Goal: Task Accomplishment & Management: Manage account settings

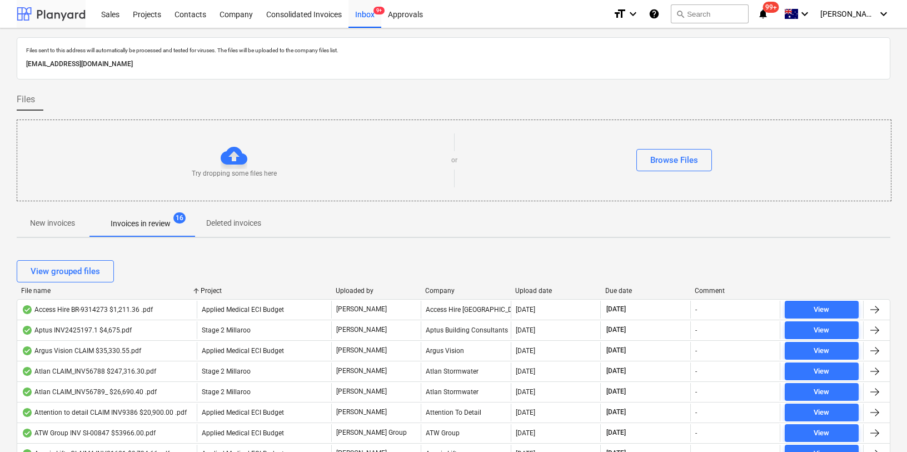
click at [43, 8] on div at bounding box center [51, 14] width 69 height 28
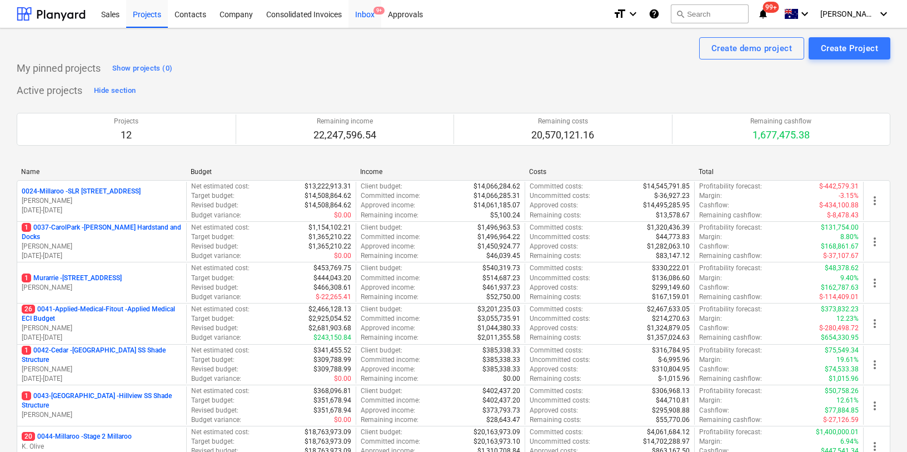
click at [363, 17] on div "Inbox 9+" at bounding box center [365, 13] width 33 height 28
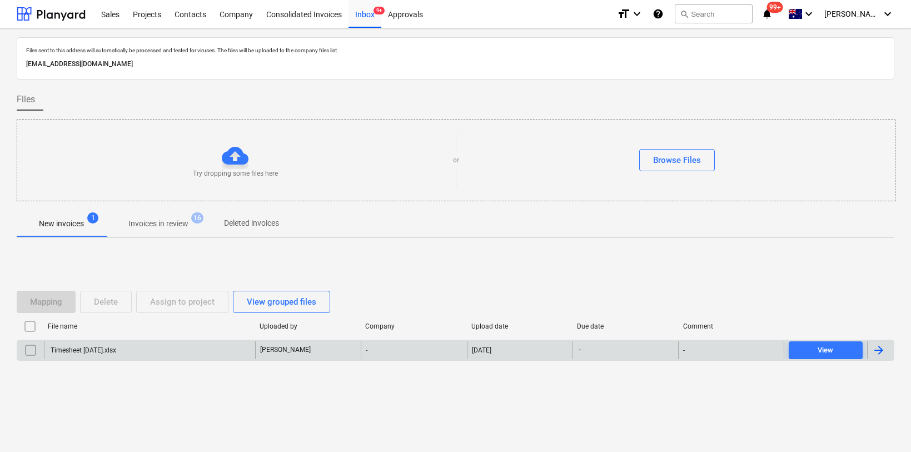
click at [96, 351] on div "Timesheet [DATE].xlsx" at bounding box center [82, 350] width 67 height 8
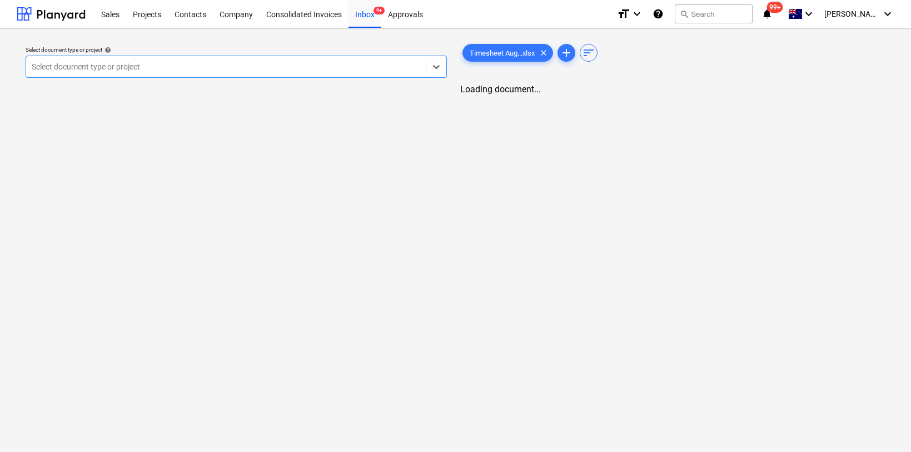
click at [182, 67] on div at bounding box center [226, 66] width 389 height 11
type input "k"
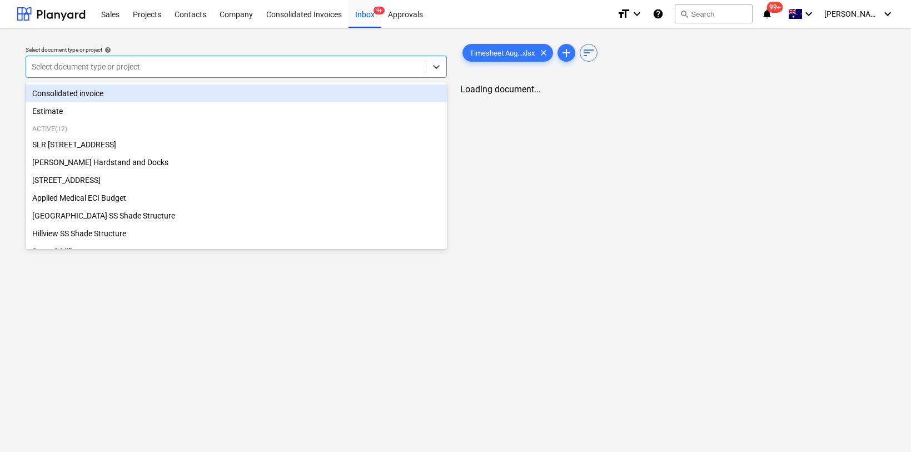
click at [110, 65] on div at bounding box center [226, 66] width 389 height 11
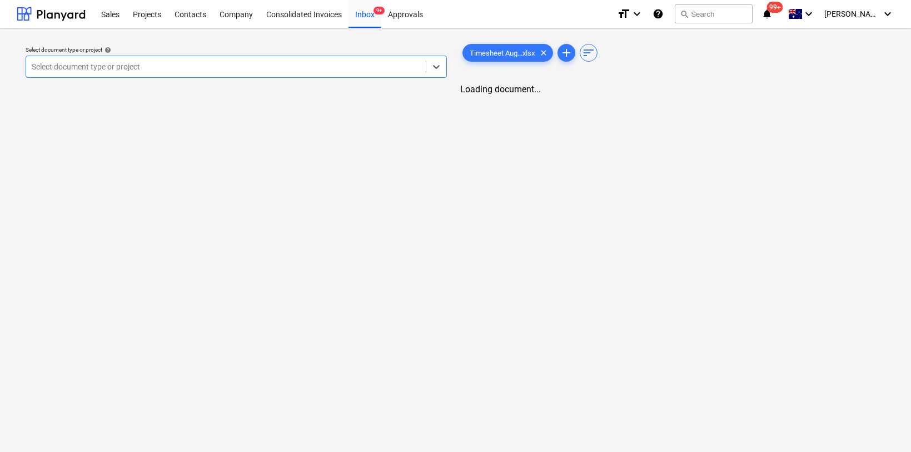
click at [110, 65] on div at bounding box center [226, 66] width 389 height 11
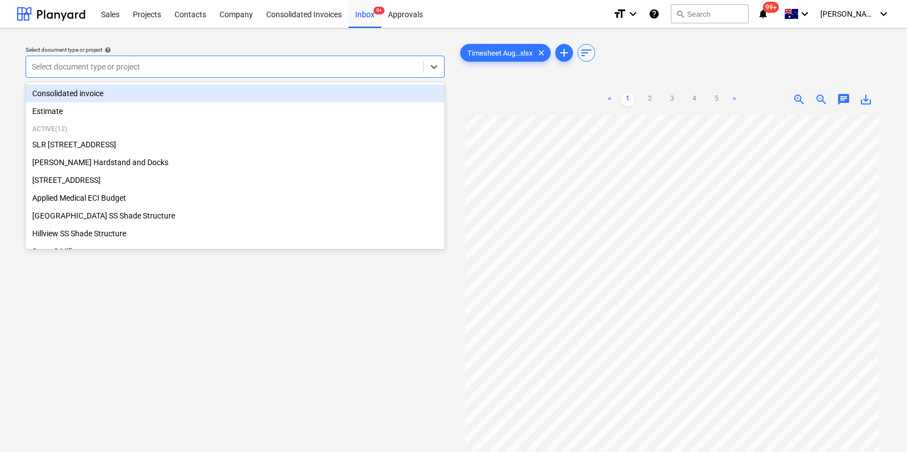
click at [91, 89] on div "Consolidated invoice" at bounding box center [235, 94] width 419 height 18
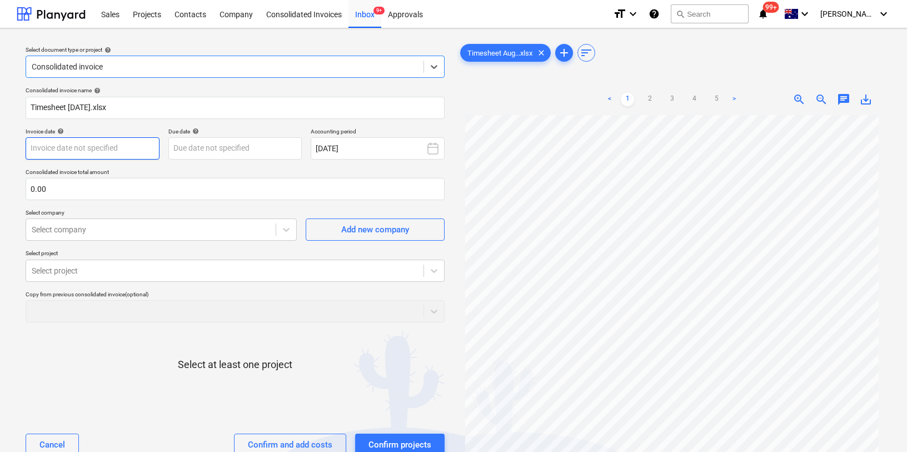
click at [102, 145] on body "Sales Projects Contacts Company Consolidated Invoices Inbox 9+ Approvals format…" at bounding box center [453, 226] width 907 height 452
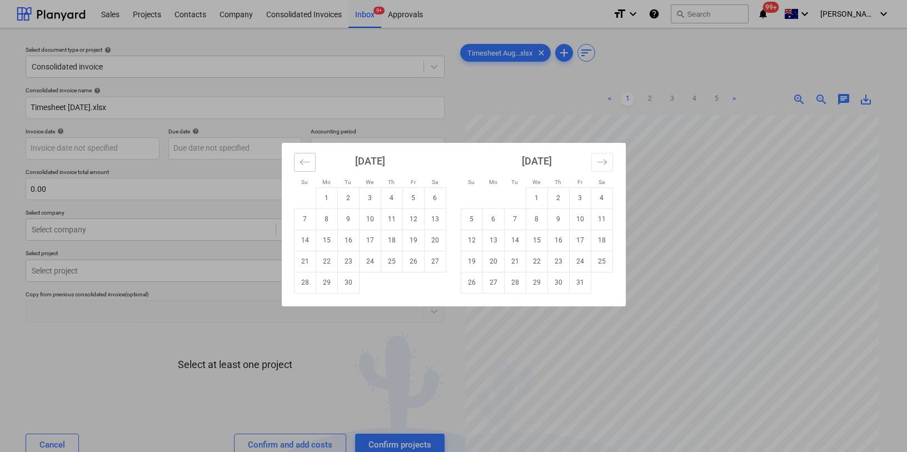
click at [310, 168] on button "Move backward to switch to the previous month." at bounding box center [305, 162] width 22 height 19
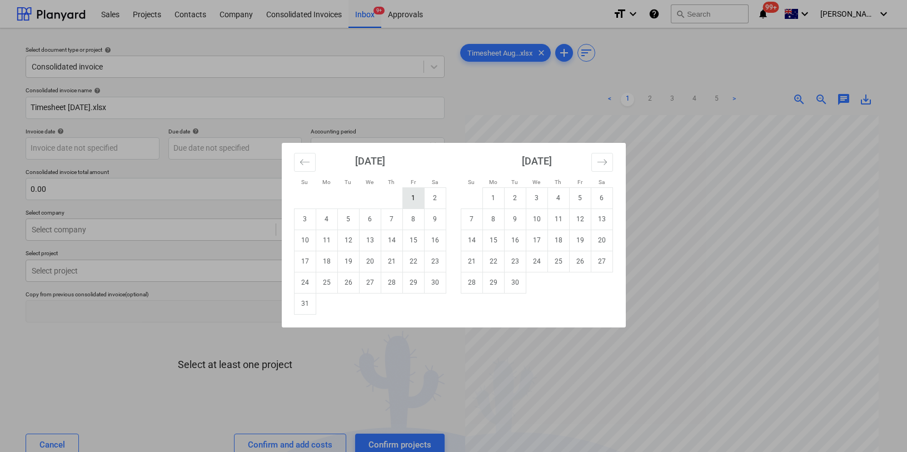
click at [413, 196] on td "1" at bounding box center [414, 197] width 22 height 21
type input "[DATE]"
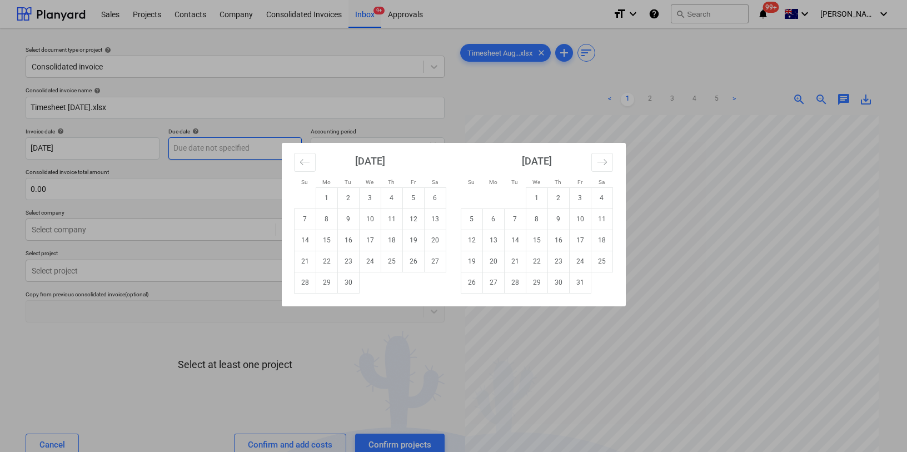
click at [234, 147] on body "Sales Projects Contacts Company Consolidated Invoices Inbox 9+ Approvals format…" at bounding box center [453, 226] width 907 height 452
click at [302, 162] on icon "Move backward to switch to the previous month." at bounding box center [305, 162] width 11 height 11
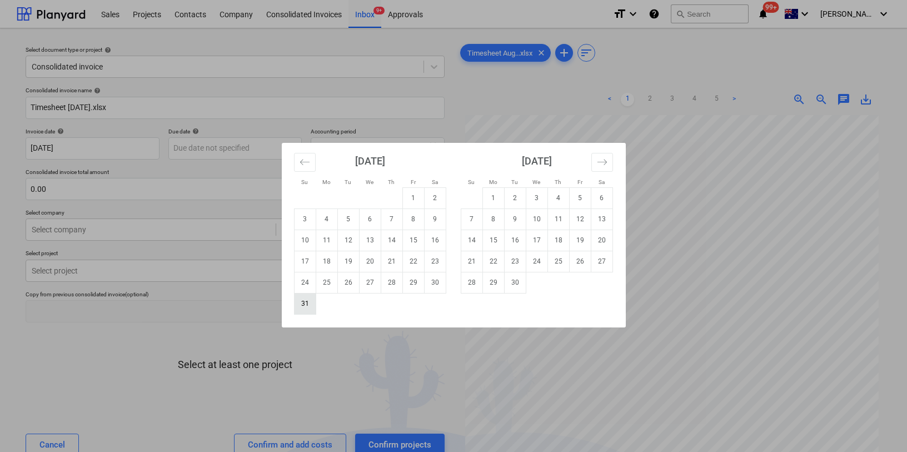
click at [304, 303] on td "31" at bounding box center [305, 303] width 22 height 21
type input "[DATE]"
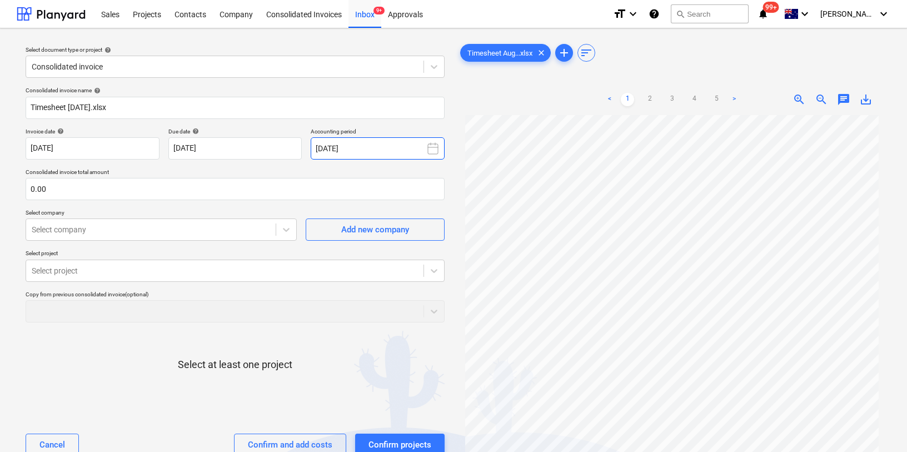
click at [373, 151] on button "[DATE]" at bounding box center [378, 148] width 134 height 22
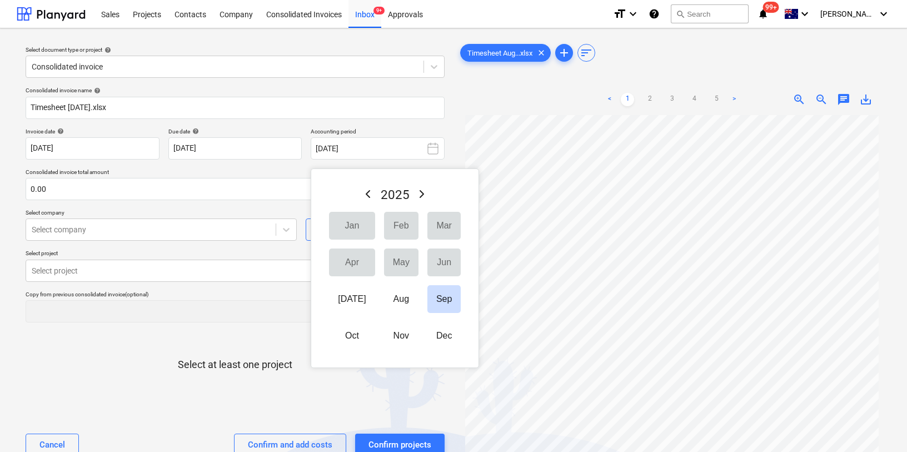
click at [390, 298] on button "Aug" at bounding box center [401, 299] width 34 height 28
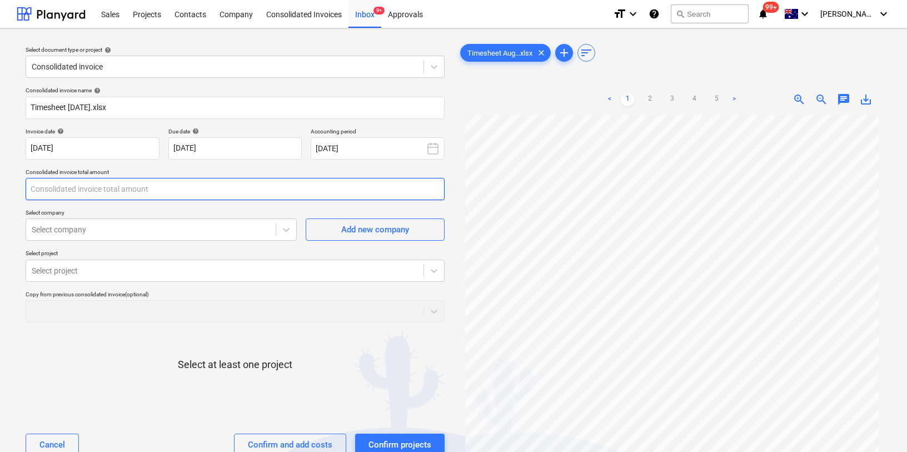
click at [153, 200] on input "text" at bounding box center [235, 189] width 419 height 22
type input "0.00"
click at [160, 186] on input "text" at bounding box center [235, 189] width 419 height 22
type input "54,000.00"
click at [183, 226] on div at bounding box center [151, 229] width 239 height 11
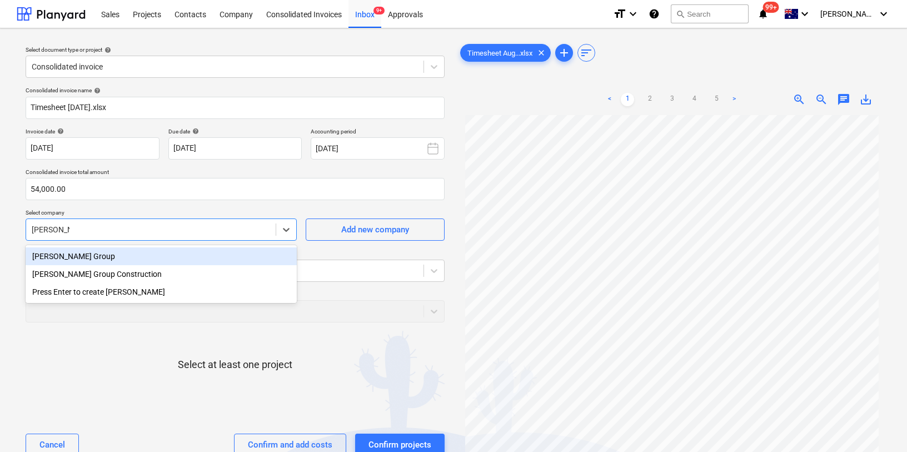
type input "[PERSON_NAME]"
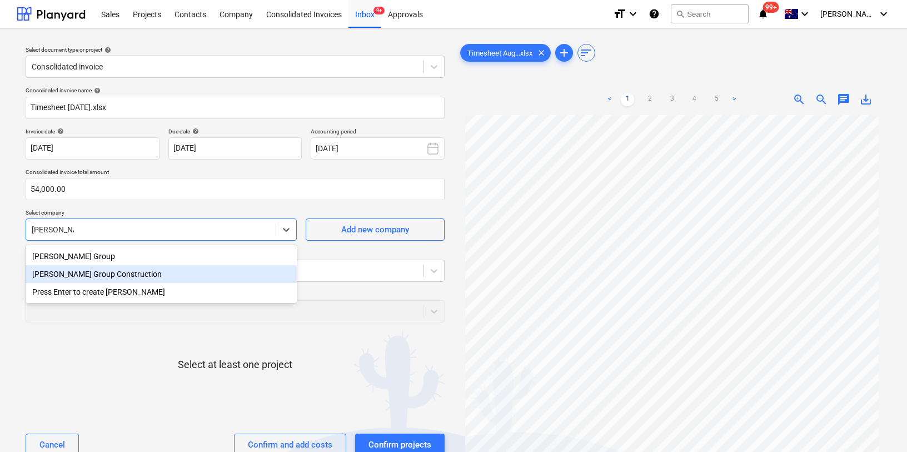
click at [129, 271] on div "[PERSON_NAME] Group Construction" at bounding box center [161, 274] width 271 height 18
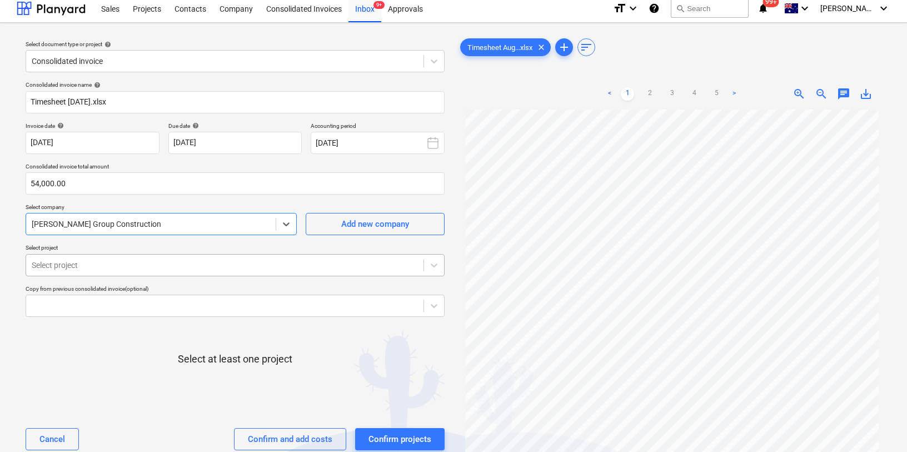
click at [115, 274] on div "Select project" at bounding box center [235, 265] width 419 height 22
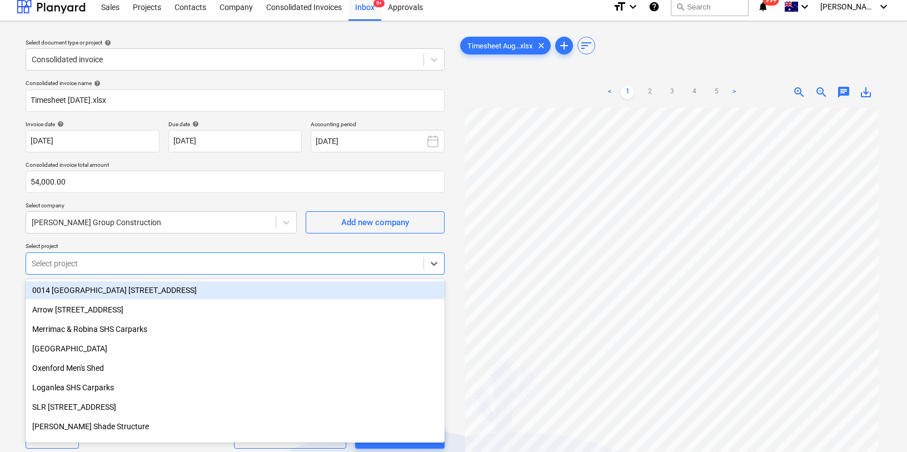
scroll to position [8, 0]
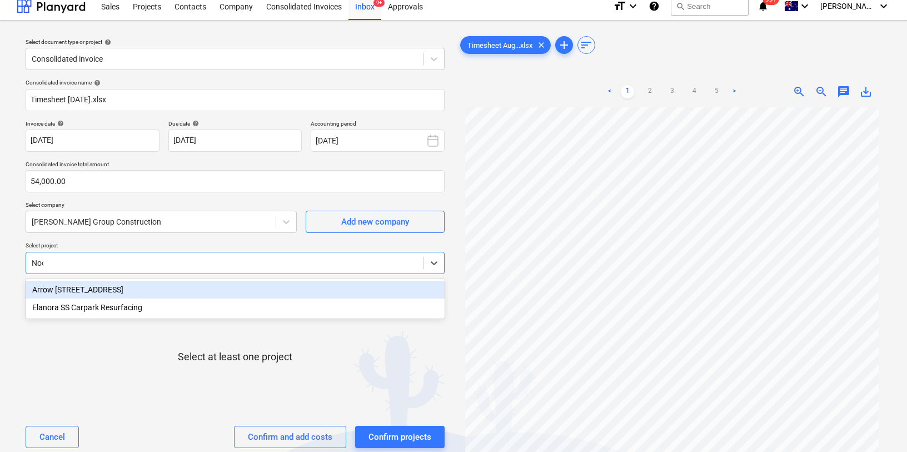
type input "Noos"
click at [313, 296] on div "Arrow [STREET_ADDRESS]" at bounding box center [235, 290] width 419 height 18
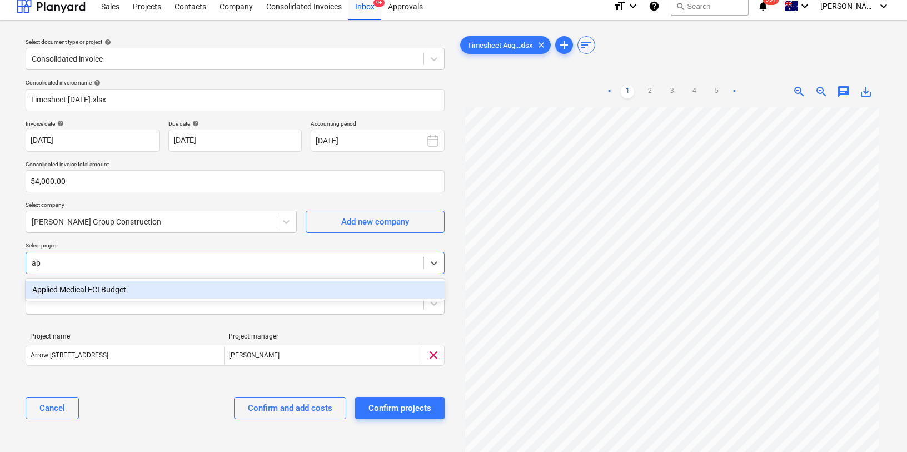
type input "app"
click at [216, 294] on div "Applied Medical ECI Budget" at bounding box center [235, 290] width 419 height 18
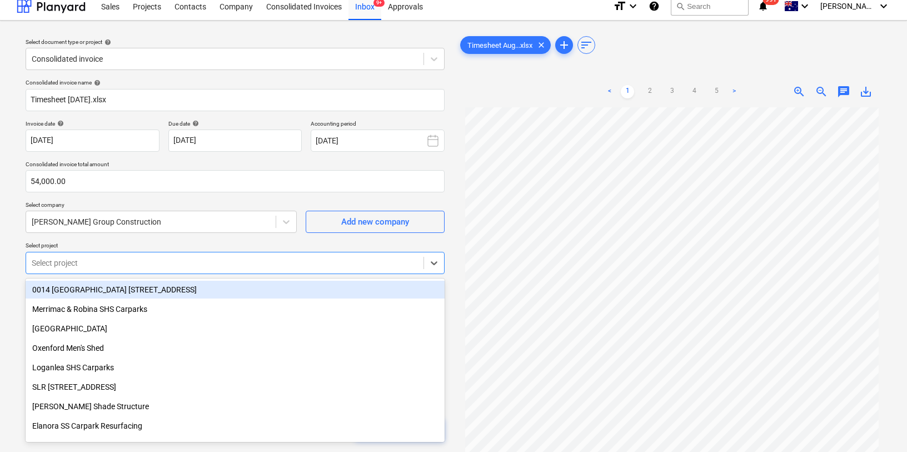
click at [168, 264] on div at bounding box center [225, 262] width 386 height 11
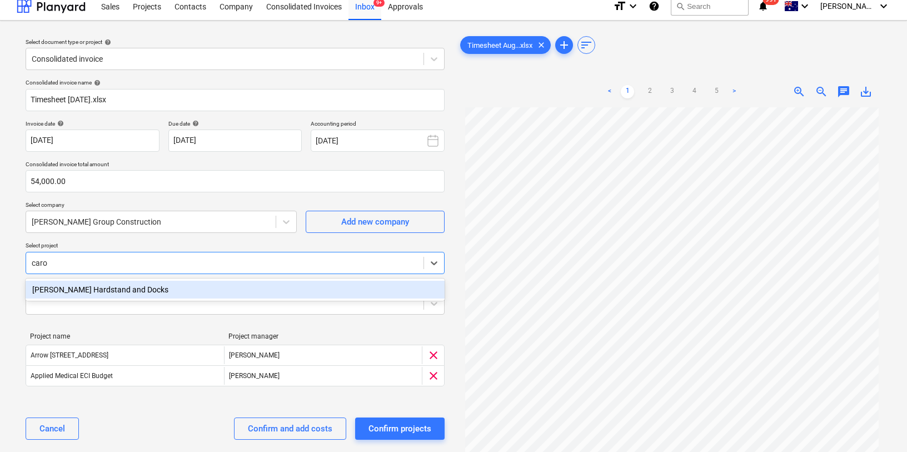
type input "[PERSON_NAME]"
click at [87, 292] on div "[PERSON_NAME] Hardstand and Docks" at bounding box center [235, 290] width 419 height 18
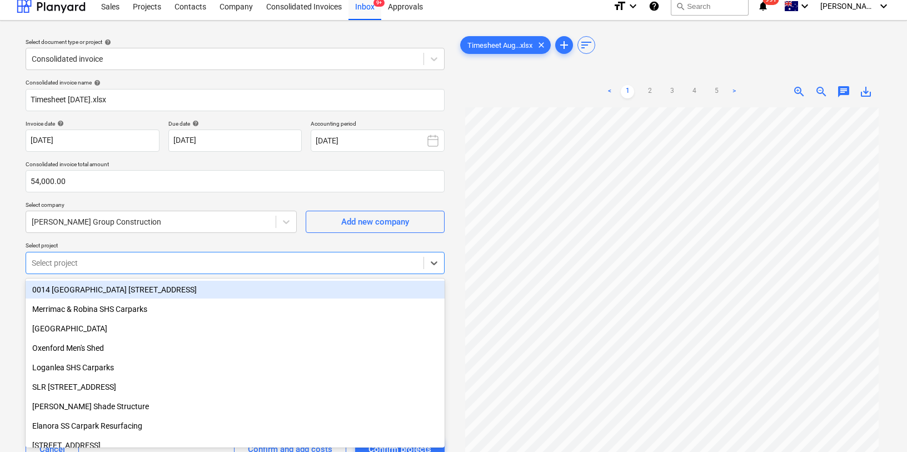
click at [81, 264] on div at bounding box center [225, 262] width 386 height 11
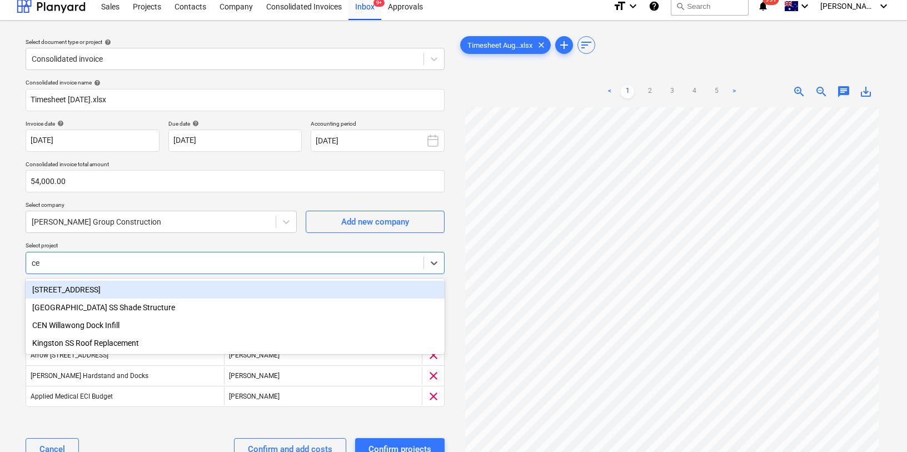
type input "ced"
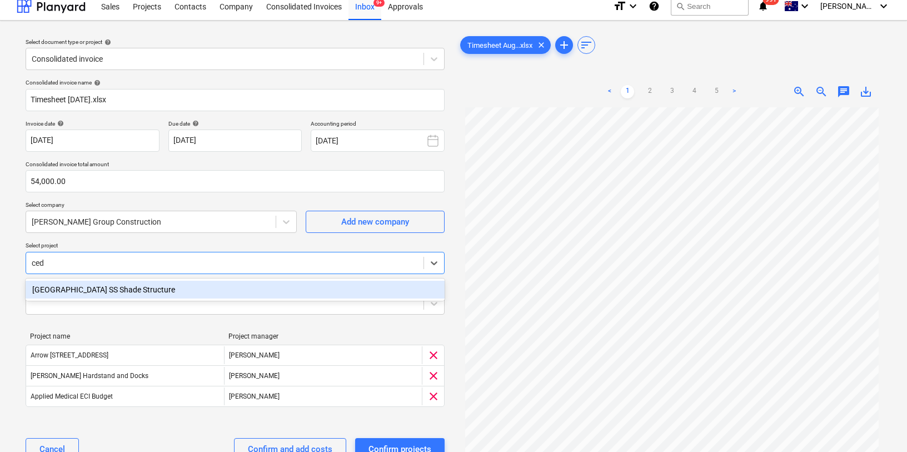
click at [70, 293] on div "[GEOGRAPHIC_DATA] SS Shade Structure" at bounding box center [235, 290] width 419 height 18
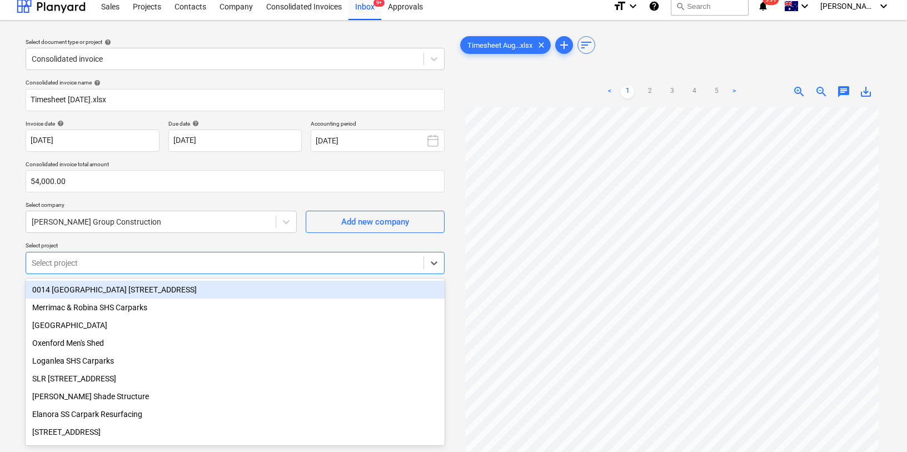
click at [259, 270] on div "Select project" at bounding box center [225, 263] width 398 height 16
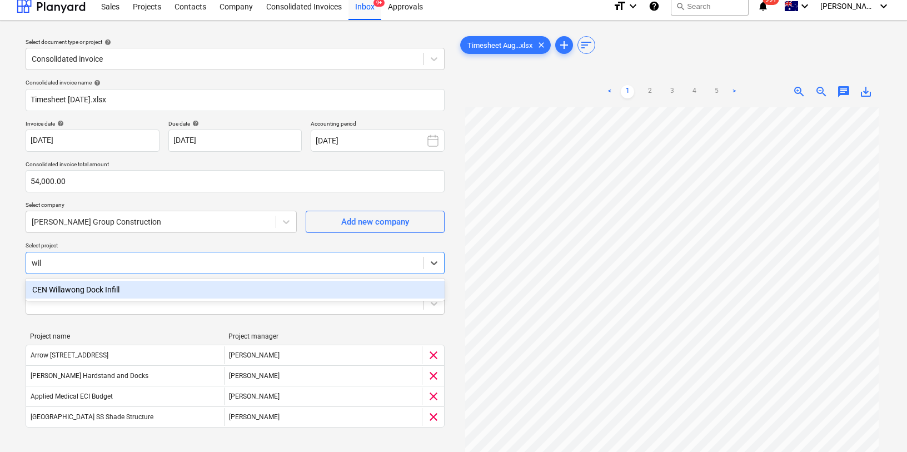
type input "will"
click at [195, 290] on div "CEN Willawong Dock Infill" at bounding box center [235, 290] width 419 height 18
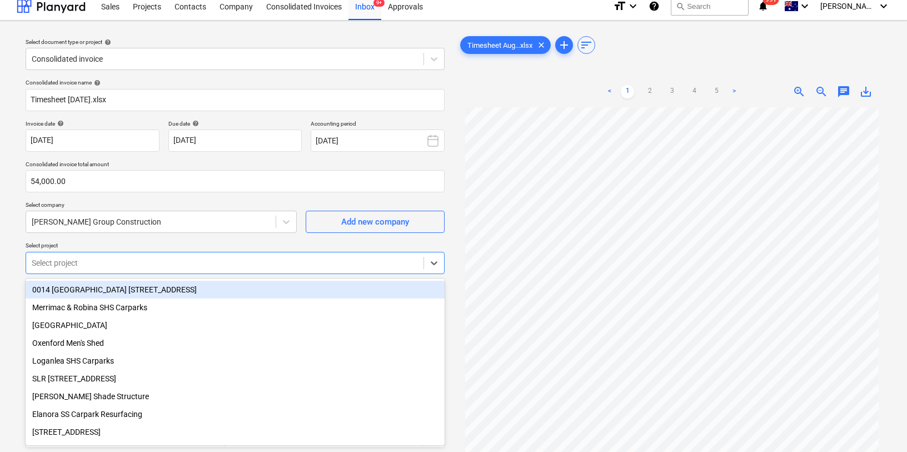
click at [170, 264] on div at bounding box center [225, 262] width 386 height 11
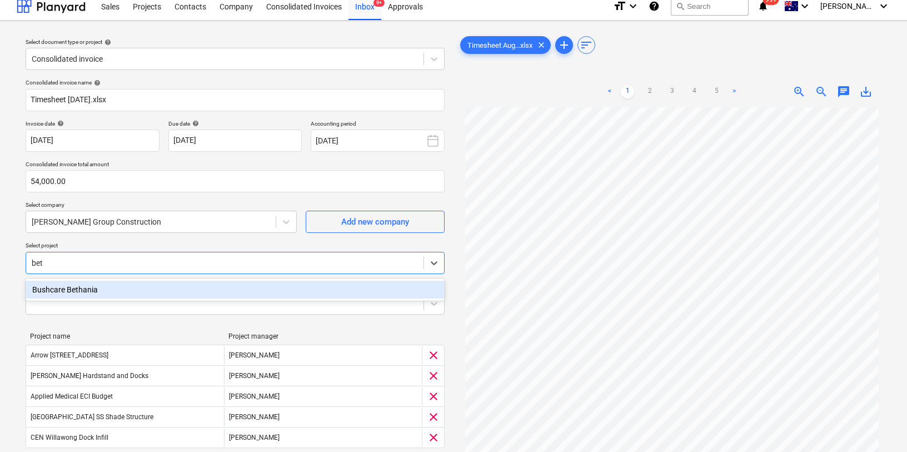
type input "[PERSON_NAME]"
click at [138, 289] on div "Bushcare Bethania" at bounding box center [235, 290] width 419 height 18
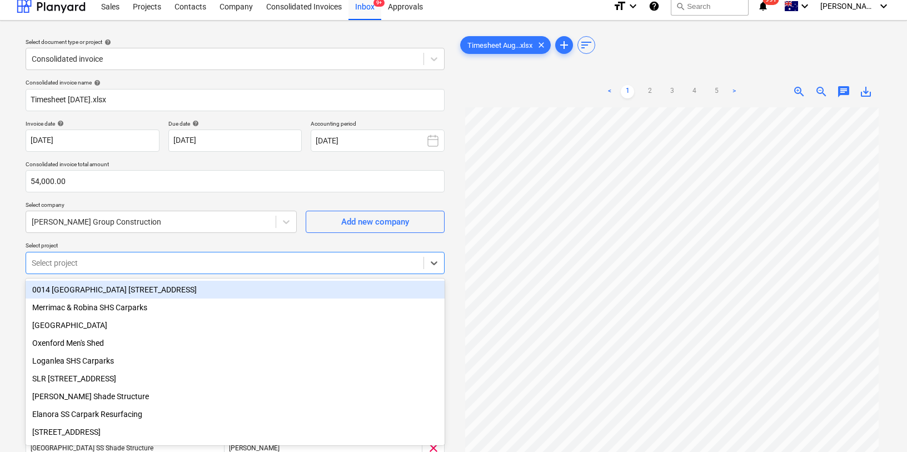
click at [109, 264] on div at bounding box center [225, 262] width 386 height 11
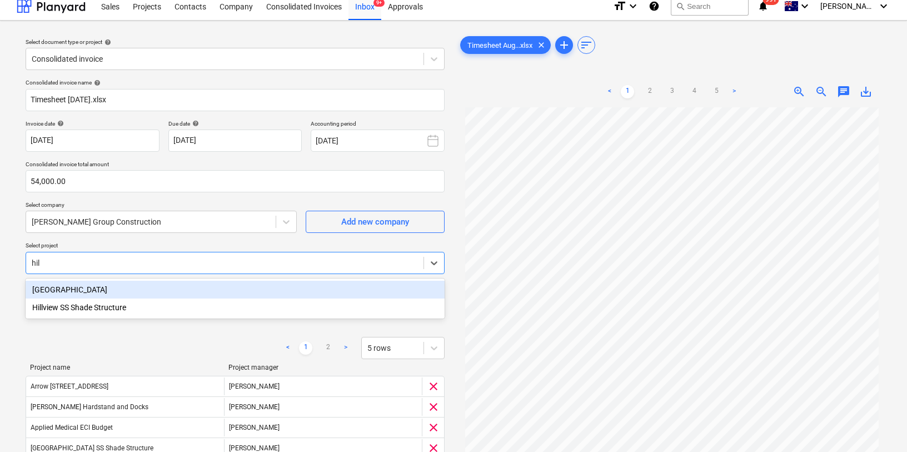
type input "hill"
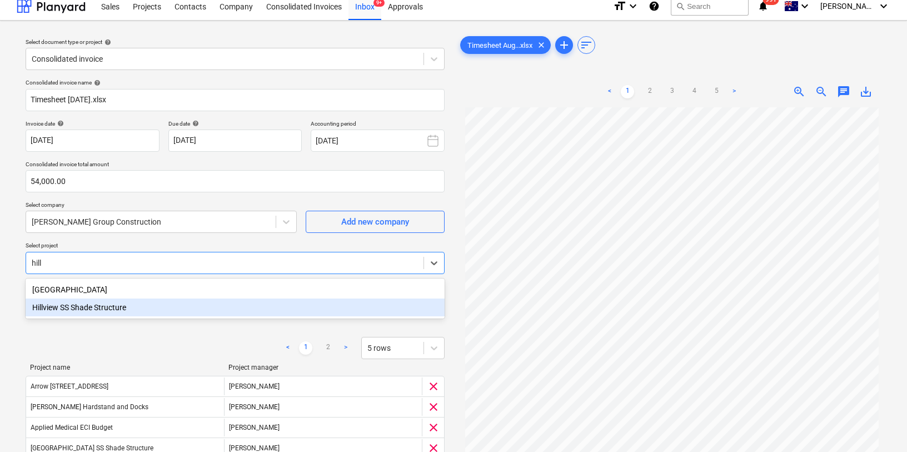
click at [80, 311] on div "Hillview SS Shade Structure" at bounding box center [235, 308] width 419 height 18
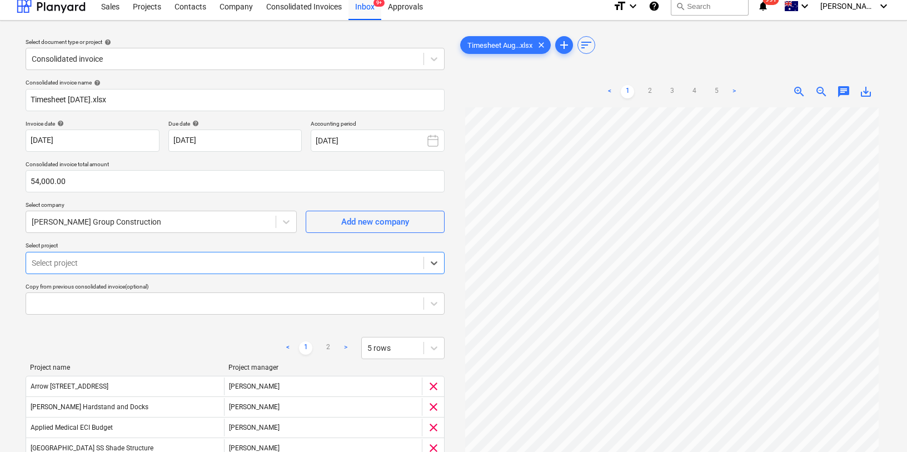
click at [246, 267] on div at bounding box center [225, 262] width 386 height 11
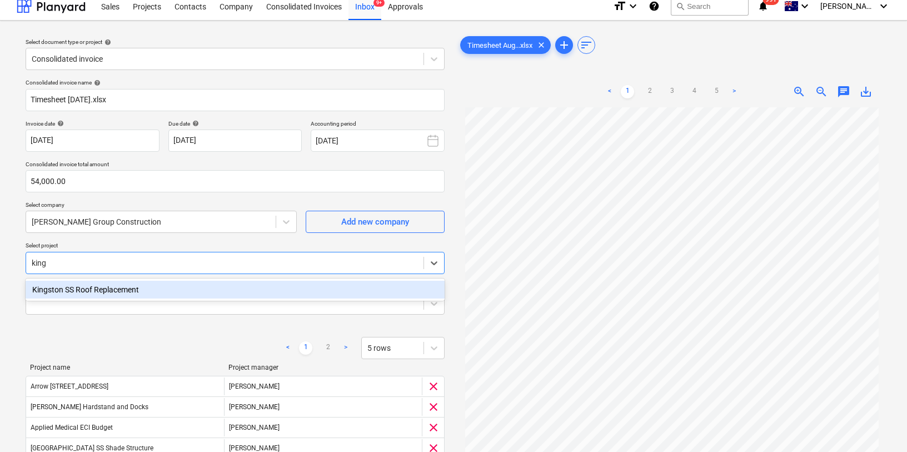
type input "kings"
click at [196, 286] on div "Kingston SS Roof Replacement" at bounding box center [235, 290] width 419 height 18
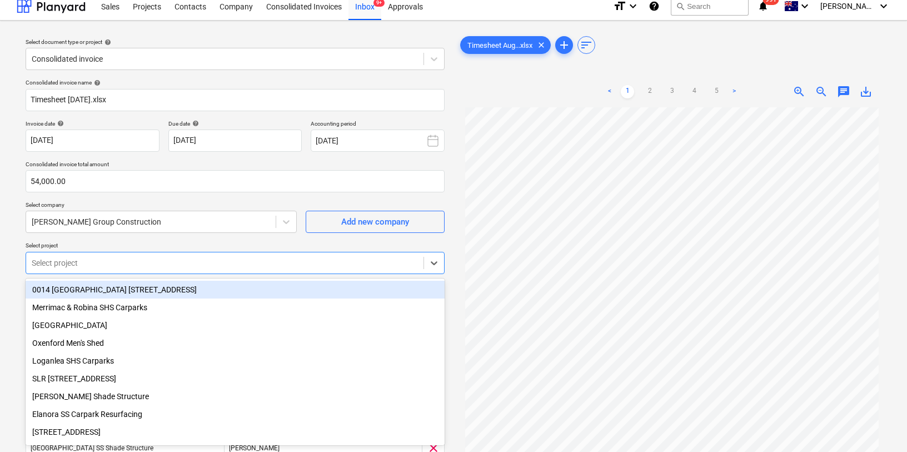
click at [181, 262] on div at bounding box center [225, 262] width 386 height 11
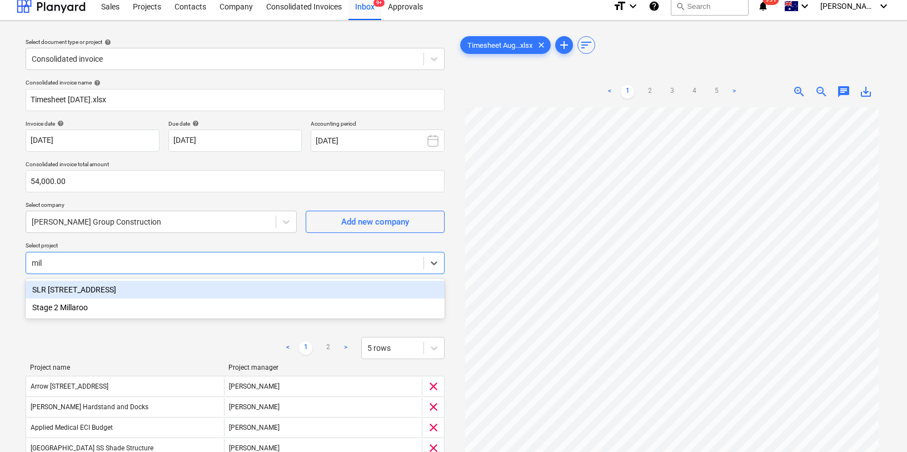
type input "mill"
click at [112, 289] on div "SLR [STREET_ADDRESS]" at bounding box center [235, 290] width 419 height 18
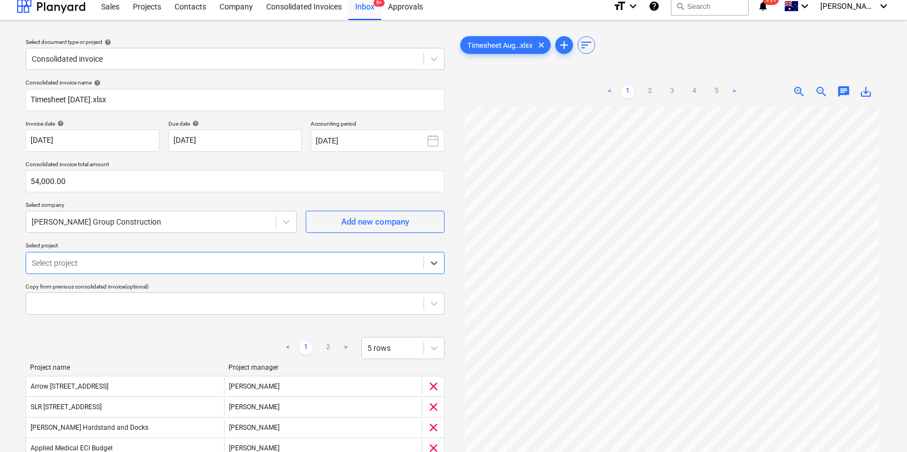
click at [95, 265] on div at bounding box center [225, 262] width 386 height 11
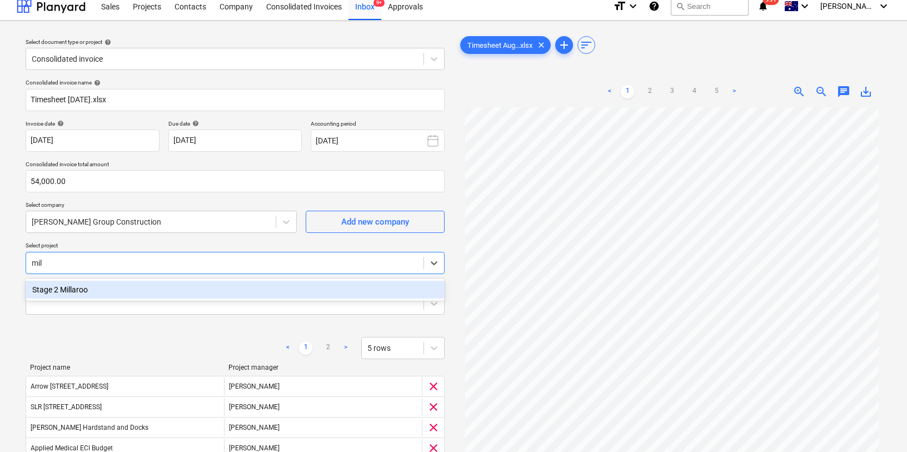
type input "mill"
click at [73, 295] on div "Stage 2 Millaroo" at bounding box center [235, 290] width 419 height 18
type input "patri"
click at [56, 290] on div "[PERSON_NAME] Estate SS - Shade Structure" at bounding box center [235, 290] width 419 height 18
type input "quee"
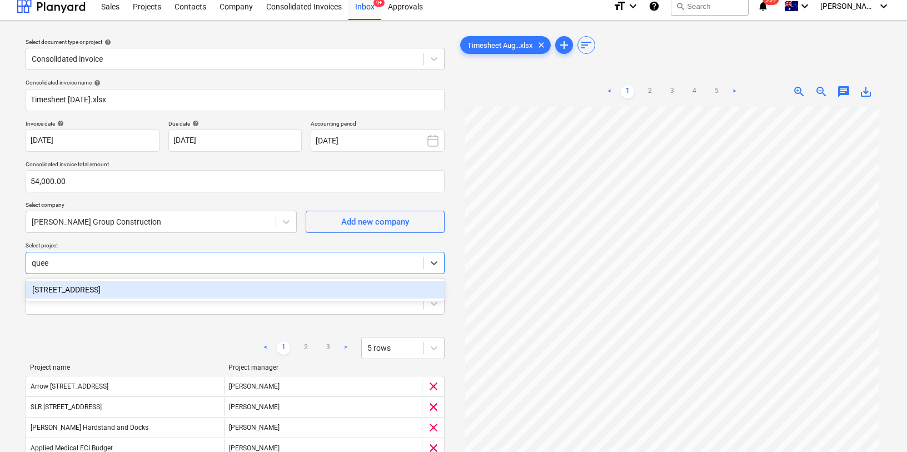
click at [76, 289] on div "[STREET_ADDRESS]" at bounding box center [235, 290] width 419 height 18
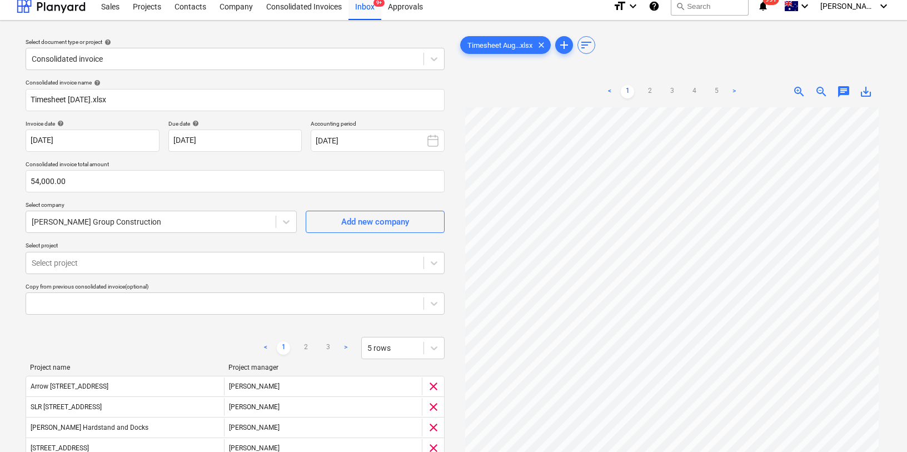
click at [152, 243] on p "Select project" at bounding box center [235, 246] width 419 height 9
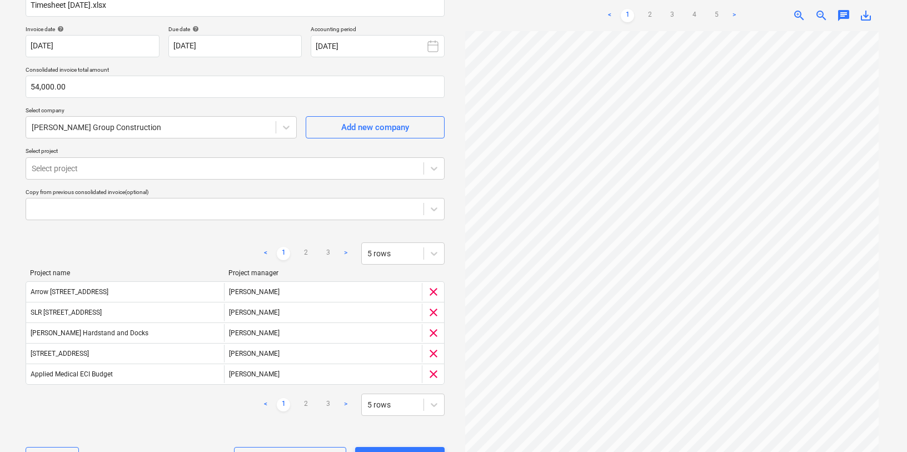
scroll to position [146, 0]
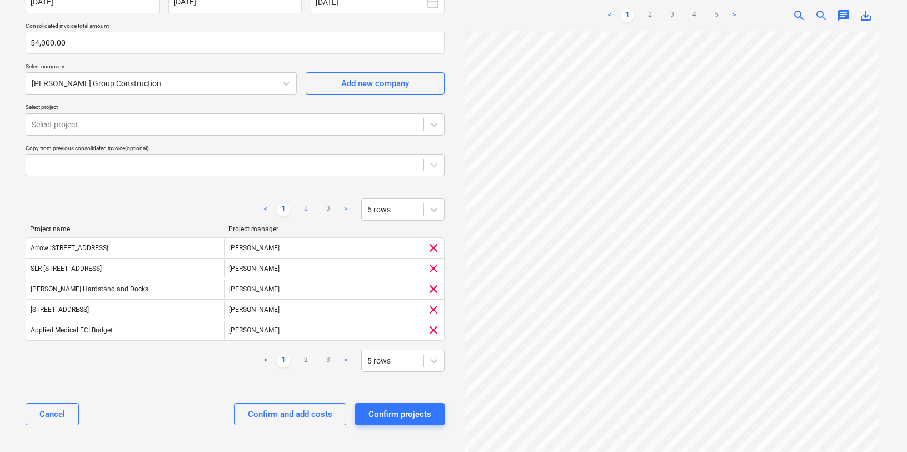
click at [306, 210] on link "2" at bounding box center [305, 209] width 13 height 13
click at [282, 208] on link "1" at bounding box center [283, 209] width 13 height 13
click at [304, 208] on link "2" at bounding box center [305, 209] width 13 height 13
click at [331, 208] on link "3" at bounding box center [327, 209] width 13 height 13
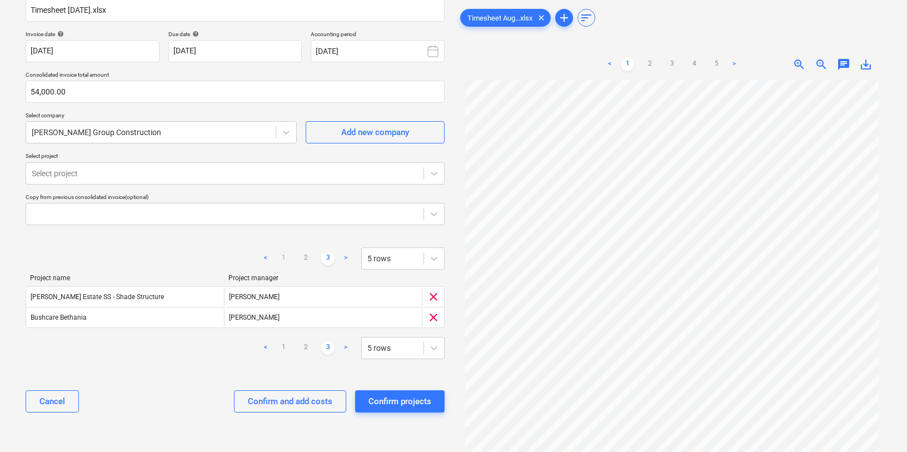
click at [285, 257] on link "1" at bounding box center [283, 258] width 13 height 13
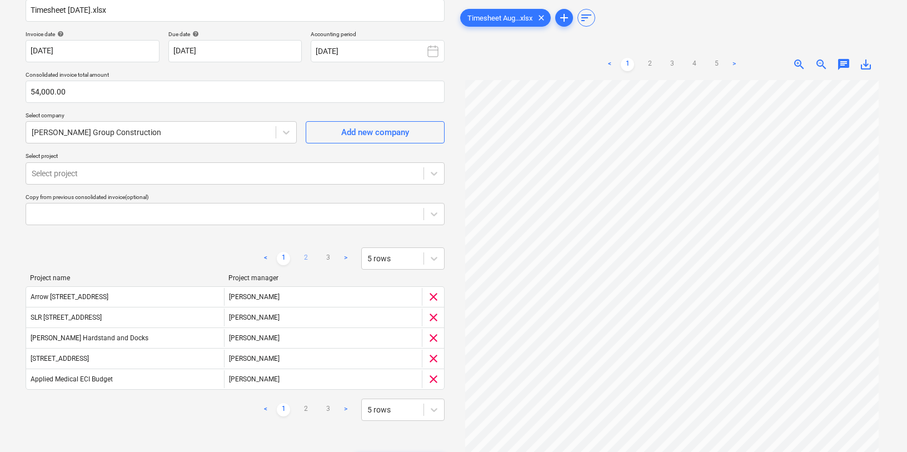
click at [307, 256] on link "2" at bounding box center [305, 258] width 13 height 13
click at [326, 257] on link "3" at bounding box center [327, 258] width 13 height 13
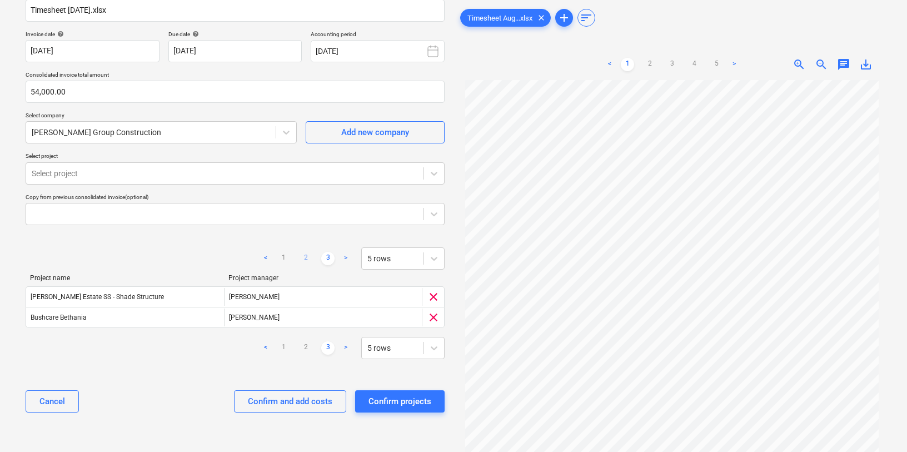
click at [303, 256] on link "2" at bounding box center [305, 258] width 13 height 13
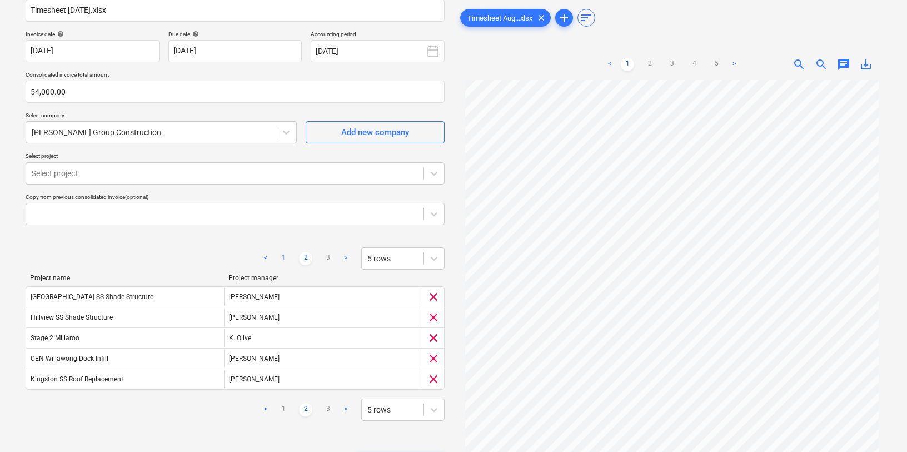
click at [285, 259] on link "1" at bounding box center [283, 258] width 13 height 13
click at [300, 260] on link "2" at bounding box center [305, 258] width 13 height 13
click at [326, 259] on link "3" at bounding box center [327, 258] width 13 height 13
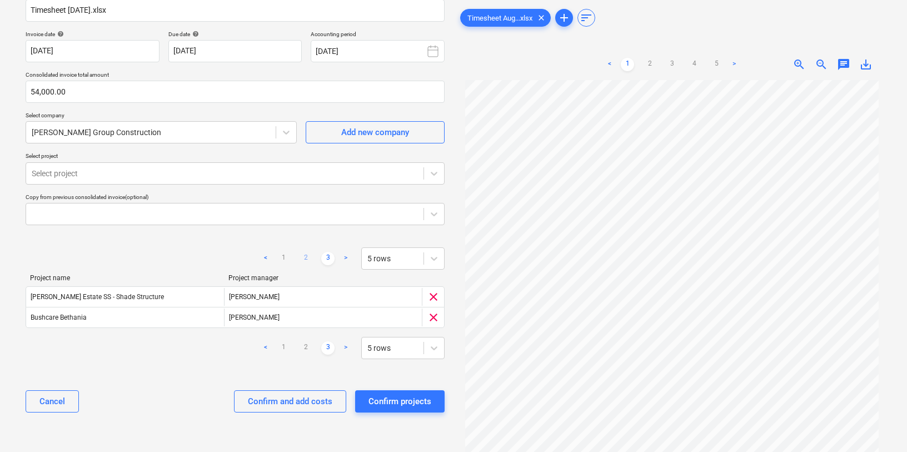
click at [310, 258] on link "2" at bounding box center [305, 258] width 13 height 13
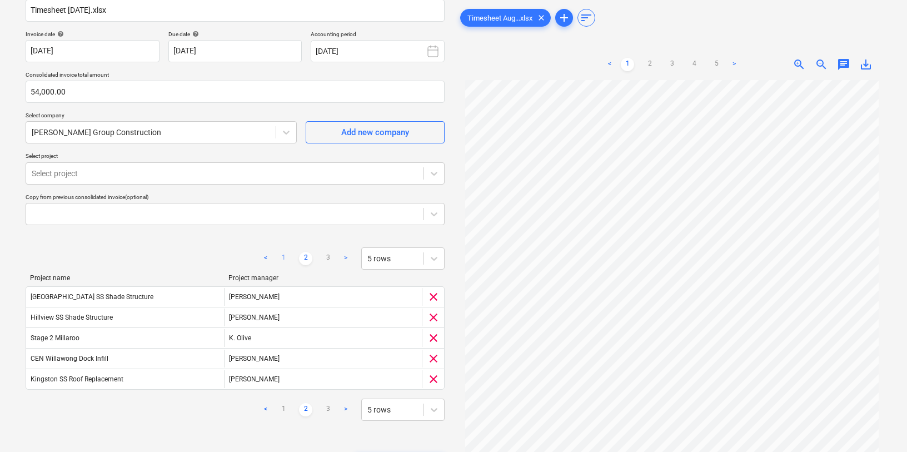
click at [284, 260] on link "1" at bounding box center [283, 258] width 13 height 13
click at [302, 255] on link "2" at bounding box center [305, 258] width 13 height 13
click at [188, 172] on div at bounding box center [225, 173] width 386 height 11
type input "m"
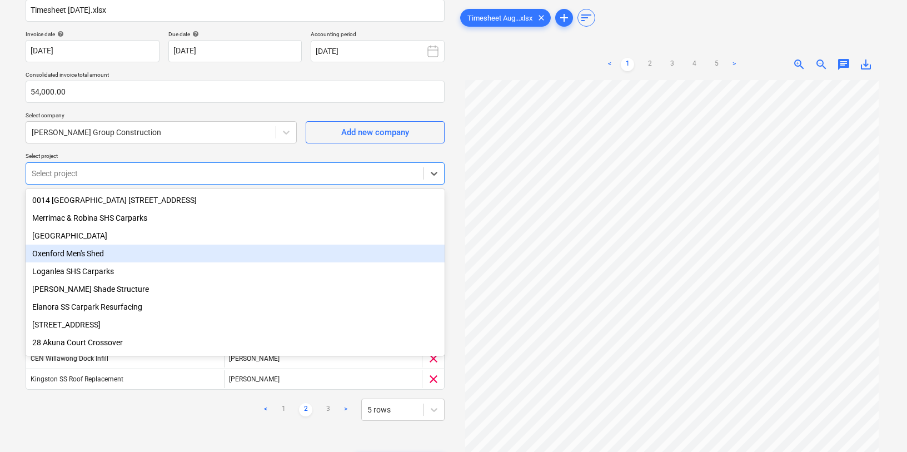
click at [14, 248] on div "Select document type or project help Consolidated invoice Consolidated invoice …" at bounding box center [453, 216] width 907 height 570
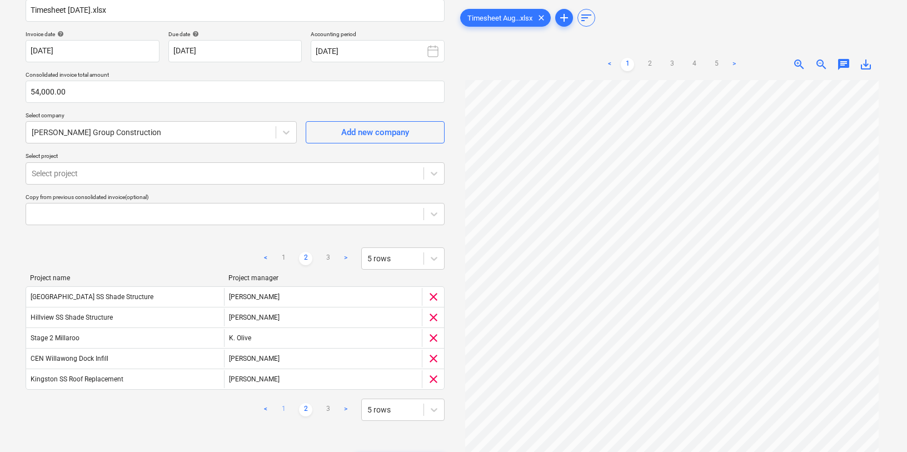
click at [285, 406] on link "1" at bounding box center [283, 409] width 13 height 13
click at [304, 410] on link "2" at bounding box center [305, 409] width 13 height 13
click at [327, 409] on link "3" at bounding box center [327, 409] width 13 height 13
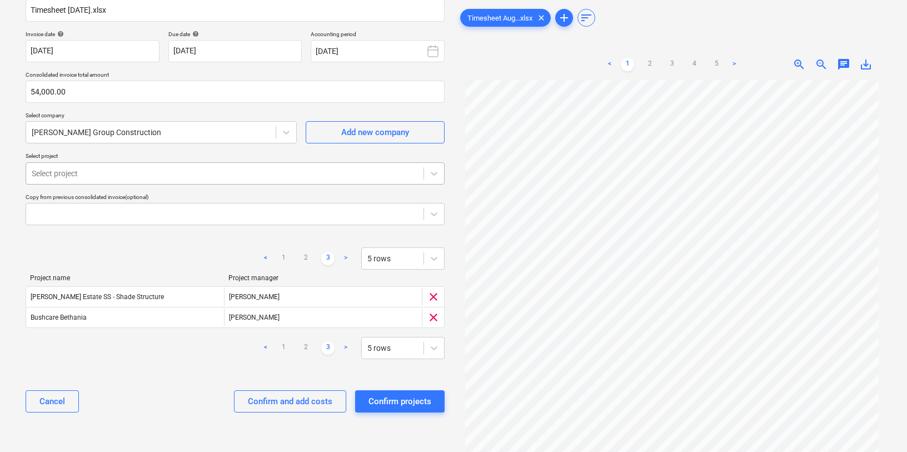
click at [107, 163] on div "Select project" at bounding box center [235, 173] width 419 height 22
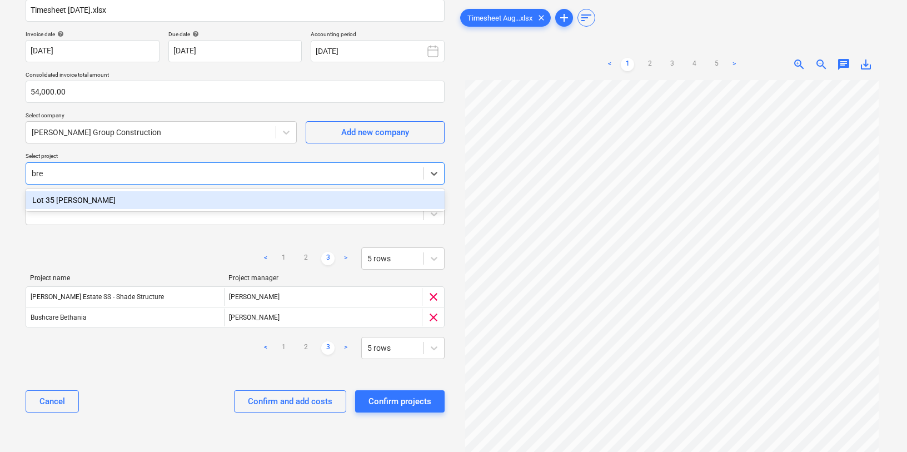
type input "bren"
click at [81, 205] on div "Lot 35 [PERSON_NAME]" at bounding box center [235, 200] width 419 height 18
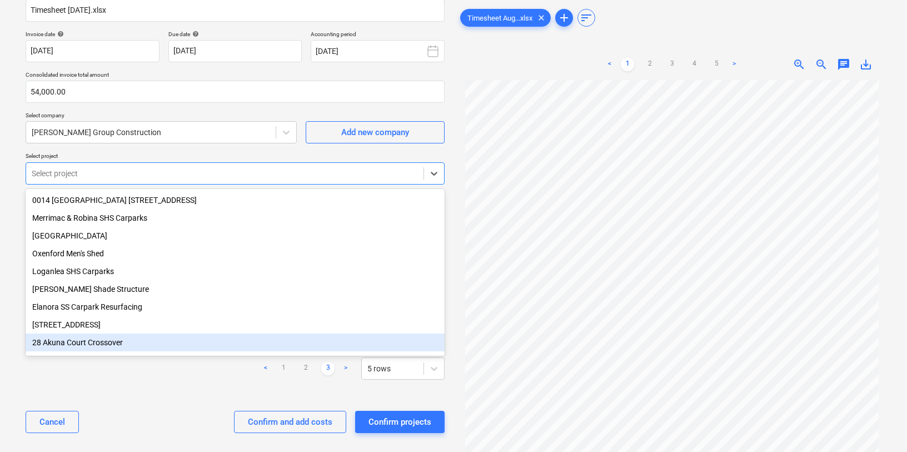
click at [219, 429] on div "Cancel Confirm and add costs Confirm projects" at bounding box center [235, 422] width 419 height 40
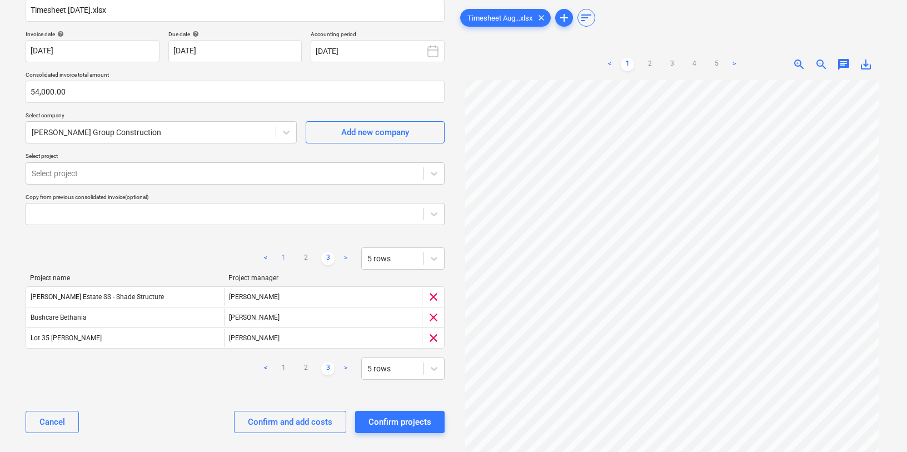
click at [279, 262] on link "1" at bounding box center [283, 258] width 13 height 13
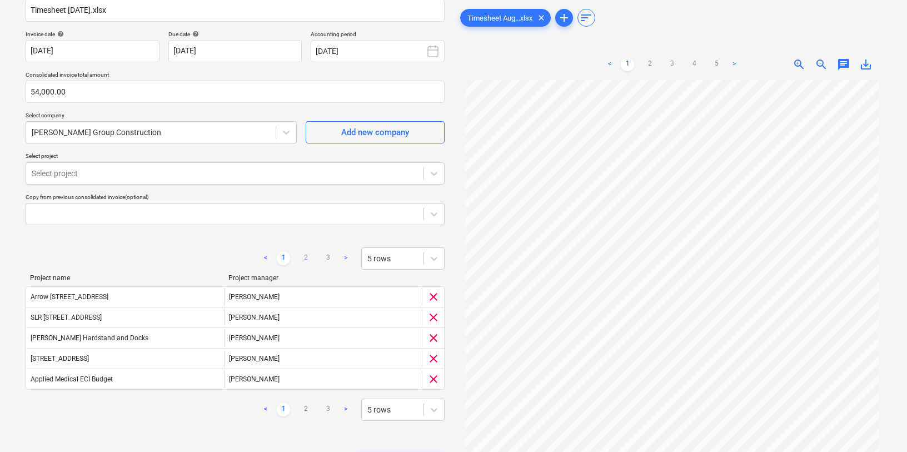
click at [304, 260] on link "2" at bounding box center [305, 258] width 13 height 13
click at [329, 259] on link "3" at bounding box center [327, 258] width 13 height 13
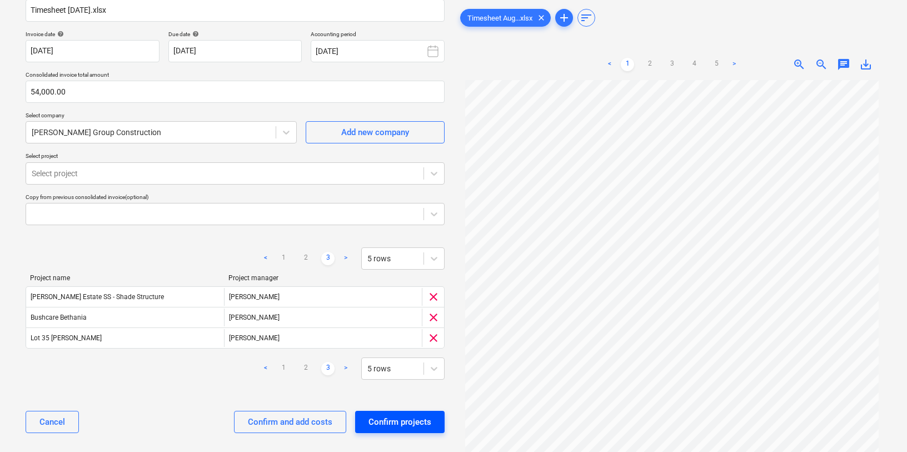
click at [401, 421] on div "Confirm projects" at bounding box center [400, 422] width 63 height 14
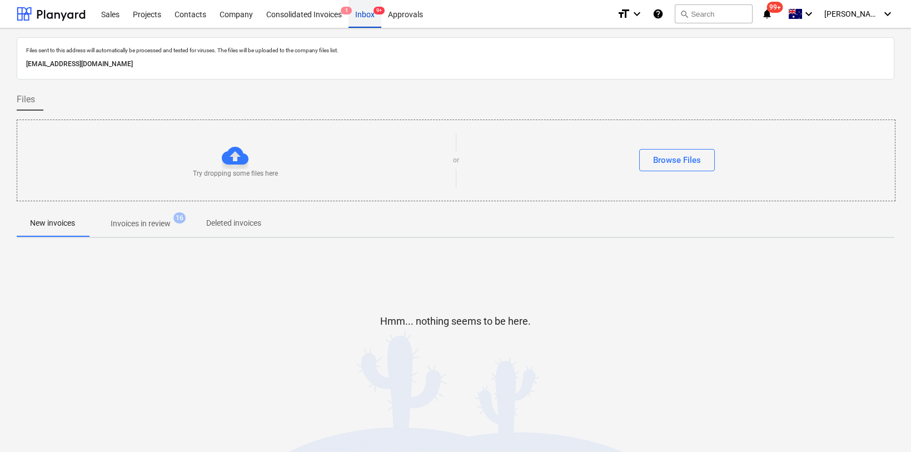
click at [368, 9] on div "Inbox 9+" at bounding box center [365, 13] width 33 height 28
click at [329, 8] on div "Consolidated Invoices 1" at bounding box center [304, 13] width 89 height 28
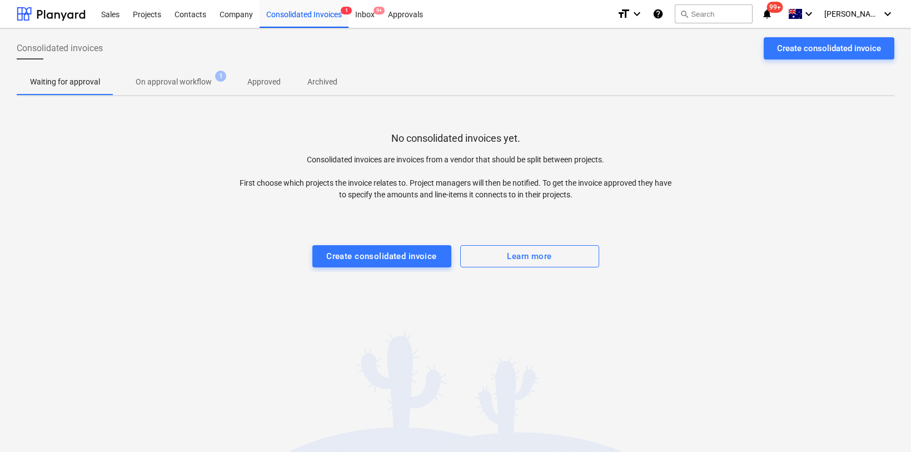
click at [182, 81] on p "On approval workflow" at bounding box center [174, 82] width 76 height 12
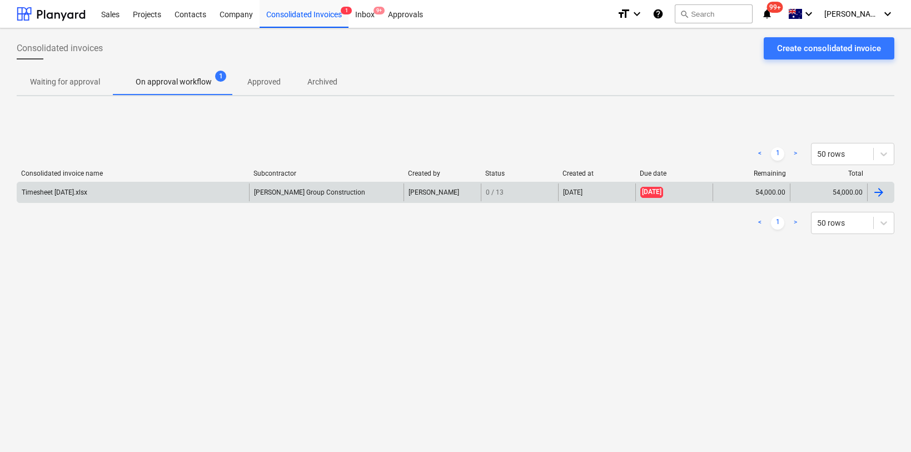
click at [86, 195] on div "Timesheet [DATE].xlsx" at bounding box center [55, 192] width 66 height 8
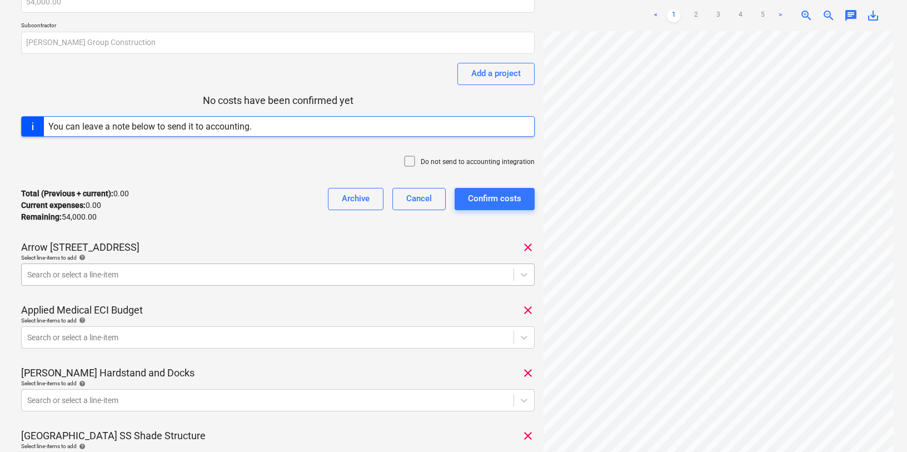
scroll to position [103, 0]
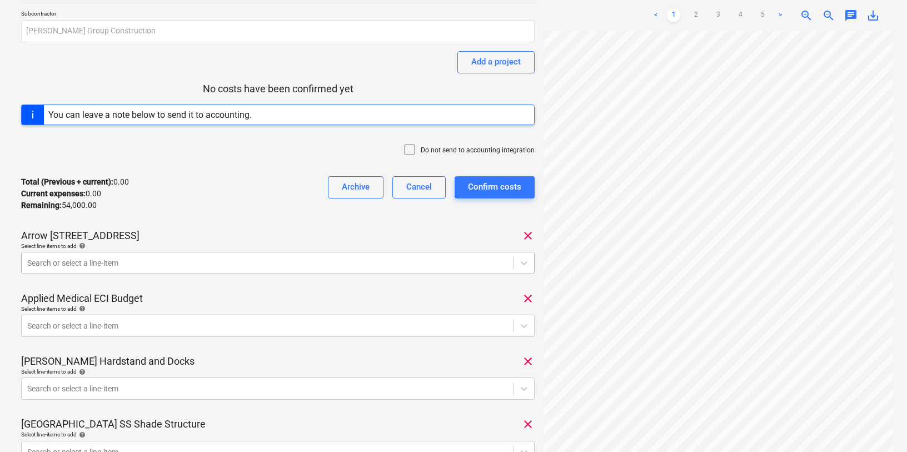
click at [130, 266] on div "Search or select a line-item" at bounding box center [268, 263] width 492 height 16
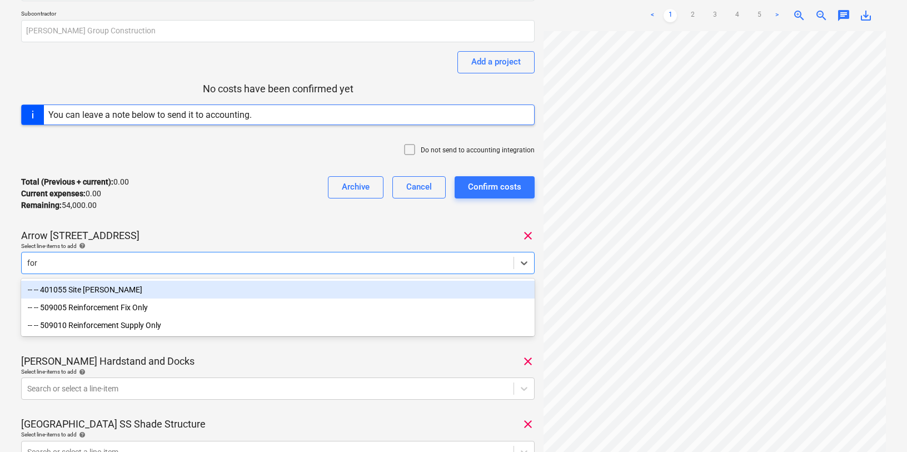
type input "fore"
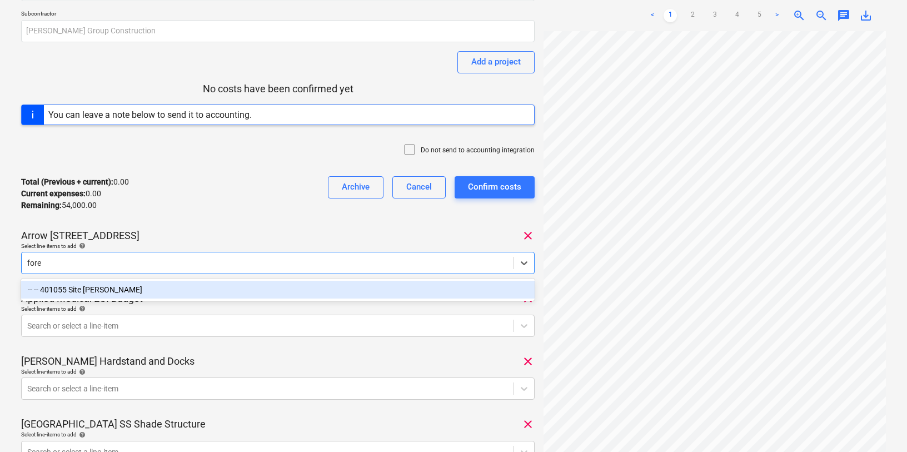
click at [52, 286] on div "-- -- 401055 Site [PERSON_NAME]" at bounding box center [278, 290] width 514 height 18
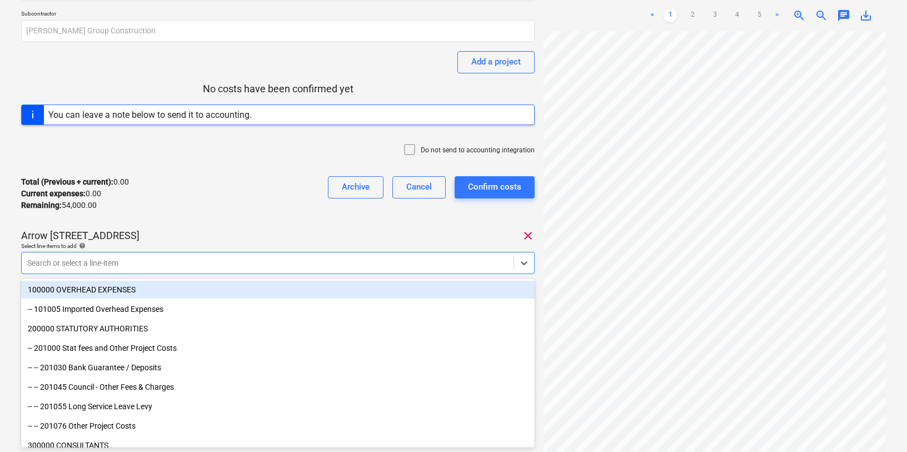
click at [177, 240] on div "Arrow [STREET_ADDRESS]" at bounding box center [278, 235] width 514 height 13
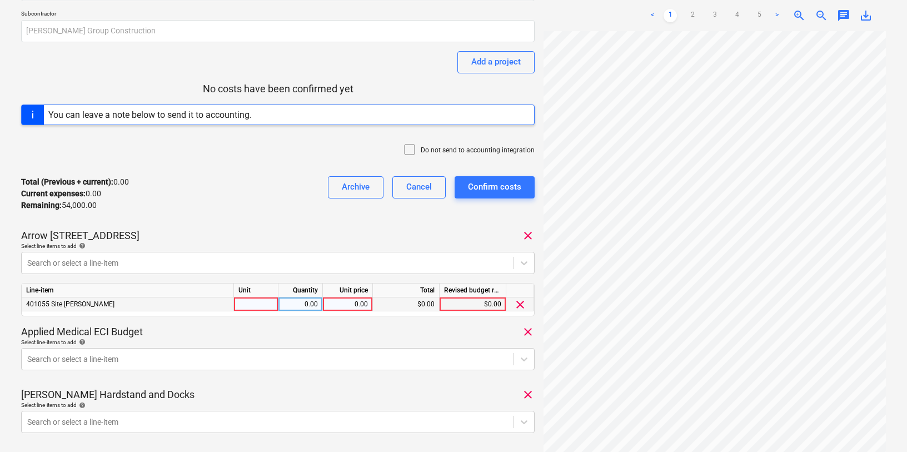
click at [262, 305] on div at bounding box center [256, 304] width 44 height 14
click at [354, 304] on div "0.00" at bounding box center [347, 304] width 41 height 14
type input "1796.05"
click at [329, 336] on div "Applied Medical ECI Budget clear" at bounding box center [278, 331] width 514 height 13
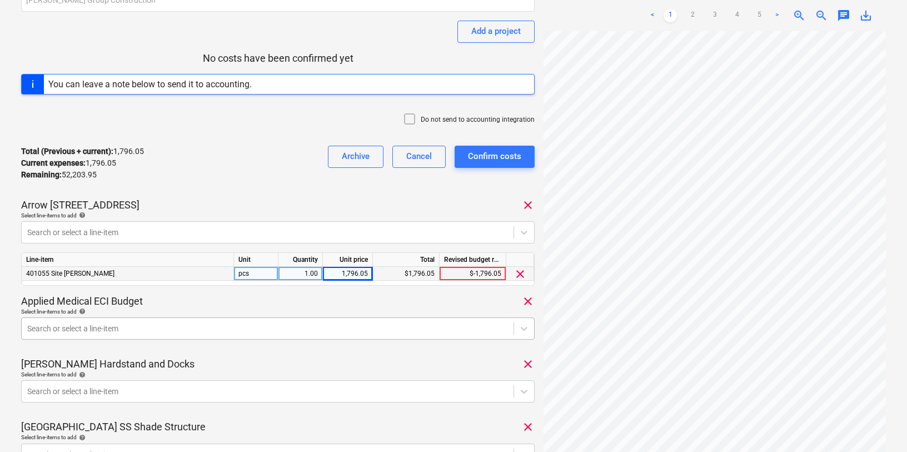
scroll to position [135, 0]
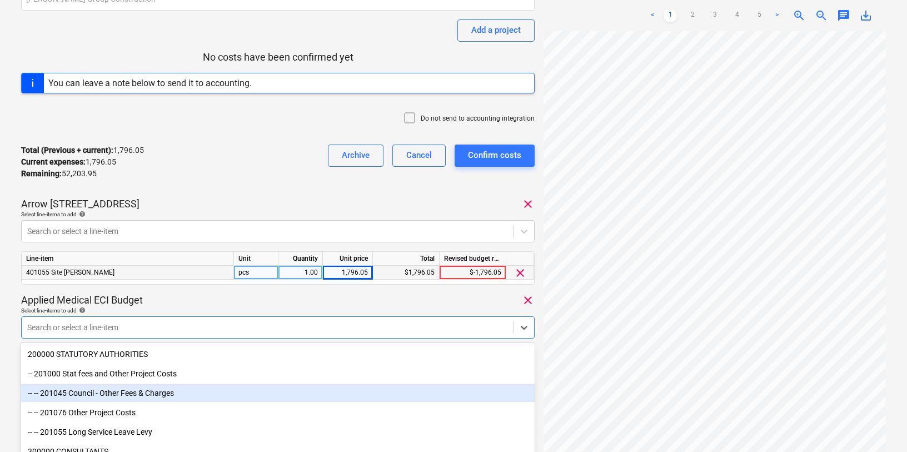
click at [163, 317] on body "Sales Projects Contacts Company Consolidated Invoices 1 Inbox 9+ Approvals form…" at bounding box center [453, 91] width 907 height 452
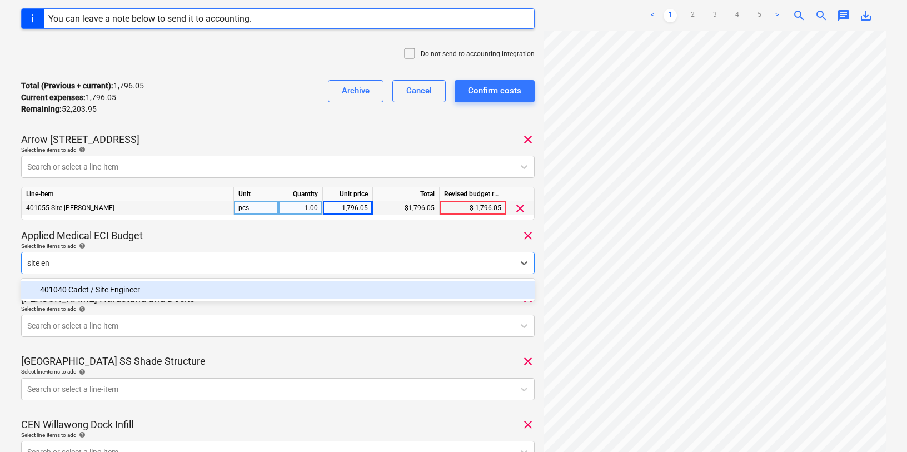
type input "site eng"
click at [127, 283] on div "-- -- 401040 Cadet / Site Engineer" at bounding box center [278, 290] width 514 height 18
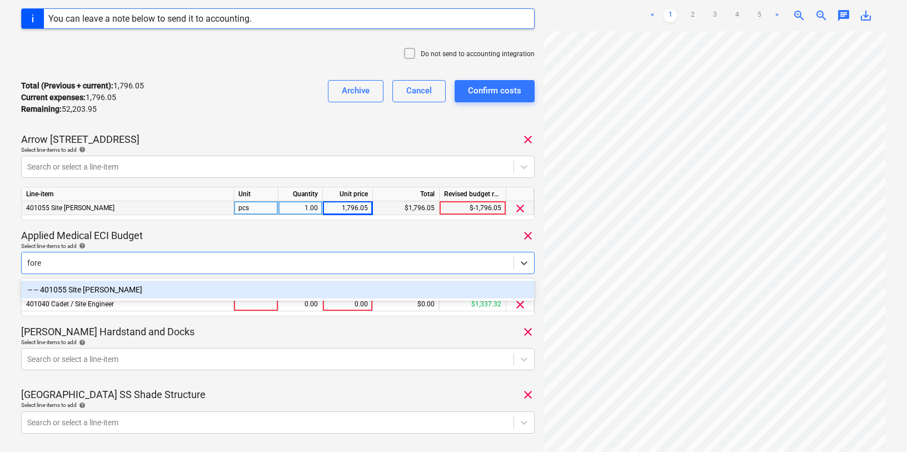
type input "forem"
click at [73, 286] on div "-- -- 401055 Site [PERSON_NAME]" at bounding box center [278, 290] width 514 height 18
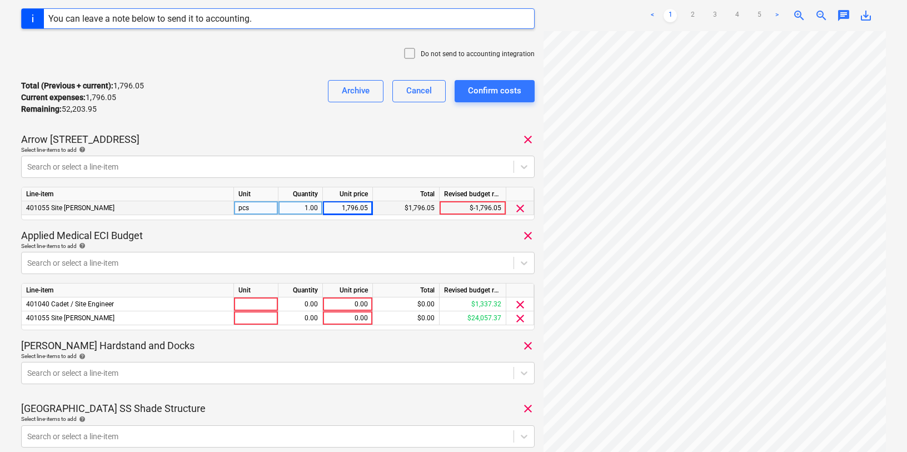
click at [140, 239] on p "Applied Medical ECI Budget" at bounding box center [82, 235] width 122 height 13
click at [342, 306] on div "0.00" at bounding box center [347, 304] width 41 height 14
type input "2566.66"
click at [354, 346] on div "[PERSON_NAME] Hardstand and Docks clear" at bounding box center [278, 345] width 514 height 13
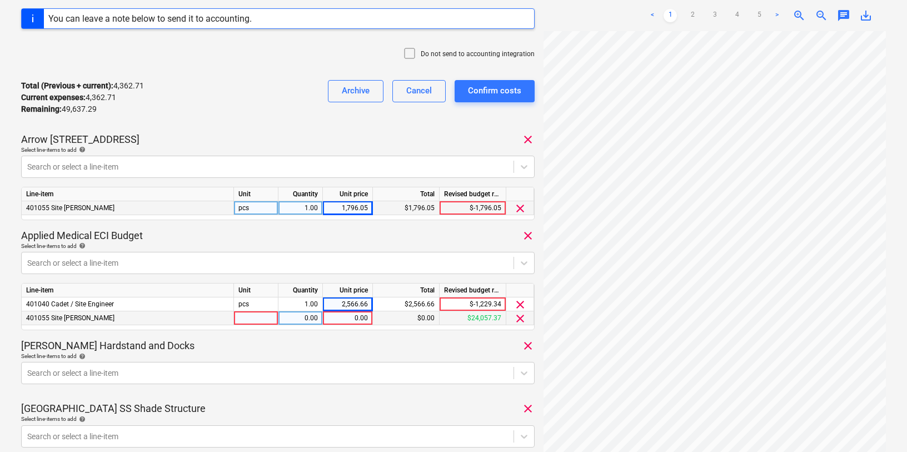
click at [332, 316] on div "0.00" at bounding box center [347, 318] width 41 height 14
type input "6773.68"
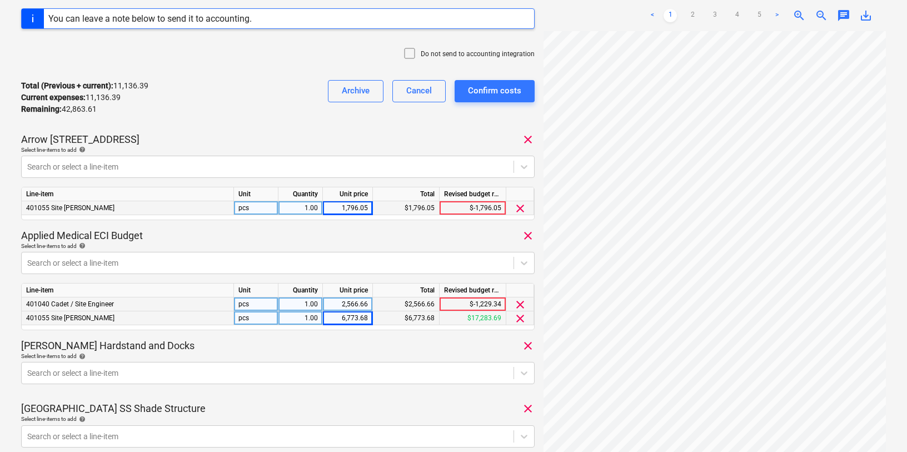
click at [362, 301] on div "2,566.66" at bounding box center [347, 304] width 41 height 14
type input "2567.21"
click at [362, 354] on div "Select line-items to add help" at bounding box center [278, 356] width 514 height 7
click at [415, 304] on div "$2,567.21" at bounding box center [406, 304] width 67 height 14
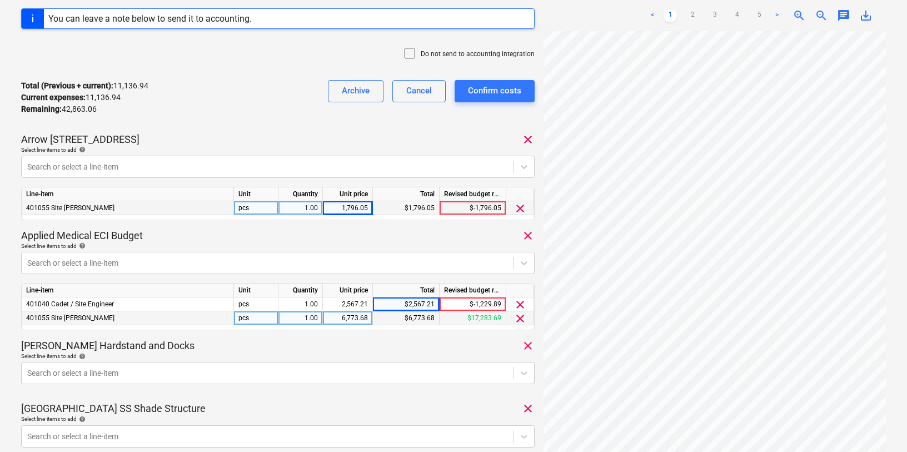
click at [415, 320] on div "$6,773.68" at bounding box center [406, 318] width 67 height 14
click at [367, 343] on div "[PERSON_NAME] Hardstand and Docks clear" at bounding box center [278, 345] width 514 height 13
click at [429, 355] on div "Select line-items to add help" at bounding box center [278, 356] width 514 height 7
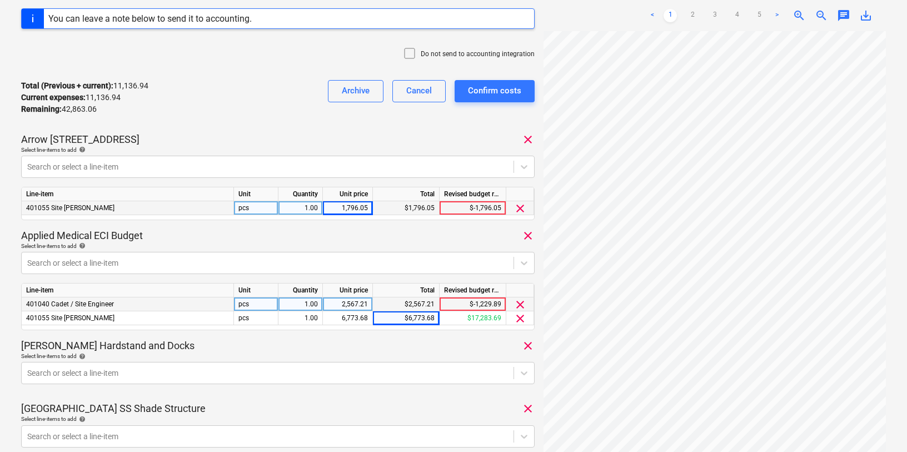
click at [415, 305] on div "$2,567.21" at bounding box center [406, 304] width 67 height 14
drag, startPoint x: 402, startPoint y: 301, endPoint x: 438, endPoint y: 302, distance: 35.6
click at [438, 302] on div "$2,567.21" at bounding box center [406, 304] width 67 height 14
click at [355, 305] on div "2,567.21" at bounding box center [347, 304] width 41 height 14
drag, startPoint x: 343, startPoint y: 302, endPoint x: 374, endPoint y: 302, distance: 30.6
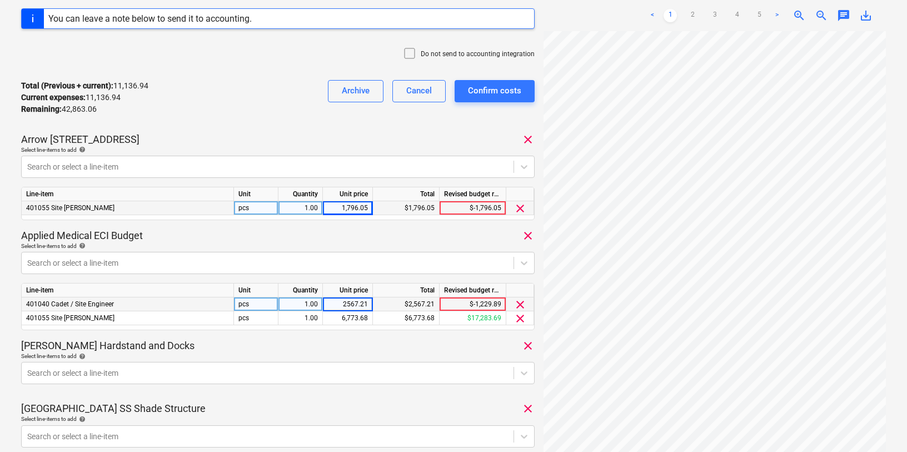
click at [0, 0] on div "401040 Cadet / Site Engineer pcs 1.00 2567.21 $2,567.21 $-1,229.89 clear" at bounding box center [0, 0] width 0 height 0
type input "2567.21"
click at [342, 299] on div "2,567.21" at bounding box center [347, 304] width 41 height 14
type input "2566.66"
click at [357, 315] on div "6,773.68" at bounding box center [347, 318] width 41 height 14
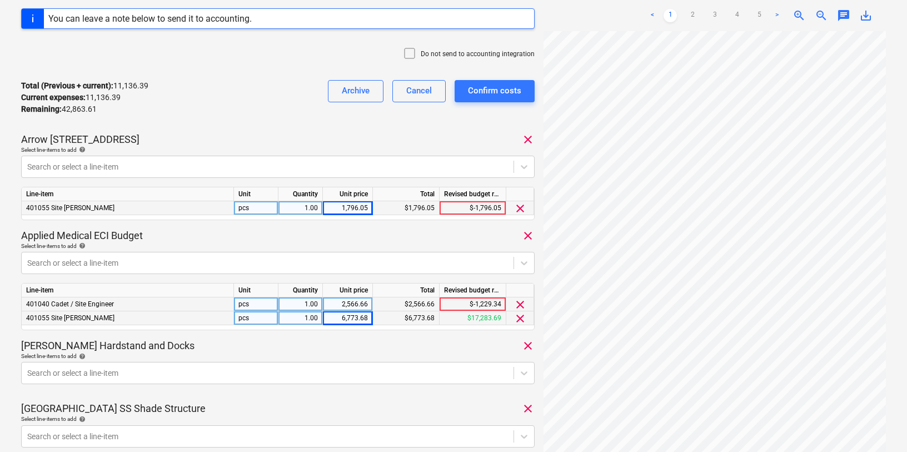
click at [347, 320] on div "6,773.68" at bounding box center [347, 318] width 41 height 14
click at [374, 350] on div "[PERSON_NAME] Hardstand and Docks clear" at bounding box center [278, 345] width 514 height 13
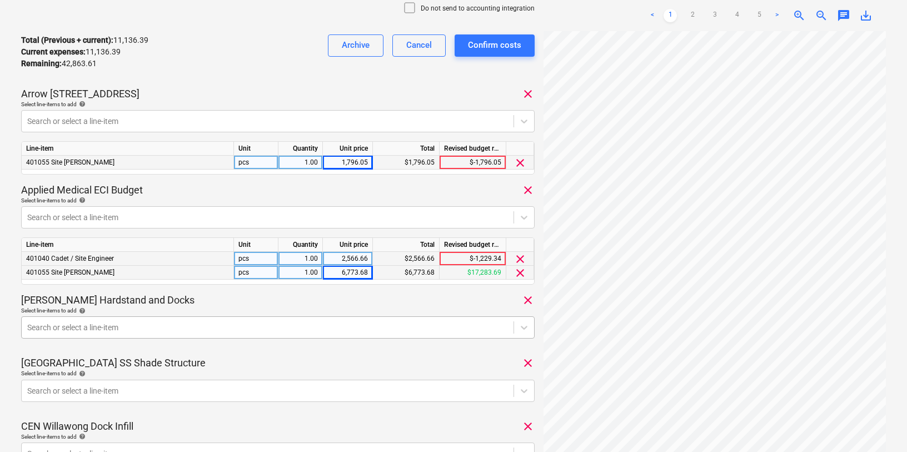
scroll to position [310, 0]
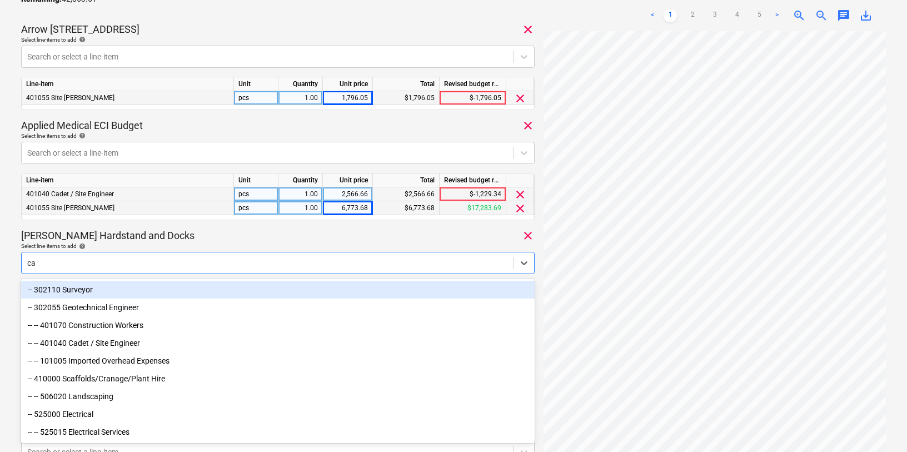
type input "c"
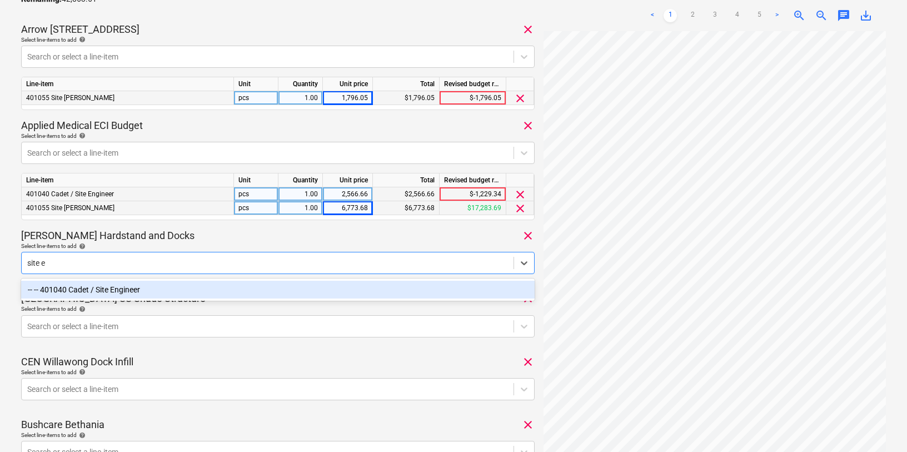
type input "site en"
click at [115, 285] on div "-- -- 401040 Cadet / Site Engineer" at bounding box center [278, 290] width 514 height 18
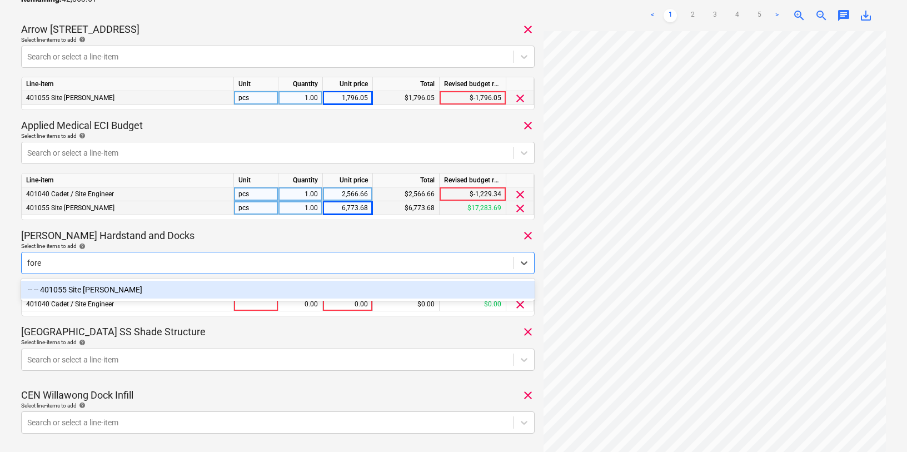
type input "forem"
click at [106, 288] on div "-- -- 401055 Site [PERSON_NAME]" at bounding box center [278, 290] width 514 height 18
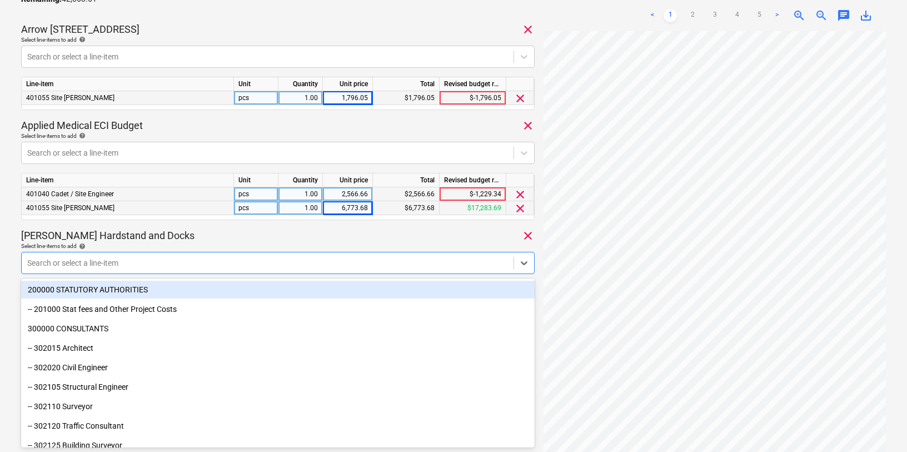
click at [198, 244] on div "Select line-items to add help" at bounding box center [278, 245] width 514 height 7
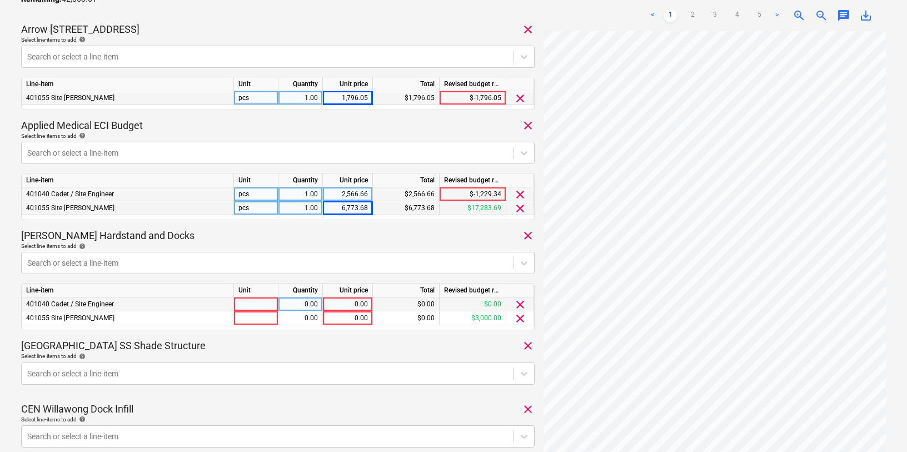
click at [348, 306] on div "0.00" at bounding box center [347, 304] width 41 height 14
type input "25"
click at [336, 337] on div "Timesheet [DATE].xlsx Consolidated invoice total amount 54,000.00 Subcontractor…" at bounding box center [278, 393] width 514 height 1323
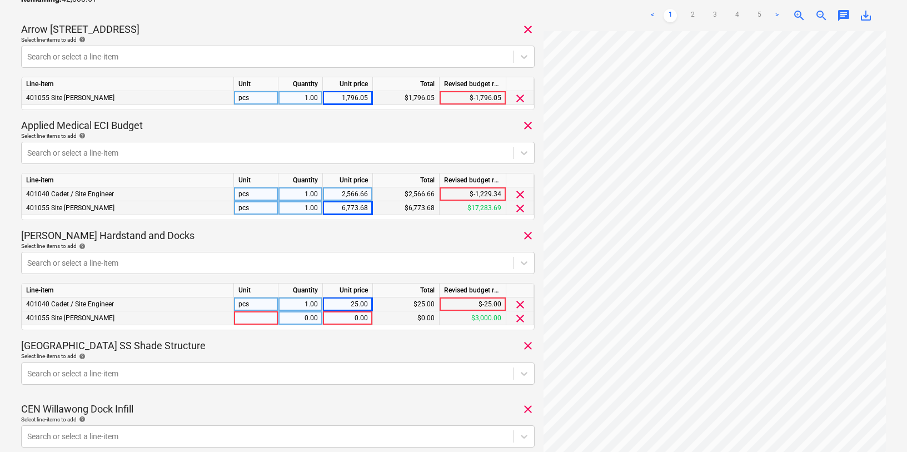
click at [351, 320] on div "0.00" at bounding box center [347, 318] width 41 height 14
type input "3027.63"
click at [374, 349] on div "[GEOGRAPHIC_DATA] SS Shade Structure clear" at bounding box center [278, 345] width 514 height 13
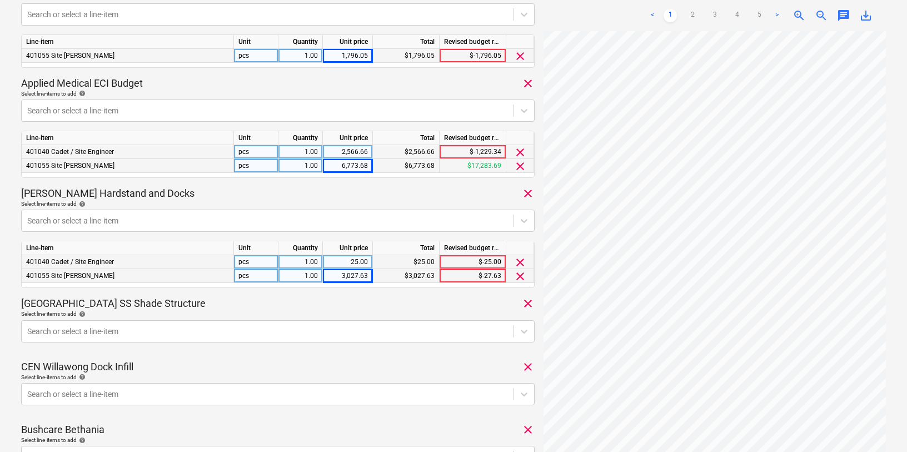
scroll to position [354, 0]
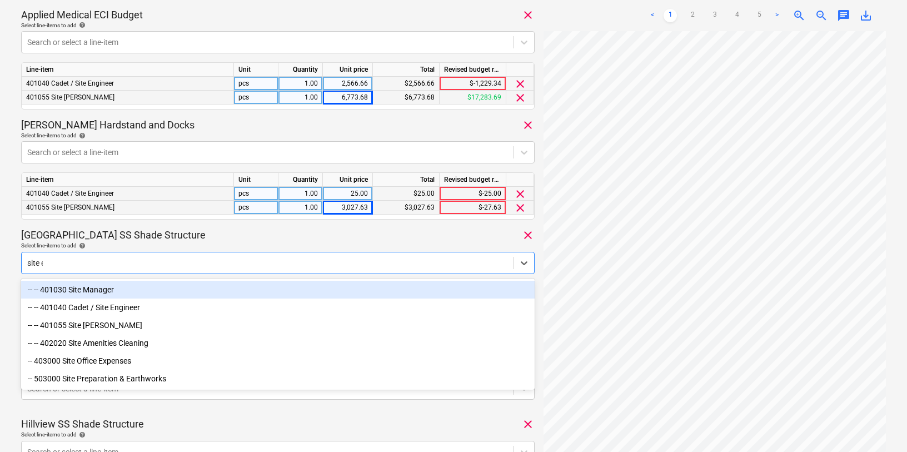
type input "site en"
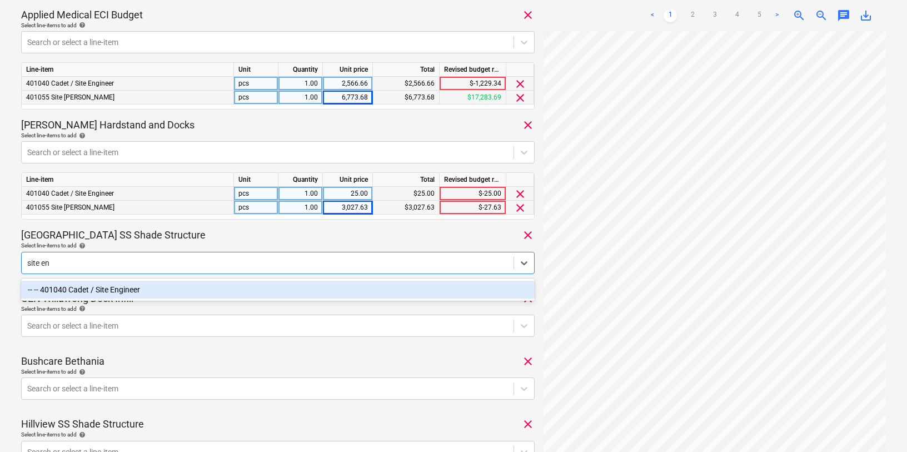
click at [106, 287] on div "-- -- 401040 Cadet / Site Engineer" at bounding box center [278, 290] width 514 height 18
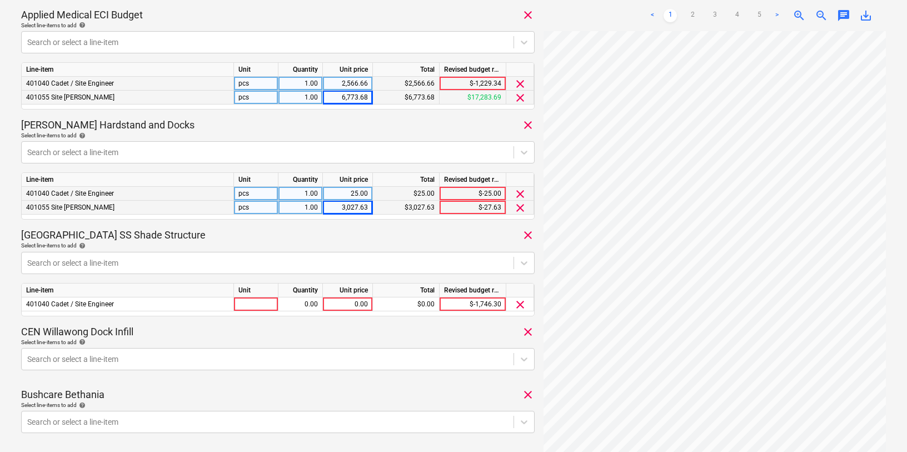
click at [137, 246] on div "Select line-items to add help" at bounding box center [278, 245] width 514 height 7
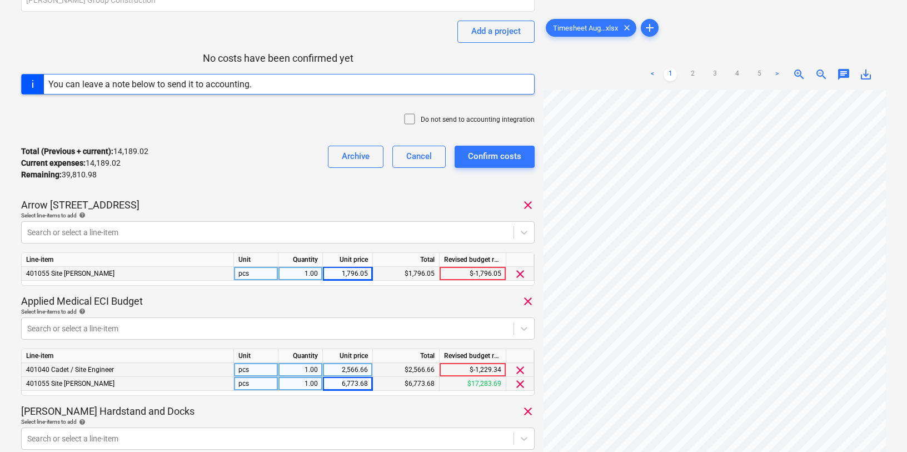
scroll to position [77, 0]
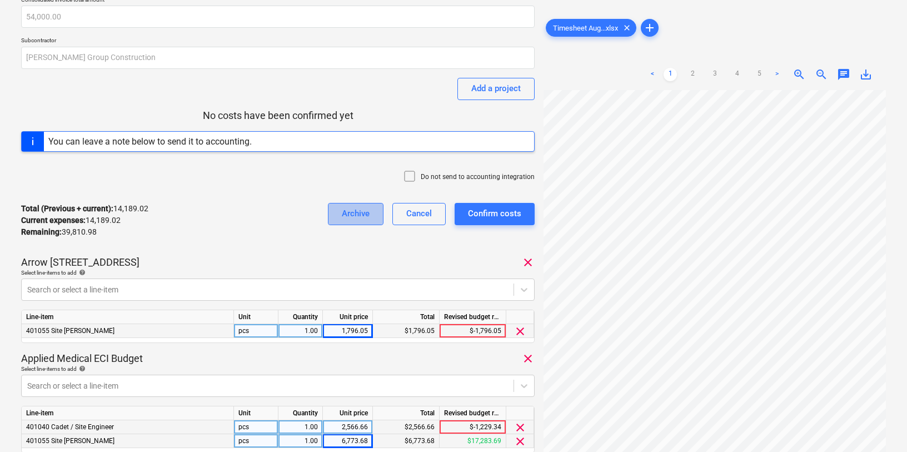
click at [356, 215] on div "Archive" at bounding box center [356, 213] width 28 height 14
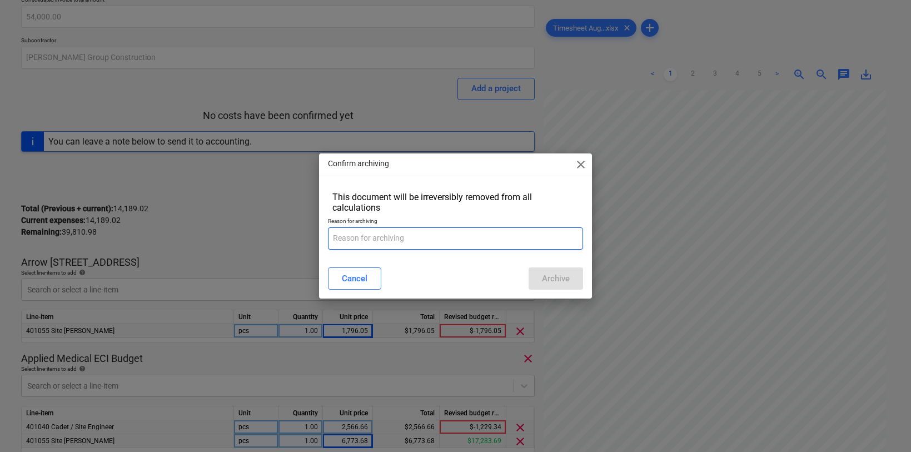
click at [365, 246] on input "text" at bounding box center [456, 238] width 256 height 22
type input "error"
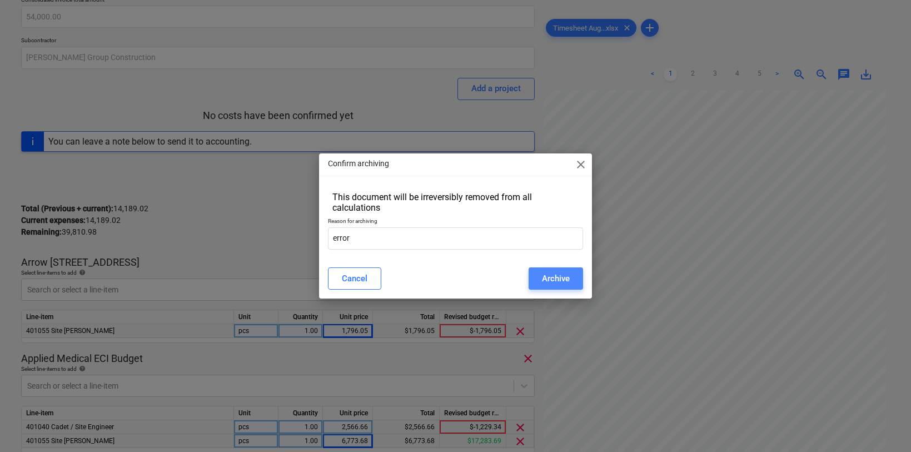
click at [564, 282] on div "Archive" at bounding box center [556, 278] width 28 height 14
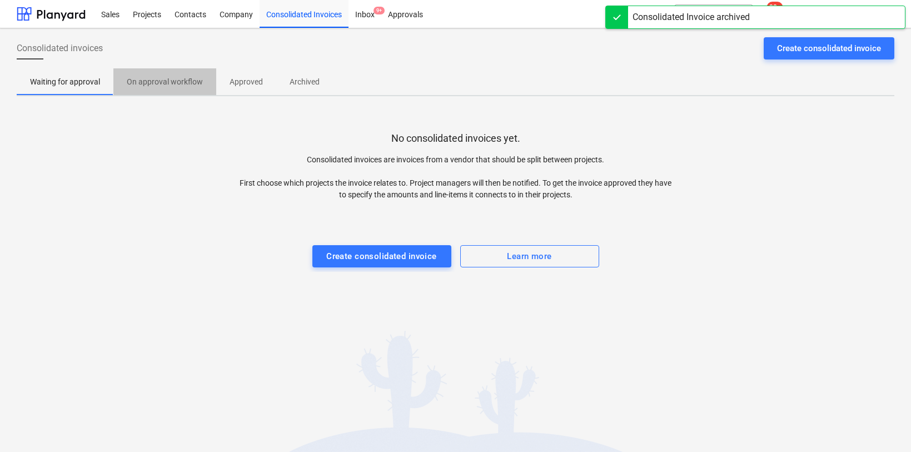
click at [177, 86] on p "On approval workflow" at bounding box center [165, 82] width 76 height 12
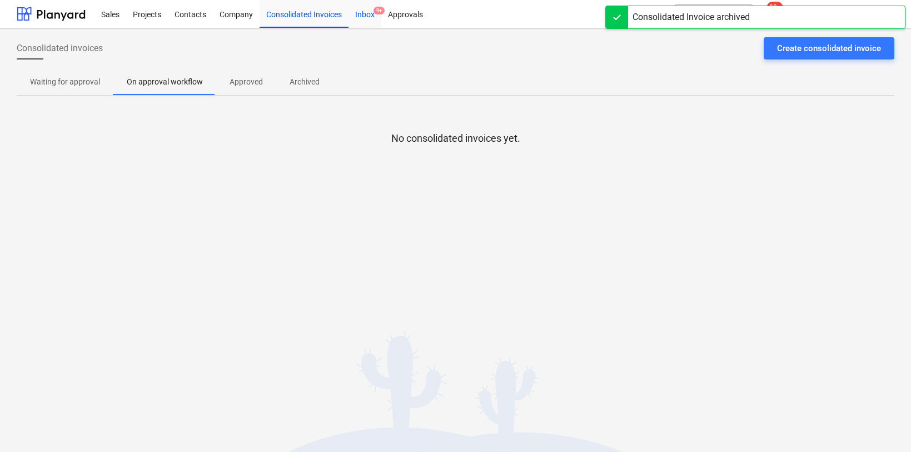
click at [355, 21] on div "Inbox 9+" at bounding box center [365, 13] width 33 height 28
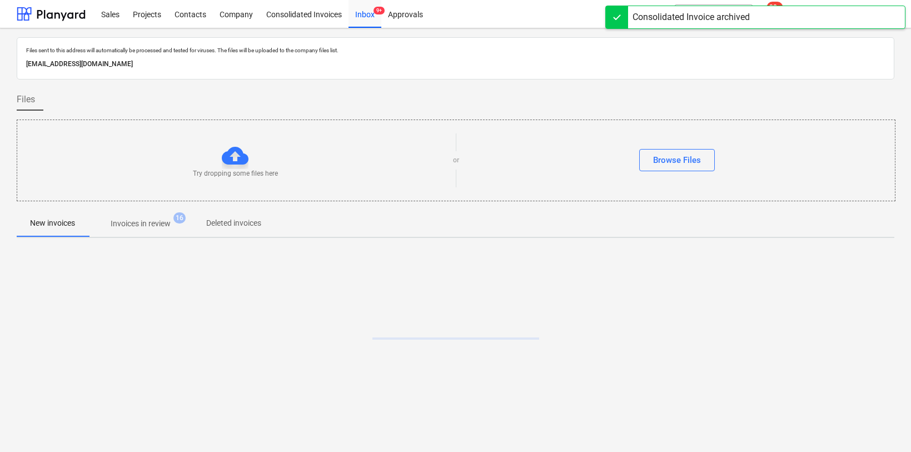
click at [238, 306] on div at bounding box center [456, 330] width 878 height 167
click at [151, 224] on p "Invoices in review" at bounding box center [141, 224] width 60 height 12
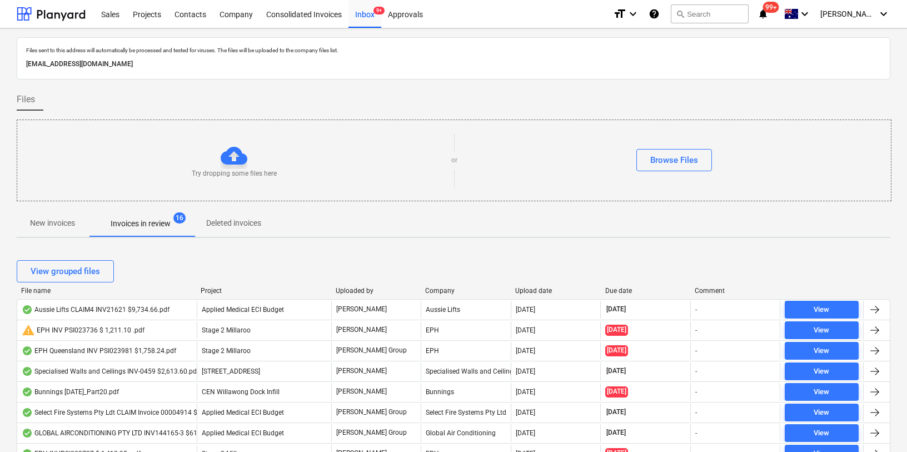
click at [431, 233] on div "New invoices Invoices in review 16 Deleted invoices" at bounding box center [454, 223] width 874 height 27
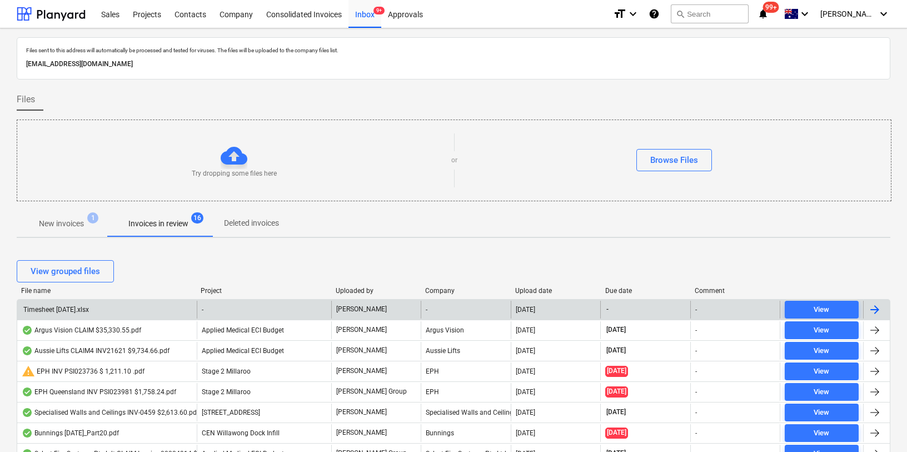
click at [72, 308] on div "Timesheet [DATE].xlsx" at bounding box center [55, 310] width 67 height 8
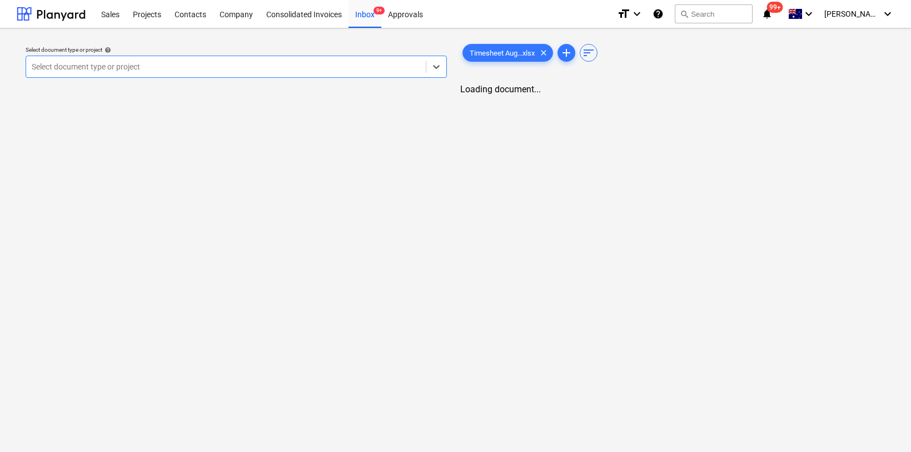
click at [216, 63] on div at bounding box center [226, 66] width 389 height 11
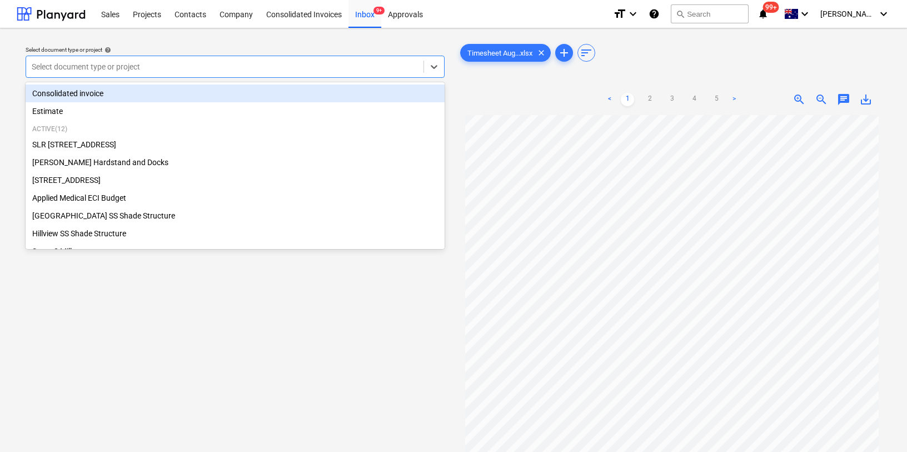
click at [161, 90] on div "Consolidated invoice" at bounding box center [235, 94] width 419 height 18
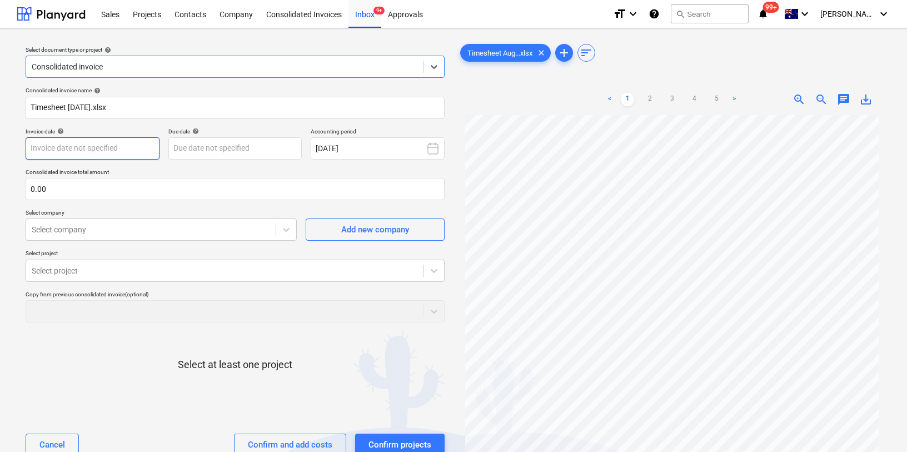
click at [93, 148] on body "Sales Projects Contacts Company Consolidated Invoices Inbox 9+ Approvals format…" at bounding box center [453, 226] width 907 height 452
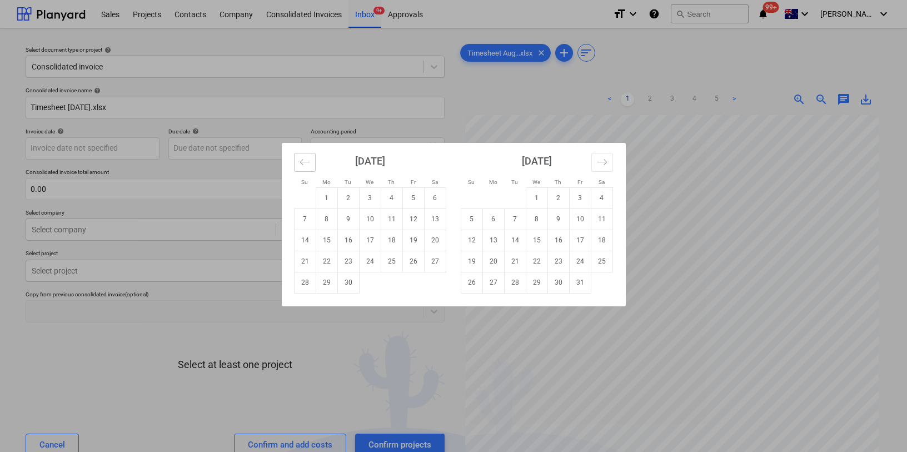
click at [307, 157] on icon "Move backward to switch to the previous month." at bounding box center [305, 162] width 11 height 11
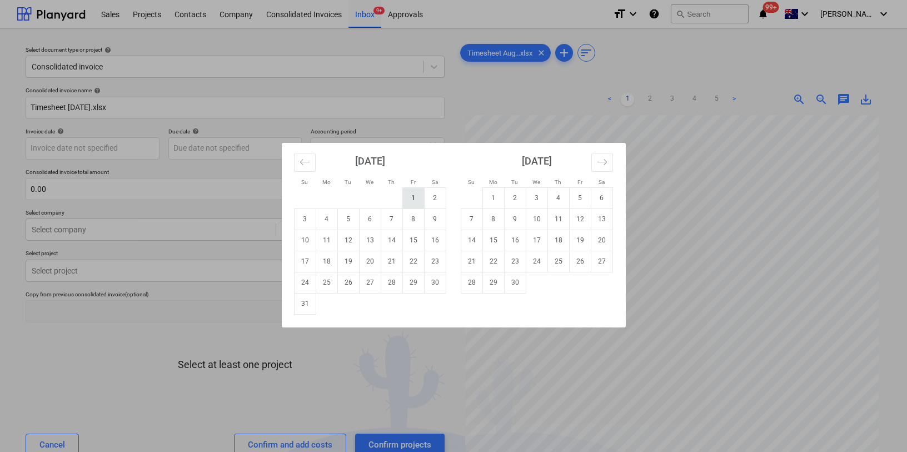
click at [414, 193] on td "1" at bounding box center [414, 197] width 22 height 21
type input "[DATE]"
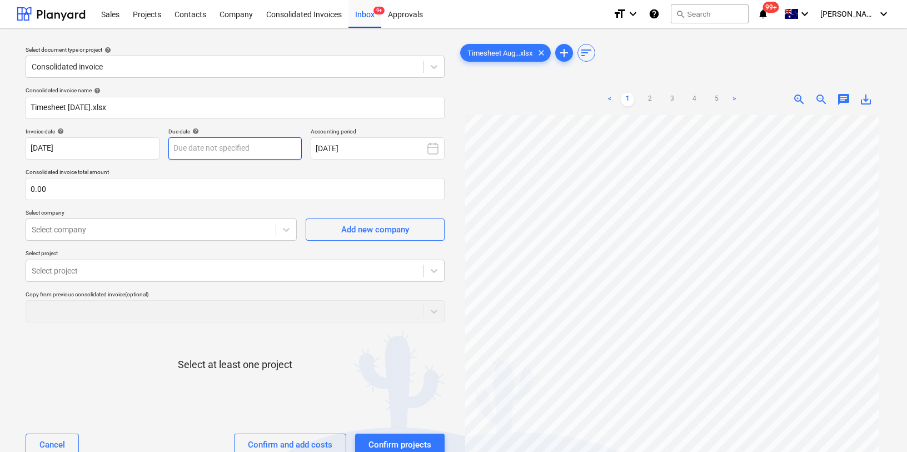
click at [213, 148] on body "Sales Projects Contacts Company Consolidated Invoices Inbox 9+ Approvals format…" at bounding box center [453, 226] width 907 height 452
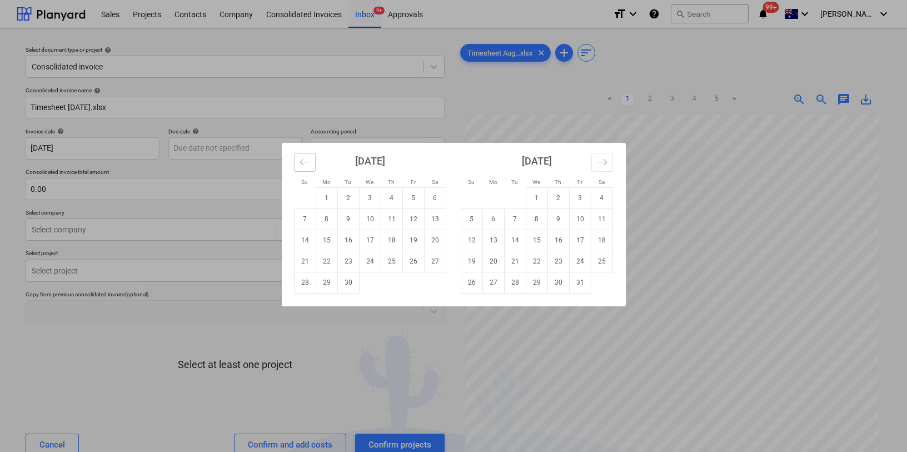
click at [305, 160] on icon "Move backward to switch to the previous month." at bounding box center [305, 162] width 11 height 11
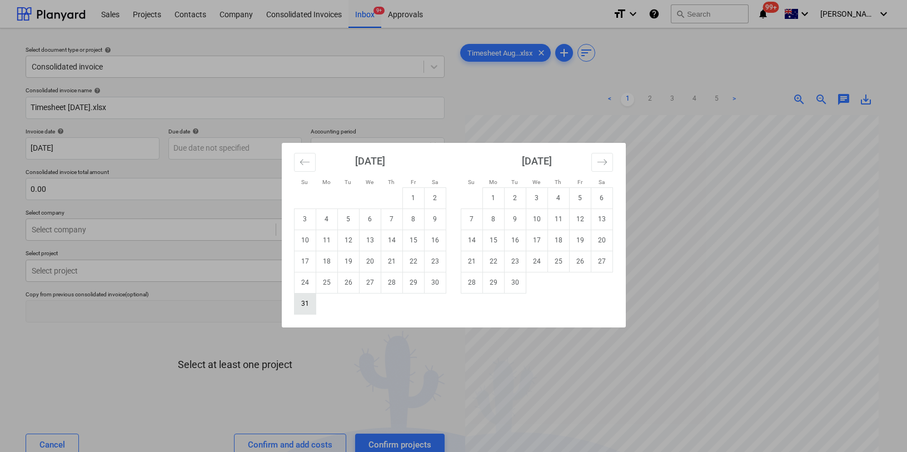
click at [302, 305] on td "31" at bounding box center [305, 303] width 22 height 21
type input "[DATE]"
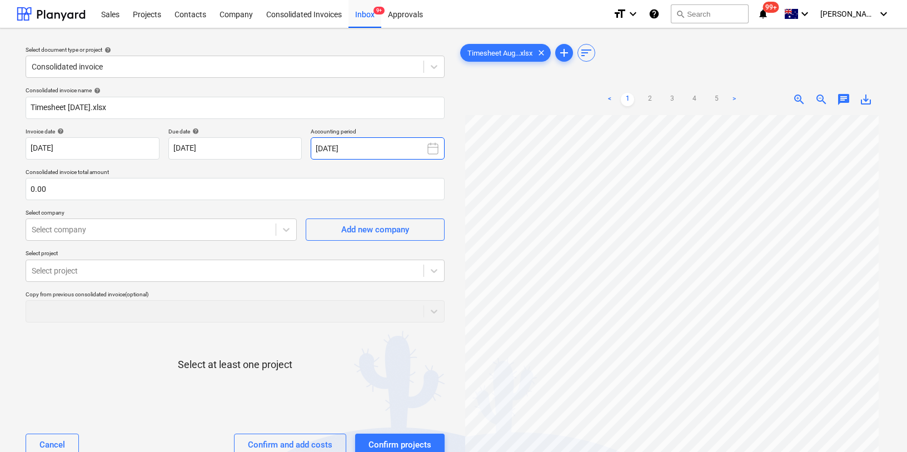
click at [348, 155] on button "[DATE]" at bounding box center [378, 148] width 134 height 22
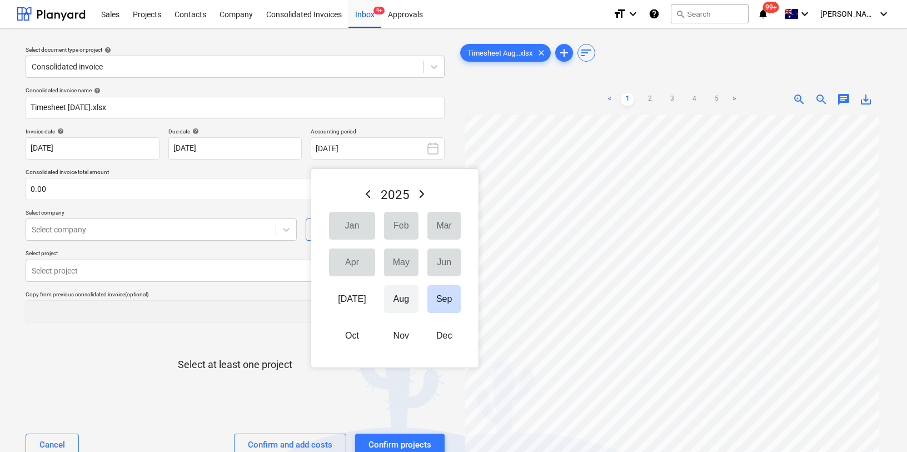
click at [390, 297] on button "Aug" at bounding box center [401, 299] width 34 height 28
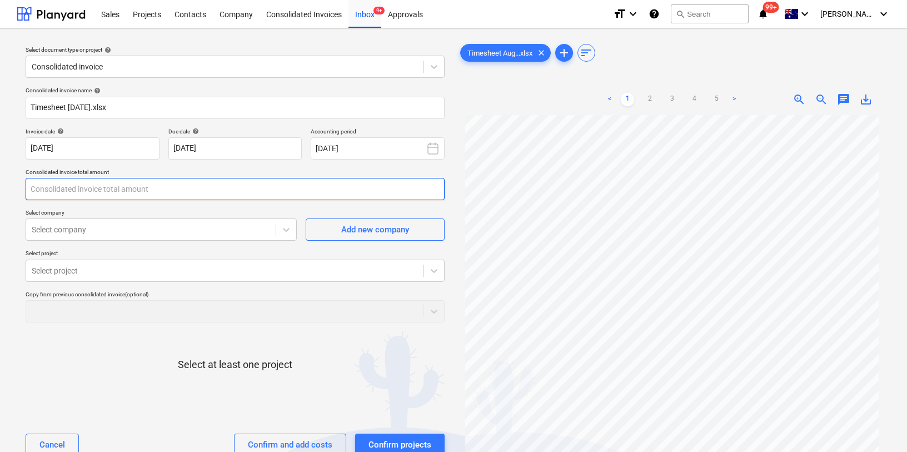
click at [92, 192] on input "text" at bounding box center [235, 189] width 419 height 22
type input "60,868.12"
click at [73, 227] on div at bounding box center [151, 229] width 239 height 11
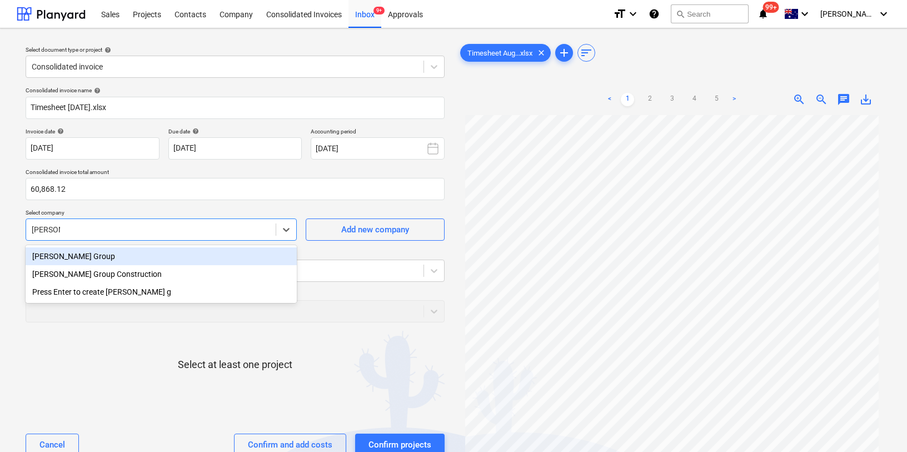
type input "[PERSON_NAME]"
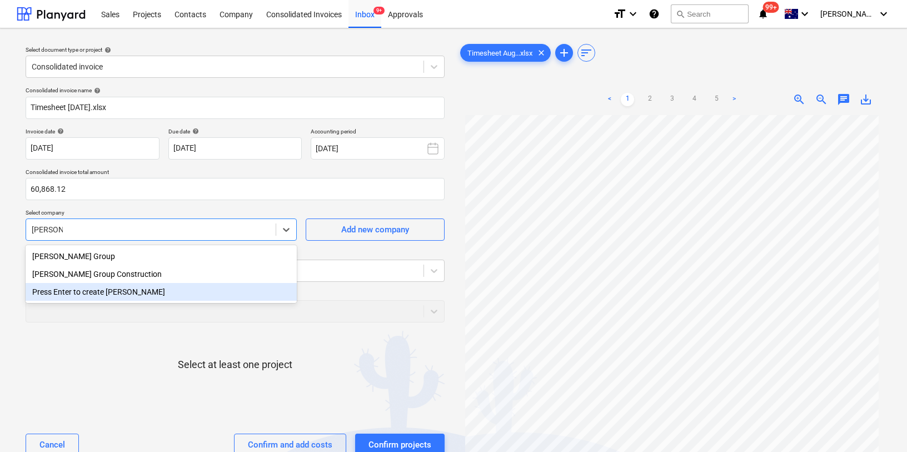
click at [72, 277] on div "[PERSON_NAME] Group Construction" at bounding box center [161, 274] width 271 height 18
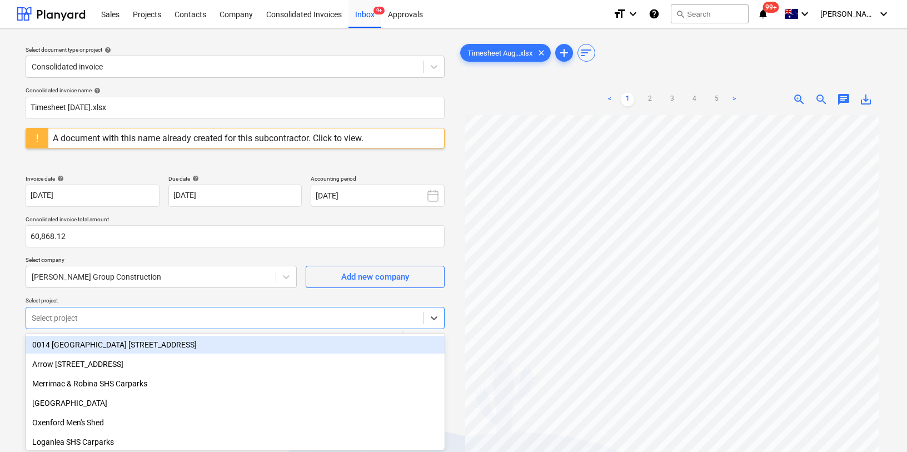
click at [87, 324] on body "Sales Projects Contacts Company Consolidated Invoices Inbox 9+ Approvals format…" at bounding box center [453, 226] width 907 height 452
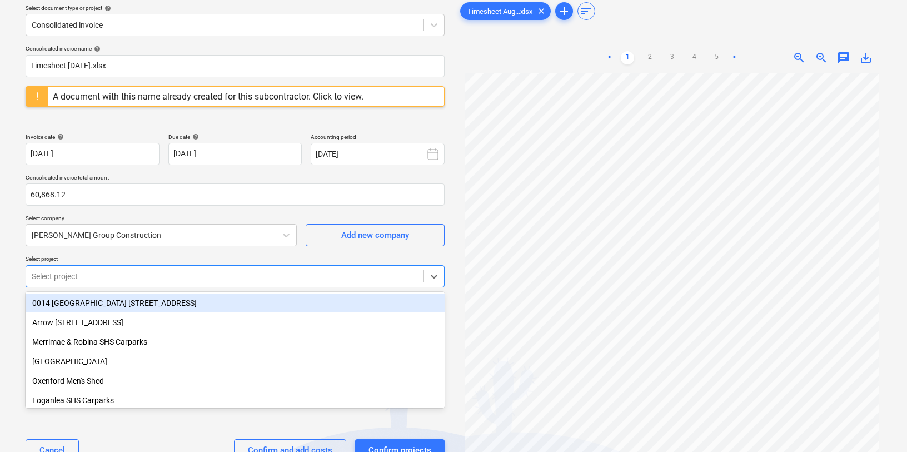
scroll to position [55, 0]
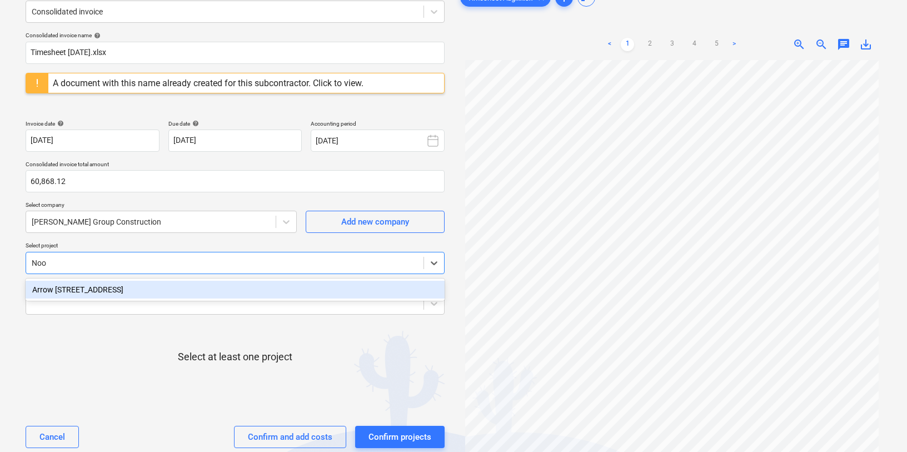
type input "Noos"
click at [112, 290] on div "Arrow [STREET_ADDRESS]" at bounding box center [235, 290] width 419 height 18
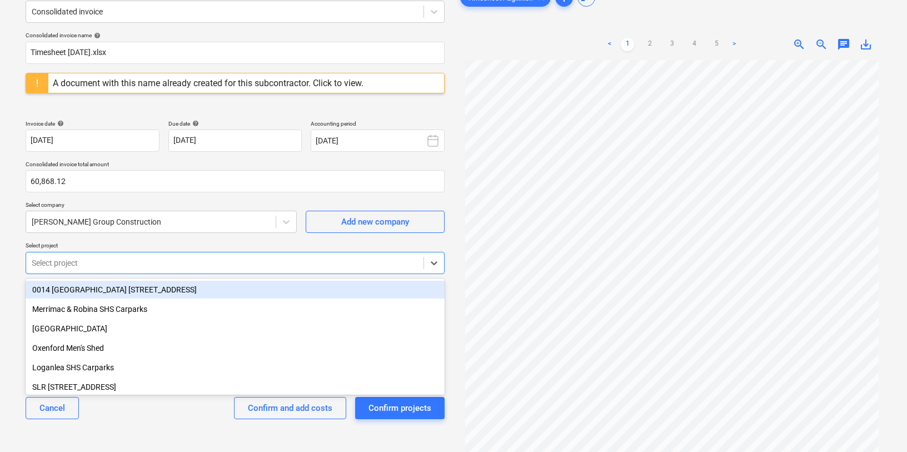
click at [87, 260] on div at bounding box center [225, 262] width 386 height 11
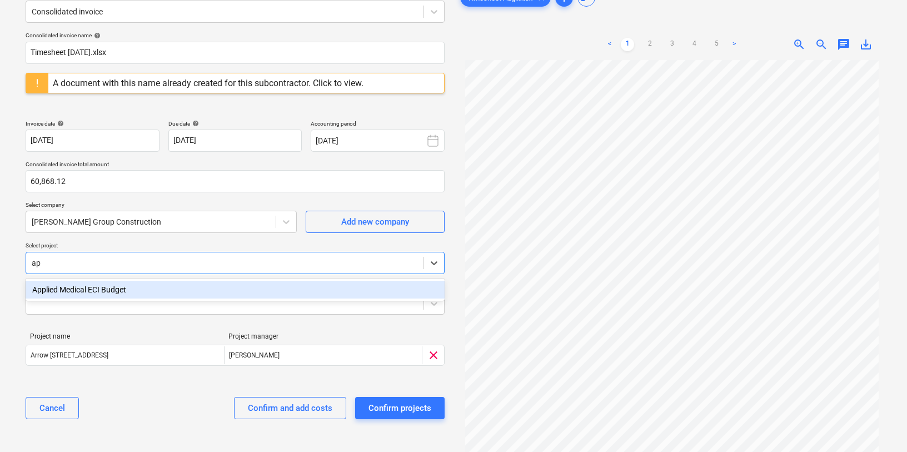
type input "app"
click at [65, 294] on div "Applied Medical ECI Budget" at bounding box center [235, 290] width 419 height 18
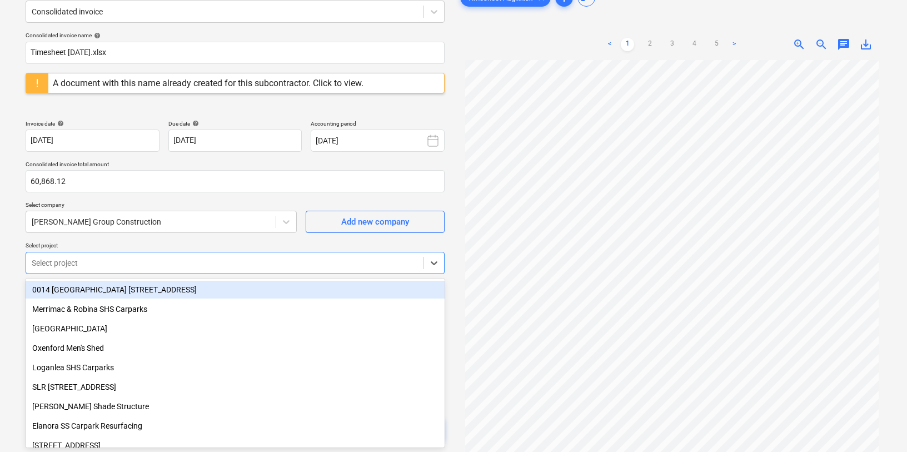
click at [58, 264] on div at bounding box center [225, 262] width 386 height 11
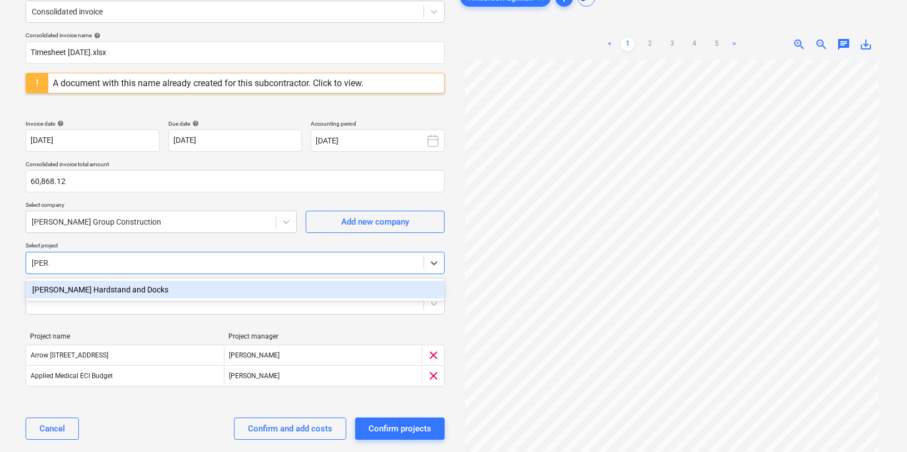
type input "[PERSON_NAME]"
click at [59, 285] on div "[PERSON_NAME] Hardstand and Docks" at bounding box center [235, 290] width 419 height 18
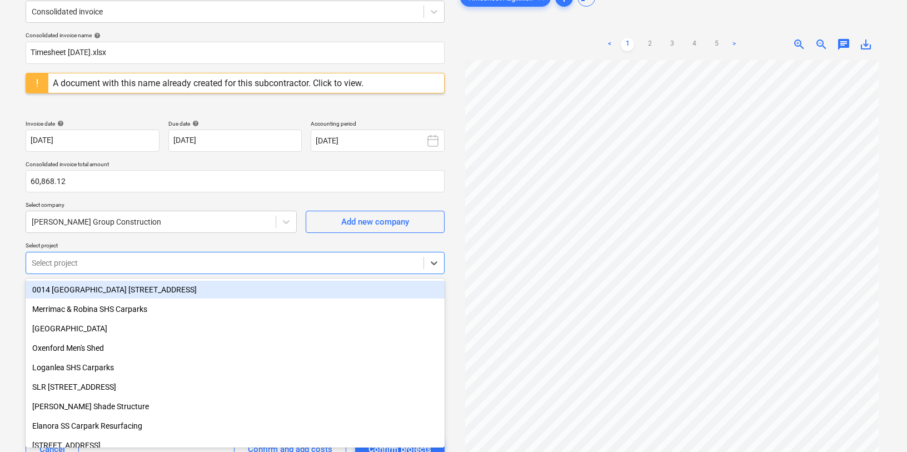
click at [180, 260] on div at bounding box center [225, 262] width 386 height 11
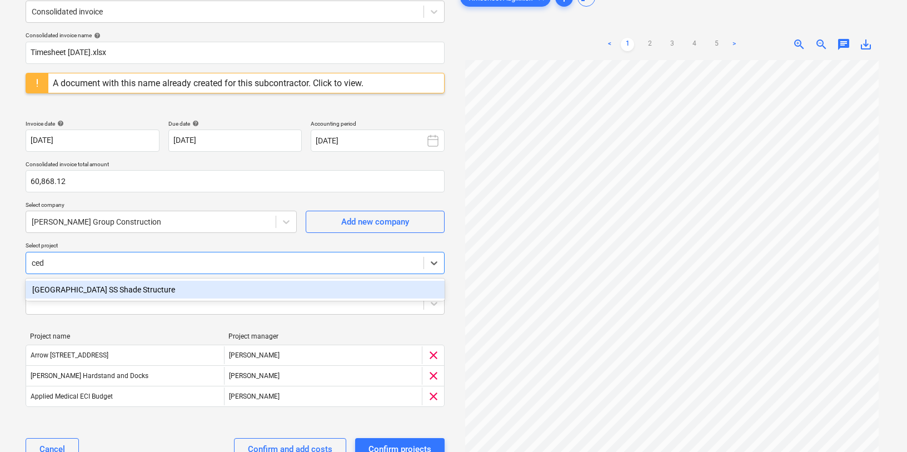
type input "ceda"
click at [153, 289] on div "[GEOGRAPHIC_DATA] SS Shade Structure" at bounding box center [235, 290] width 419 height 18
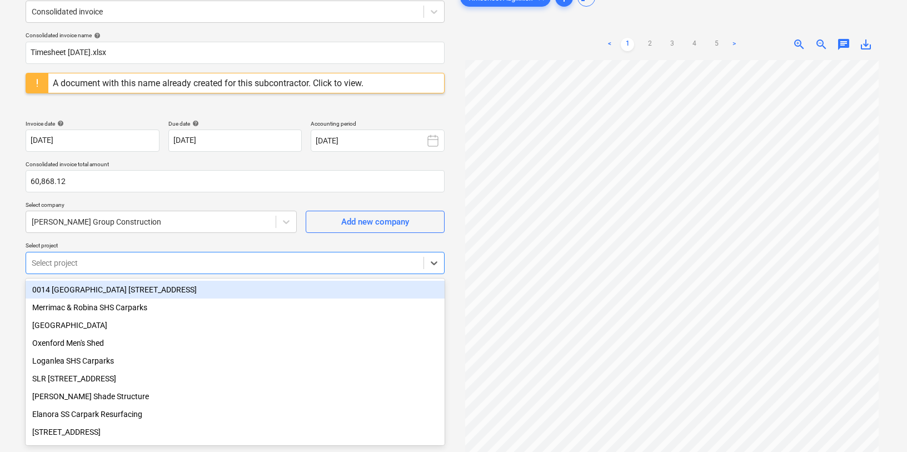
click at [114, 255] on div "Select project" at bounding box center [225, 263] width 398 height 16
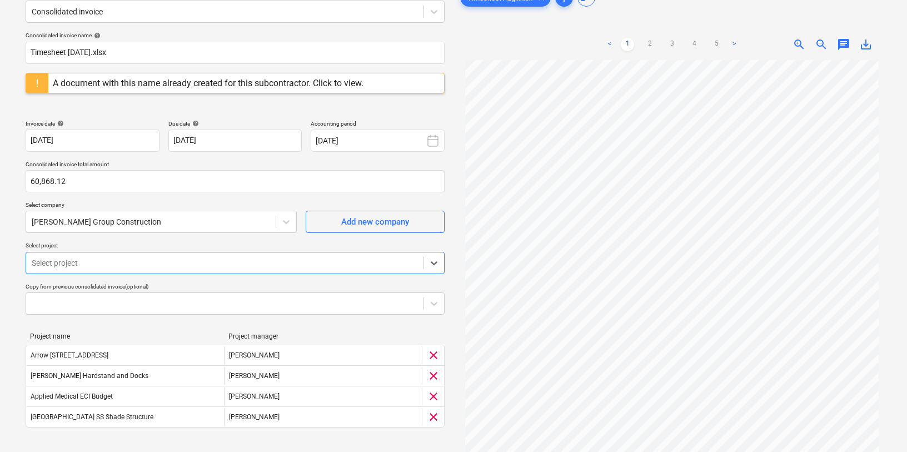
click at [108, 262] on div at bounding box center [225, 262] width 386 height 11
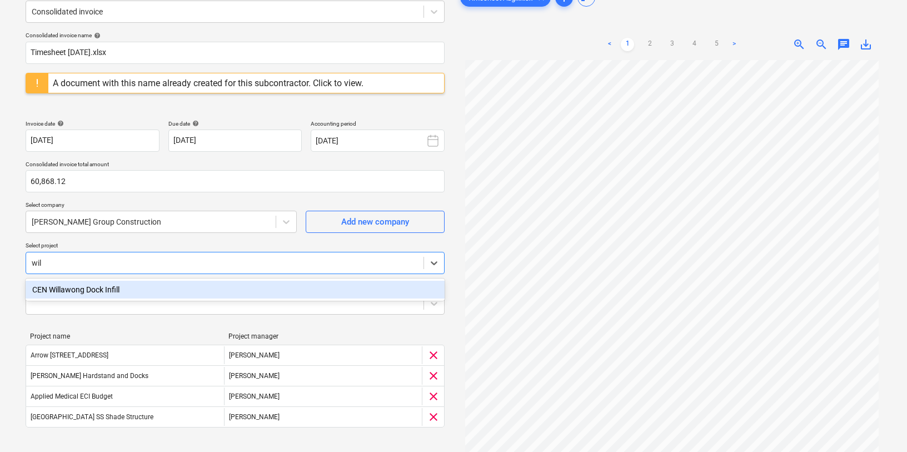
type input "will"
click at [74, 295] on div "CEN Willawong Dock Infill" at bounding box center [235, 290] width 419 height 18
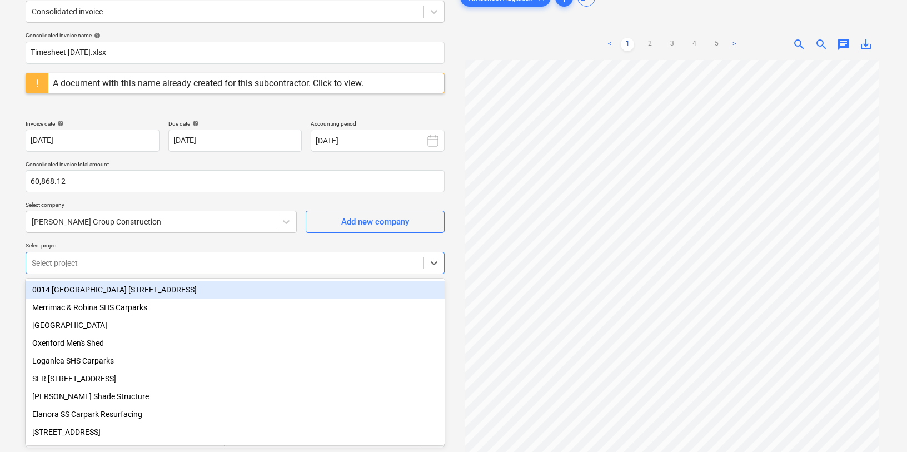
click at [67, 265] on div at bounding box center [225, 262] width 386 height 11
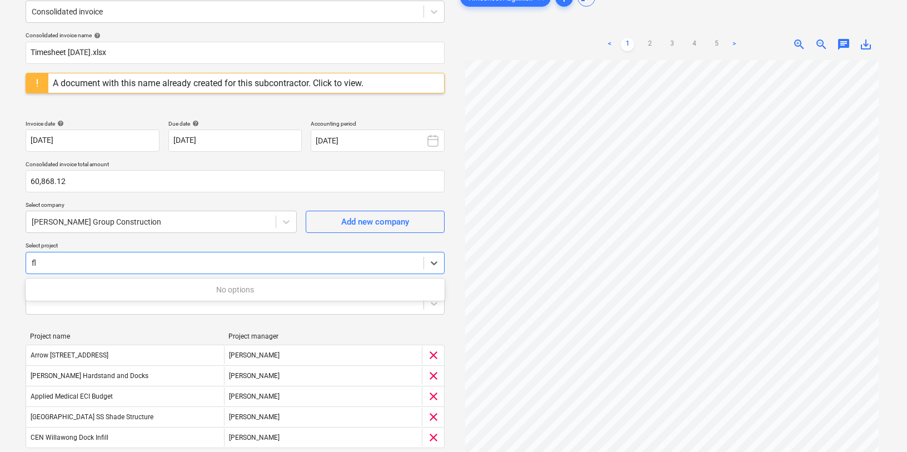
type input "f"
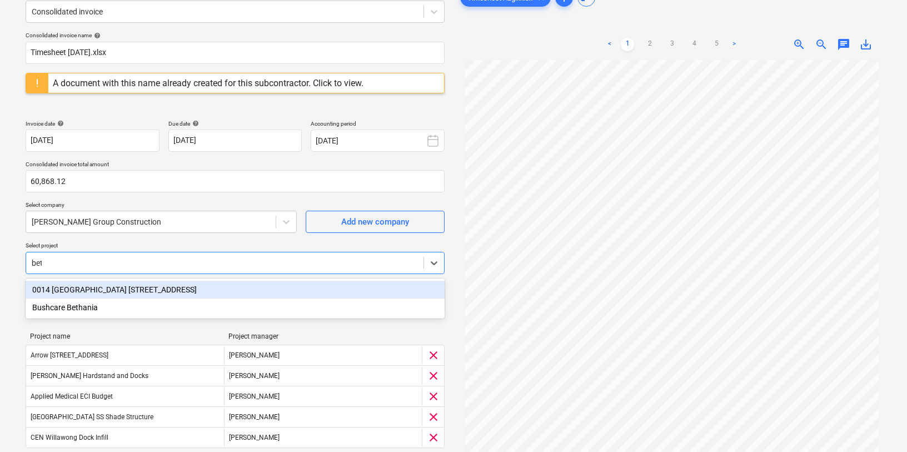
type input "[PERSON_NAME]"
click at [61, 285] on div "Bushcare Bethania" at bounding box center [235, 290] width 419 height 18
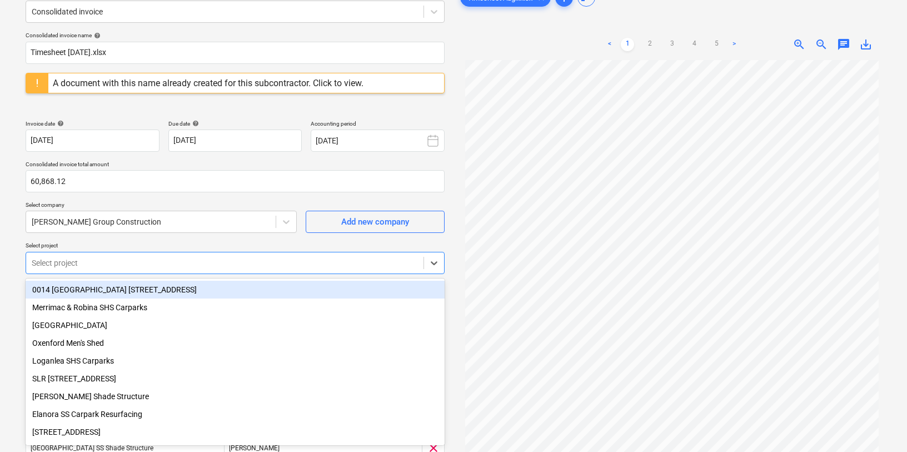
click at [63, 261] on div at bounding box center [225, 262] width 386 height 11
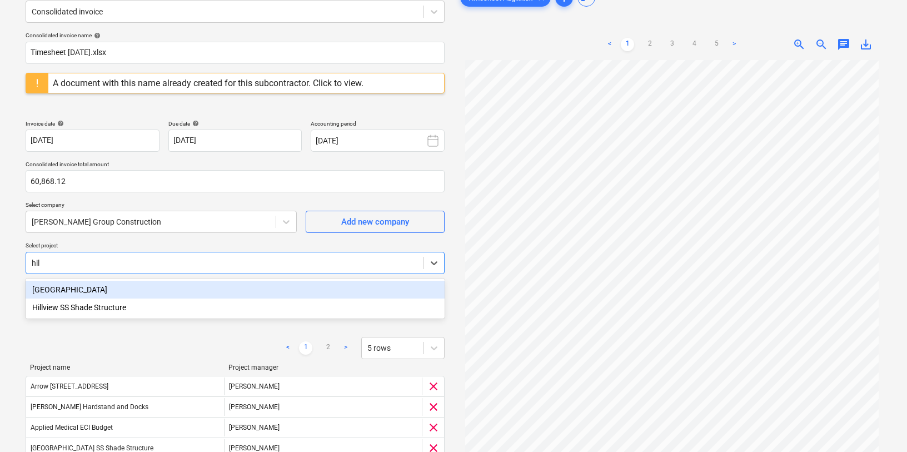
type input "hill"
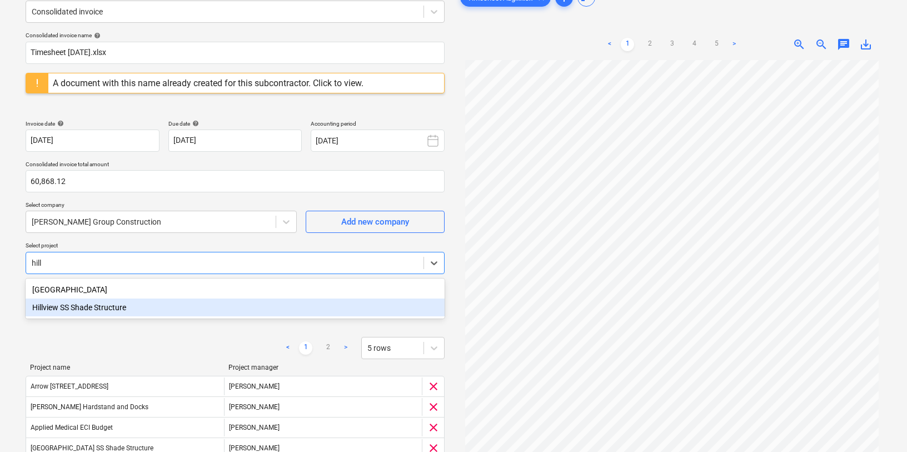
click at [78, 306] on div "Hillview SS Shade Structure" at bounding box center [235, 308] width 419 height 18
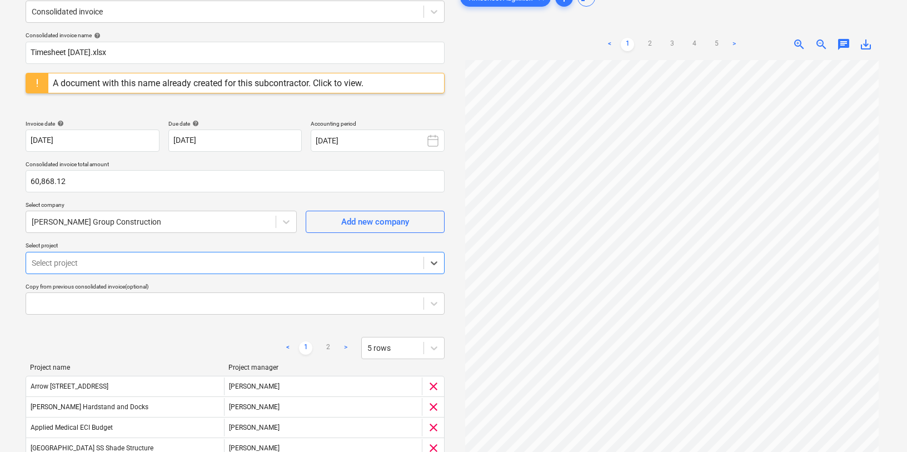
click at [241, 267] on div at bounding box center [225, 262] width 386 height 11
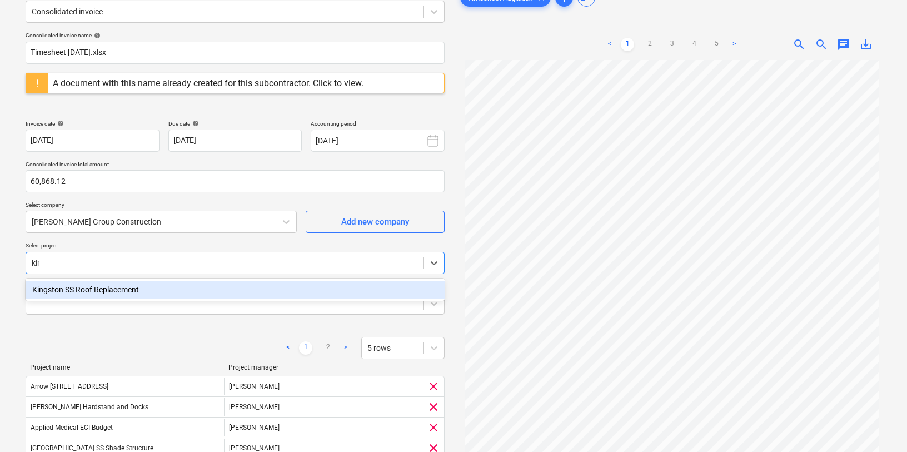
type input "king"
click at [198, 283] on div "Kingston SS Roof Replacement" at bounding box center [235, 290] width 419 height 18
type input "mill"
click at [113, 295] on div "SLR [STREET_ADDRESS]" at bounding box center [235, 290] width 419 height 18
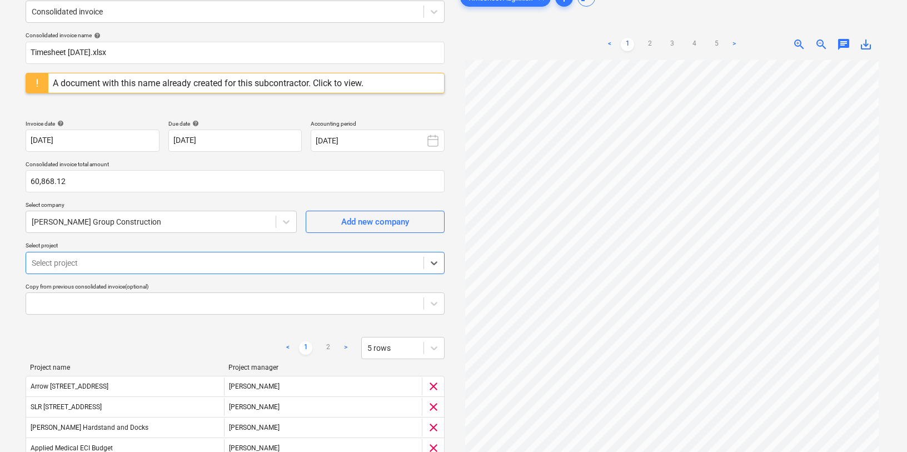
click at [107, 262] on div at bounding box center [225, 262] width 386 height 11
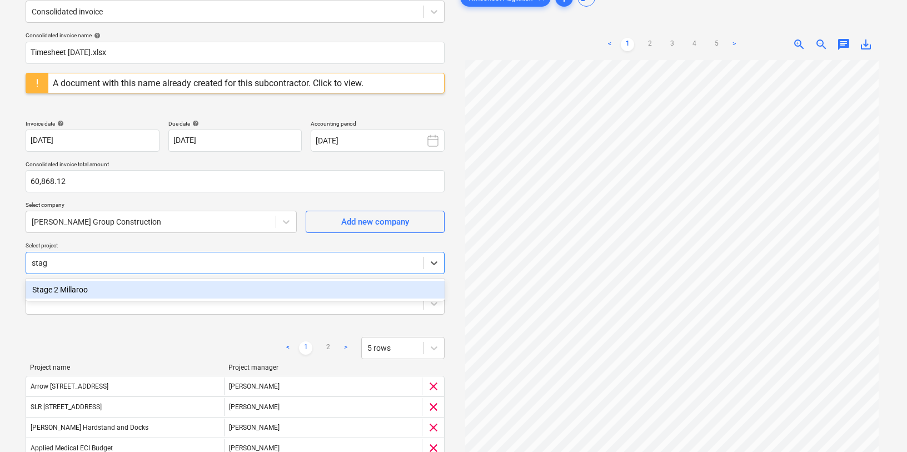
type input "stage"
click at [90, 287] on div "Stage 2 Millaroo" at bounding box center [235, 290] width 419 height 18
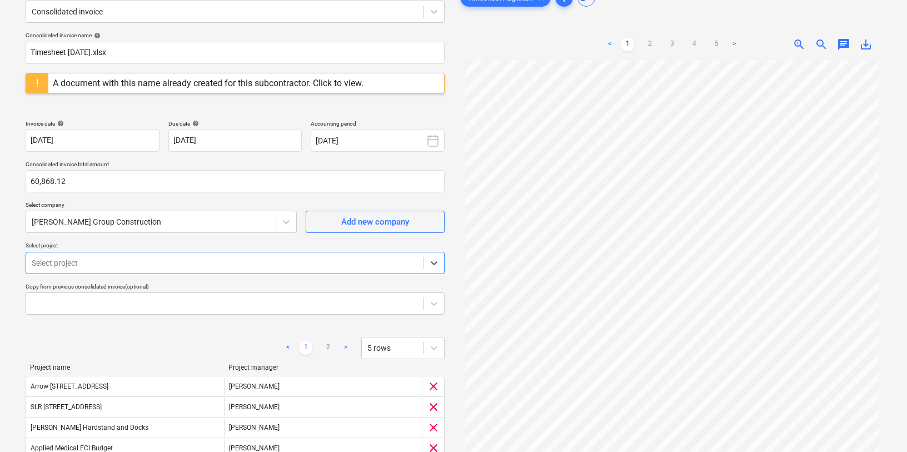
click at [104, 264] on div at bounding box center [225, 262] width 386 height 11
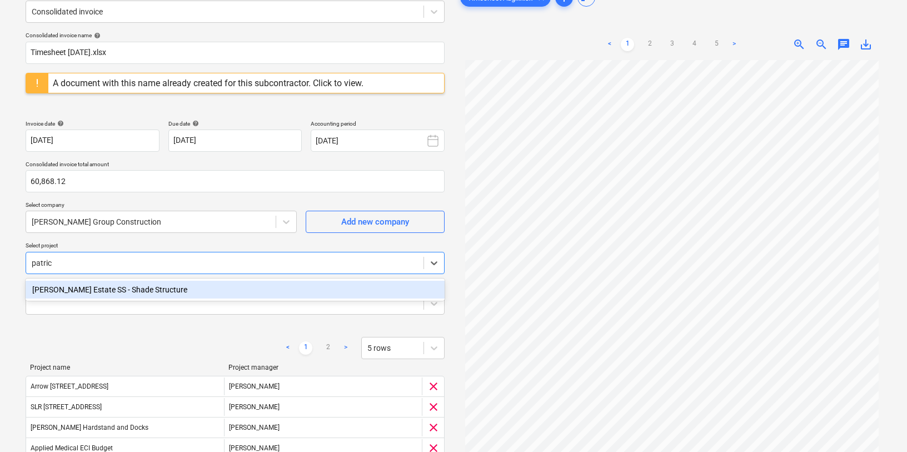
type input "[PERSON_NAME]"
click at [60, 289] on div "[PERSON_NAME] Estate SS - Shade Structure" at bounding box center [235, 290] width 419 height 18
type input "quee"
click at [74, 294] on div "[STREET_ADDRESS]" at bounding box center [235, 290] width 419 height 18
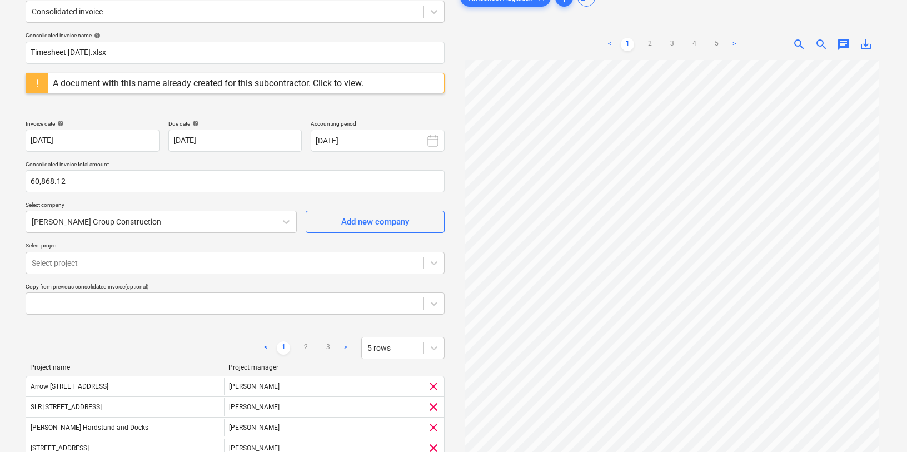
click at [171, 236] on div "Consolidated invoice name help Timesheet [DATE].xlsx A document with this name …" at bounding box center [235, 302] width 428 height 550
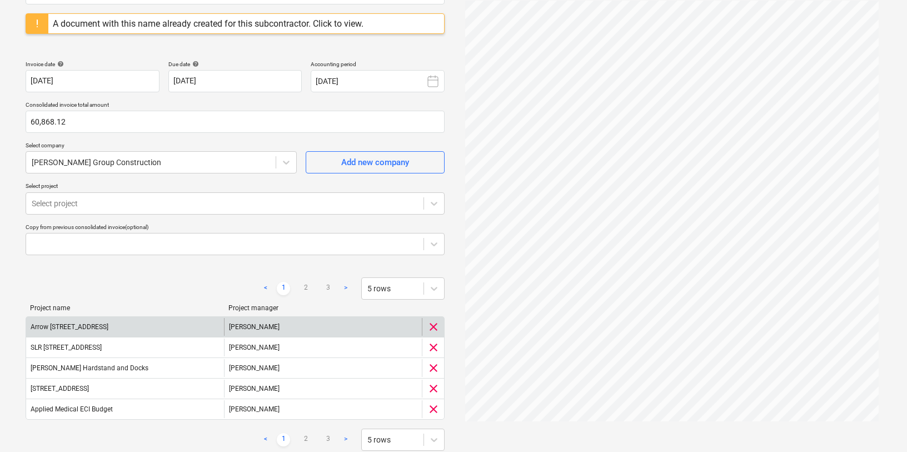
scroll to position [133, 0]
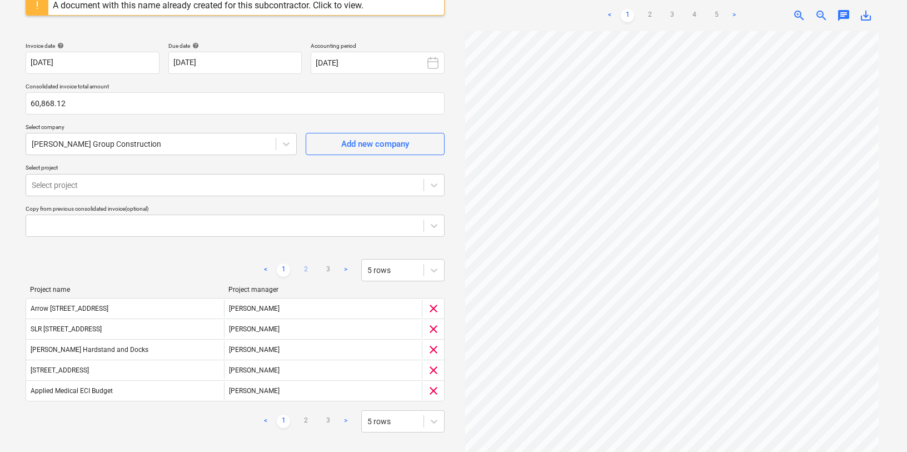
click at [307, 266] on link "2" at bounding box center [305, 270] width 13 height 13
click at [328, 270] on link "3" at bounding box center [327, 270] width 13 height 13
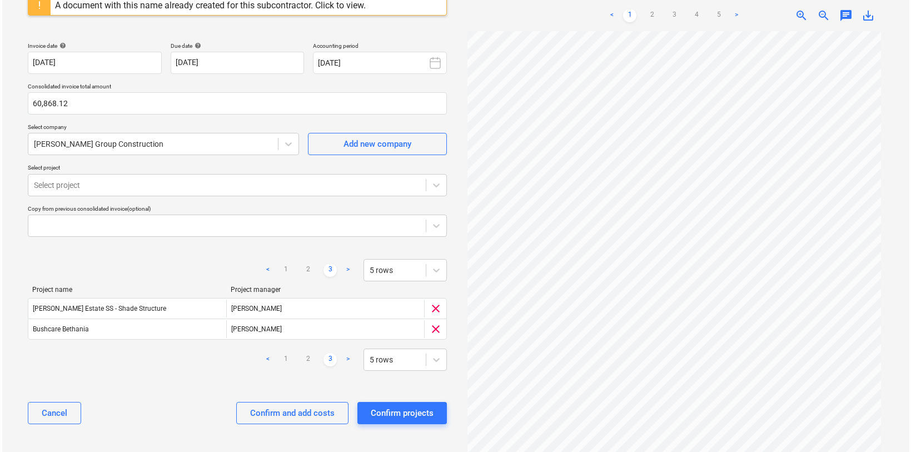
scroll to position [131, 0]
click at [115, 225] on div at bounding box center [225, 227] width 386 height 11
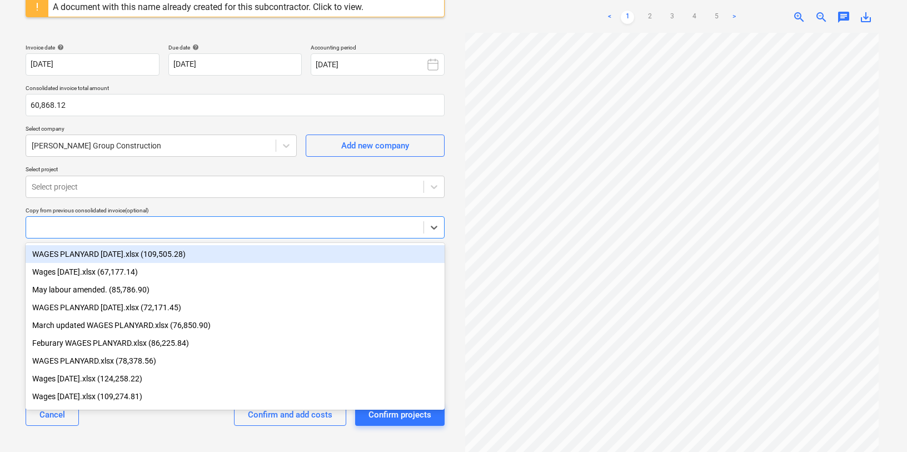
type input "b"
click at [88, 187] on div at bounding box center [225, 186] width 386 height 11
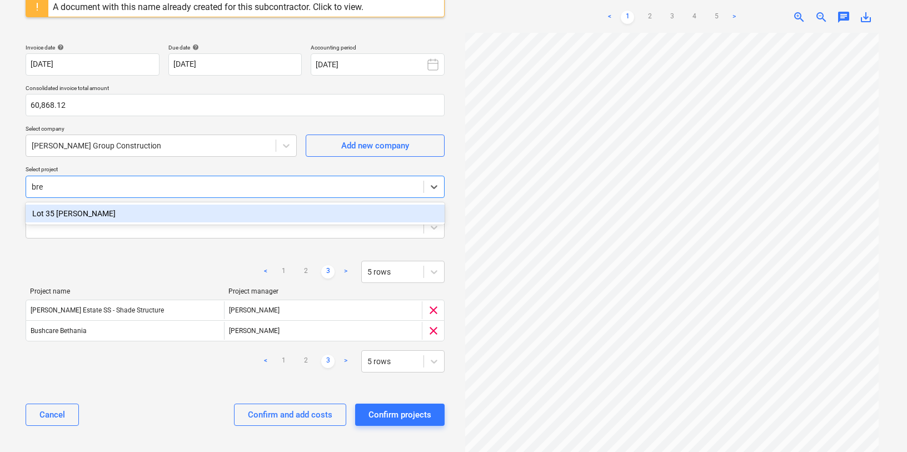
type input "bren"
click at [95, 214] on div "Lot 35 [PERSON_NAME]" at bounding box center [235, 214] width 419 height 18
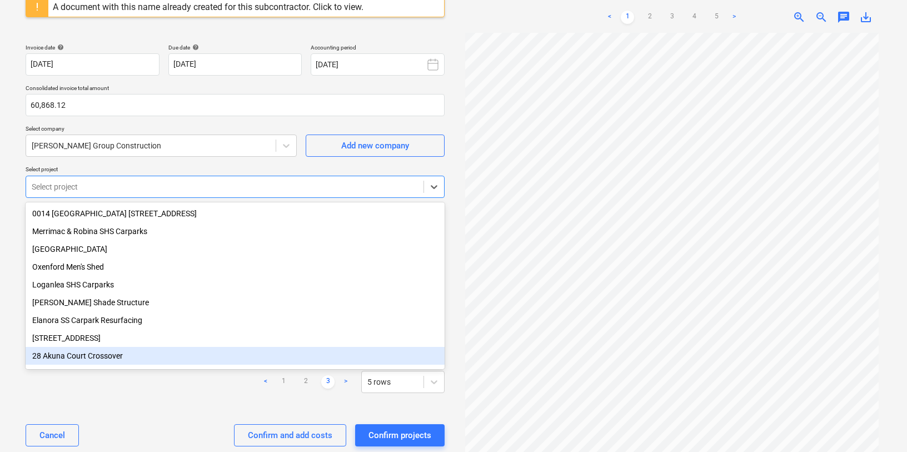
click at [132, 409] on div "Consolidated invoice name help Timesheet [DATE].xlsx A document with this name …" at bounding box center [235, 205] width 428 height 509
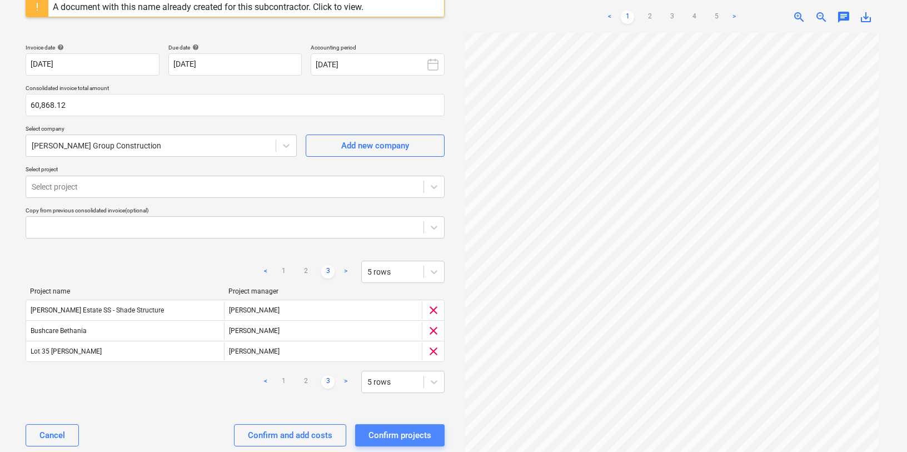
click at [391, 433] on div "Confirm projects" at bounding box center [400, 435] width 63 height 14
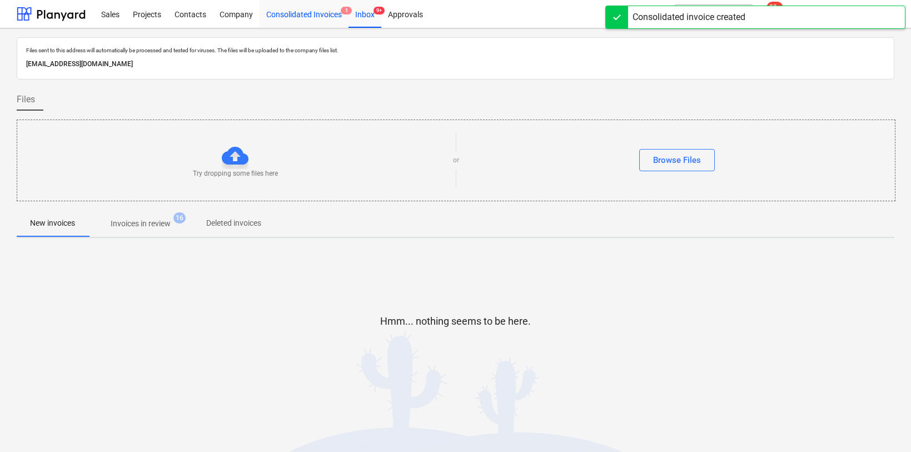
click at [326, 13] on div "Consolidated Invoices 1" at bounding box center [304, 13] width 89 height 28
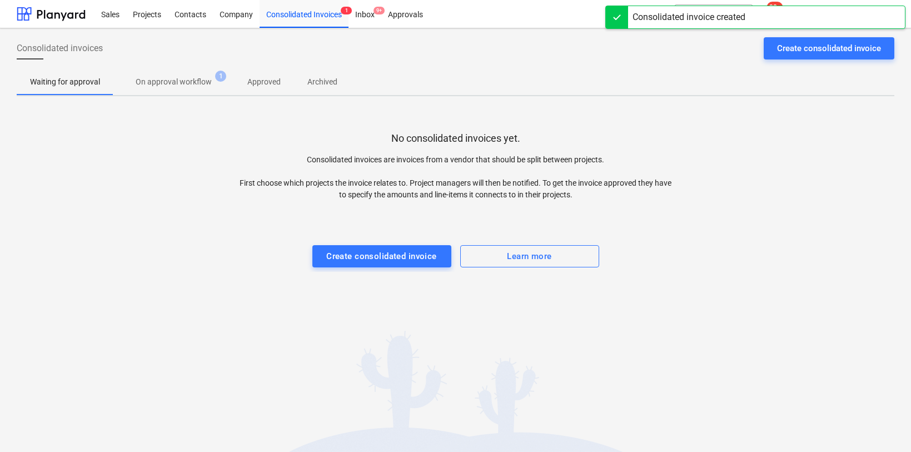
click at [188, 90] on span "On approval workflow 1" at bounding box center [173, 82] width 121 height 20
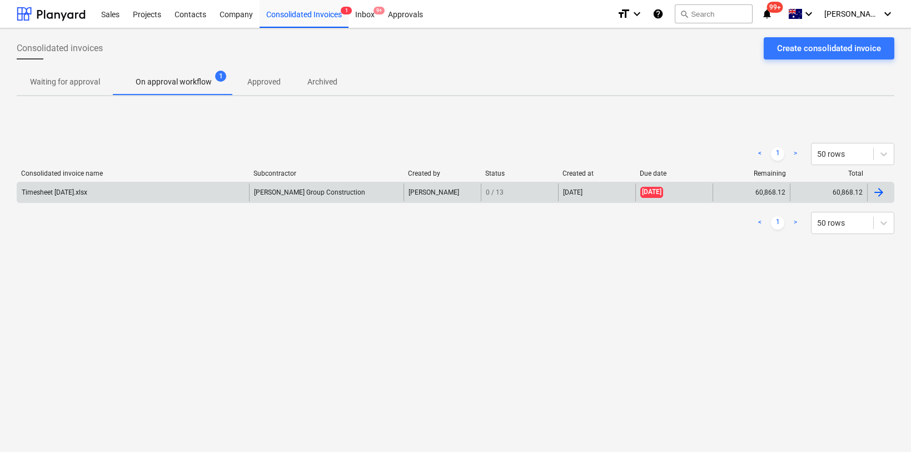
click at [79, 195] on div "Timesheet [DATE].xlsx" at bounding box center [55, 192] width 66 height 8
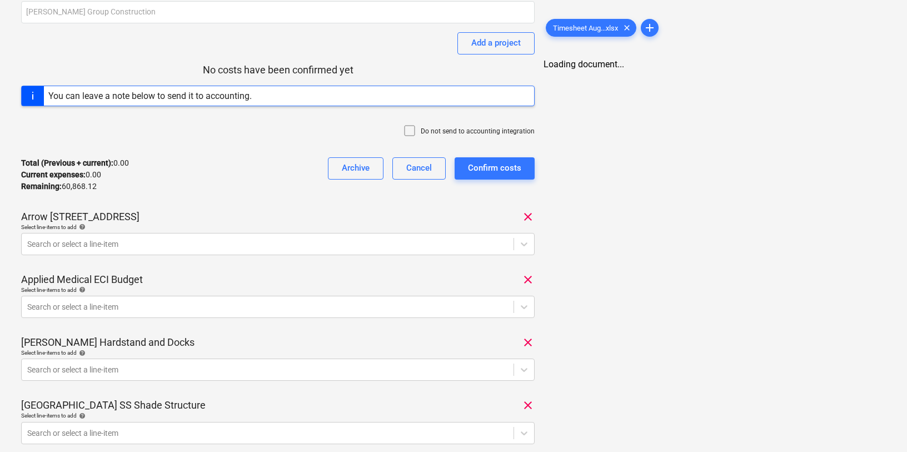
scroll to position [125, 0]
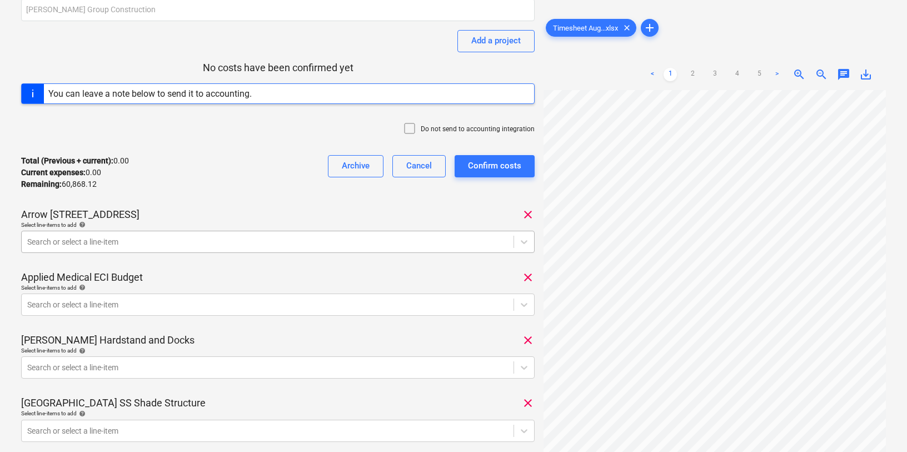
click at [168, 245] on div at bounding box center [267, 241] width 481 height 11
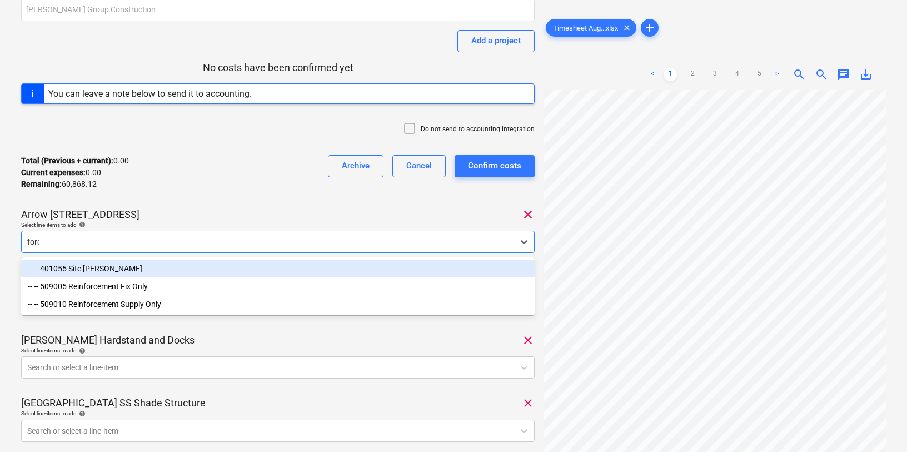
type input "forem"
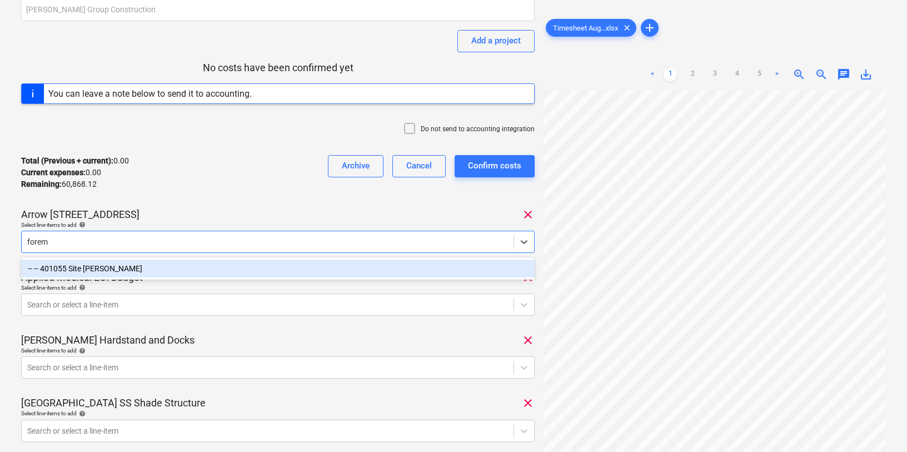
click at [79, 267] on div "-- -- 401055 Site [PERSON_NAME]" at bounding box center [278, 269] width 514 height 18
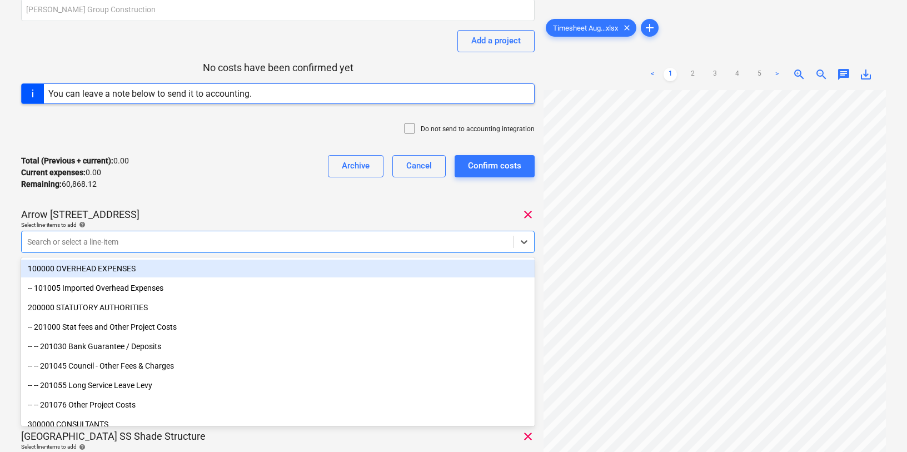
click at [135, 216] on div "Arrow [STREET_ADDRESS]" at bounding box center [278, 214] width 514 height 13
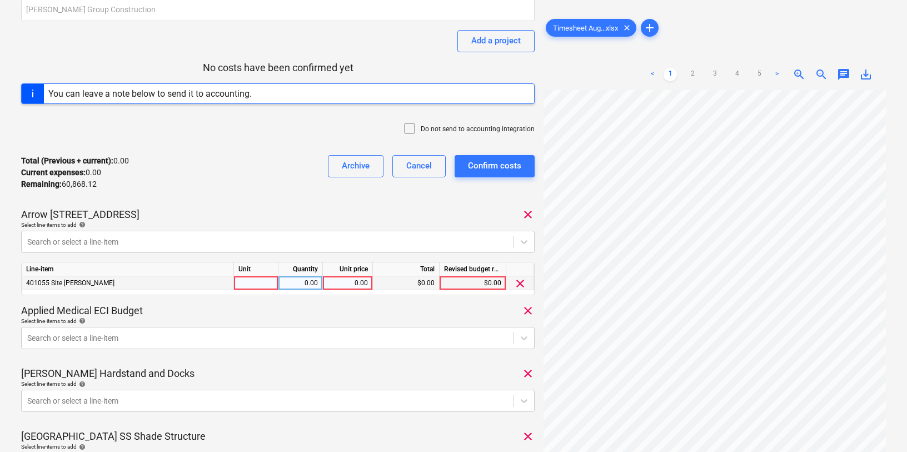
click at [250, 282] on div at bounding box center [256, 283] width 44 height 14
type input "1796.05"
click at [237, 312] on div "Applied Medical ECI Budget clear" at bounding box center [278, 310] width 514 height 13
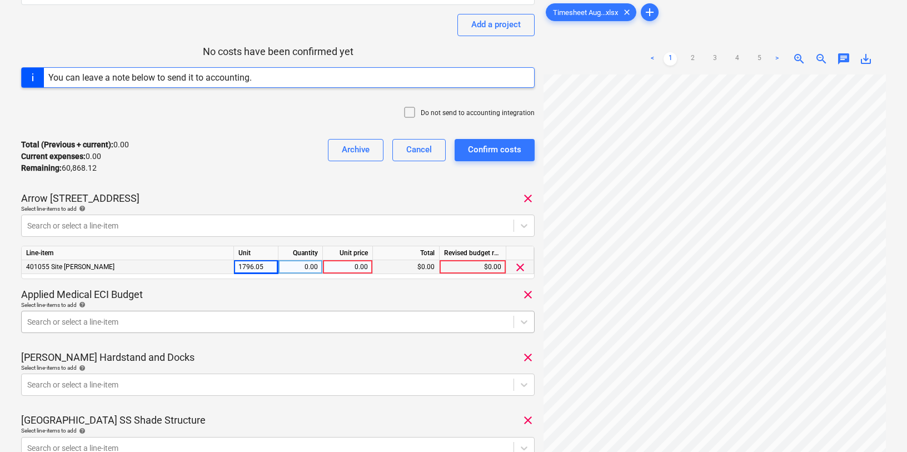
scroll to position [200, 0]
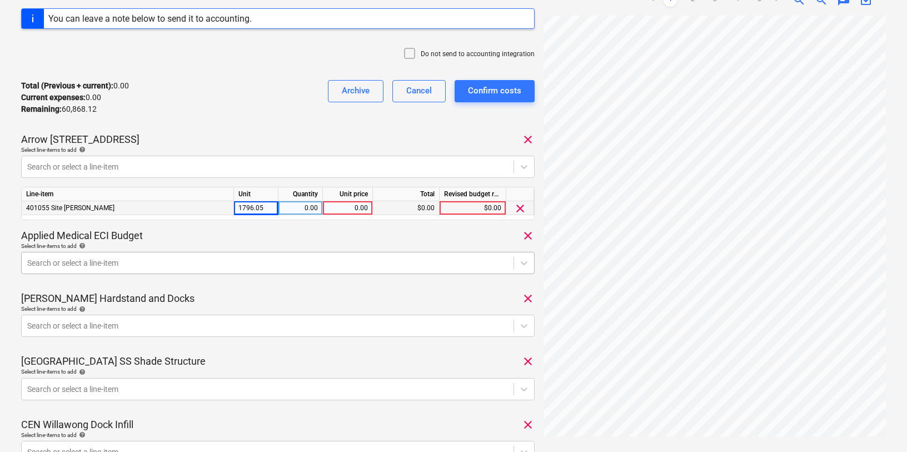
click at [103, 252] on body "Sales Projects Contacts Company Consolidated Invoices 1 Inbox 9+ Approvals form…" at bounding box center [453, 26] width 907 height 452
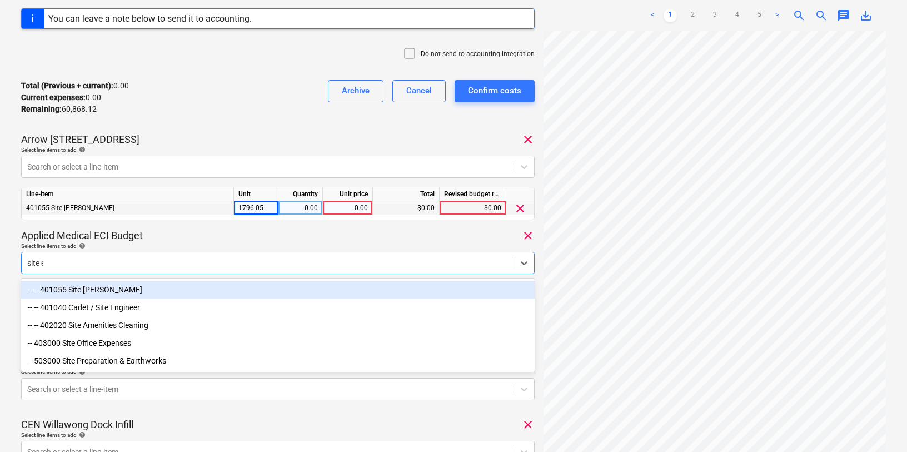
type input "site en"
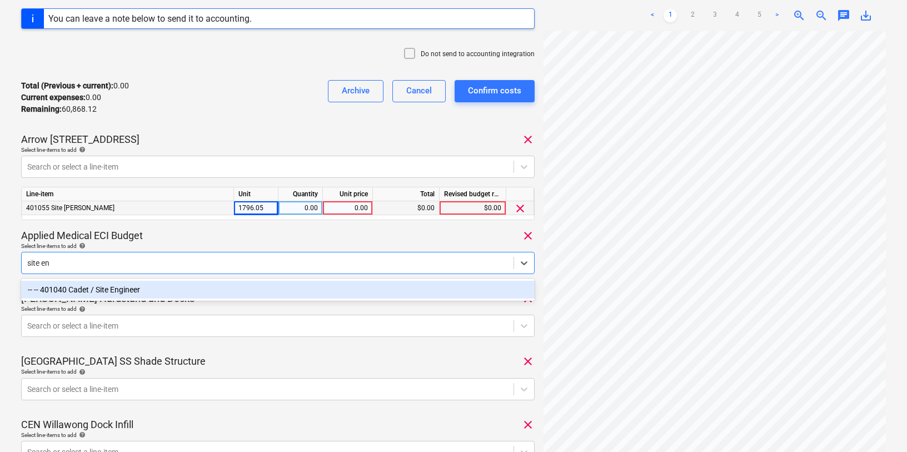
click at [89, 286] on div "-- -- 401040 Cadet / Site Engineer" at bounding box center [278, 290] width 514 height 18
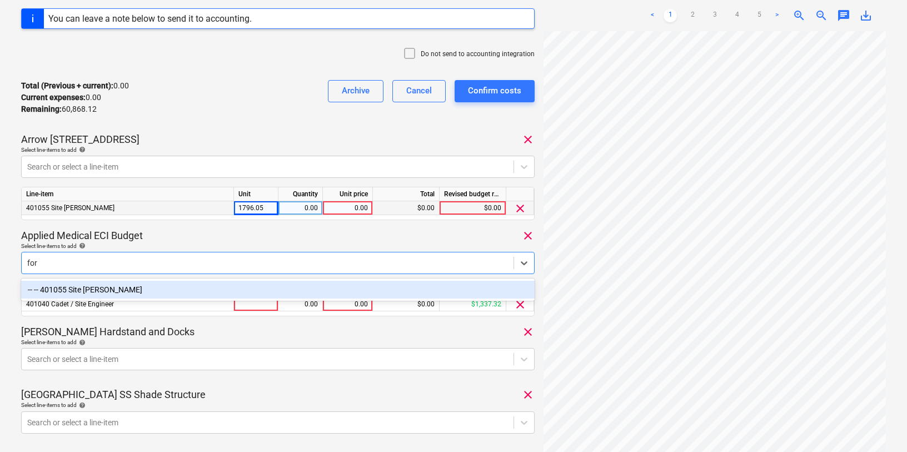
type input "fore"
click at [58, 294] on div "-- -- 401055 Site [PERSON_NAME]" at bounding box center [278, 290] width 514 height 18
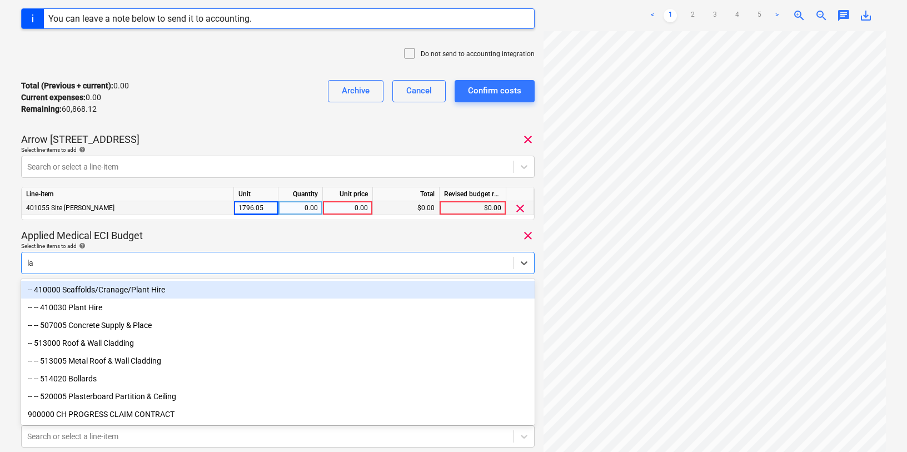
type input "l"
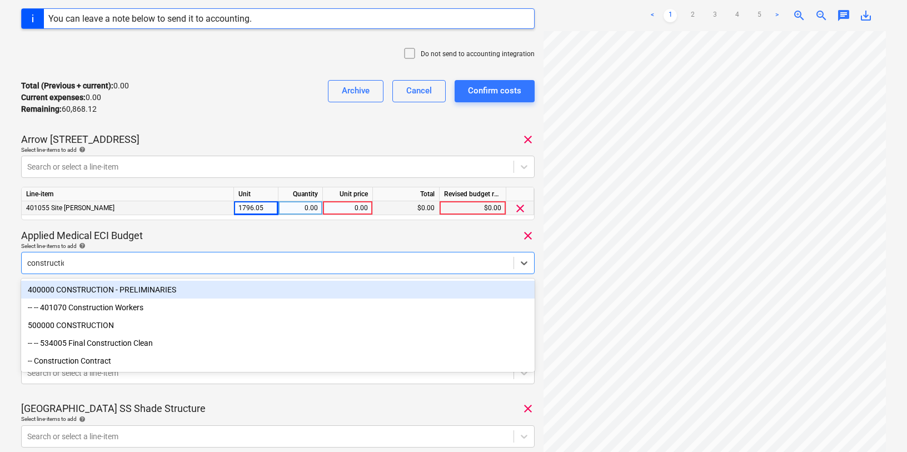
type input "construction"
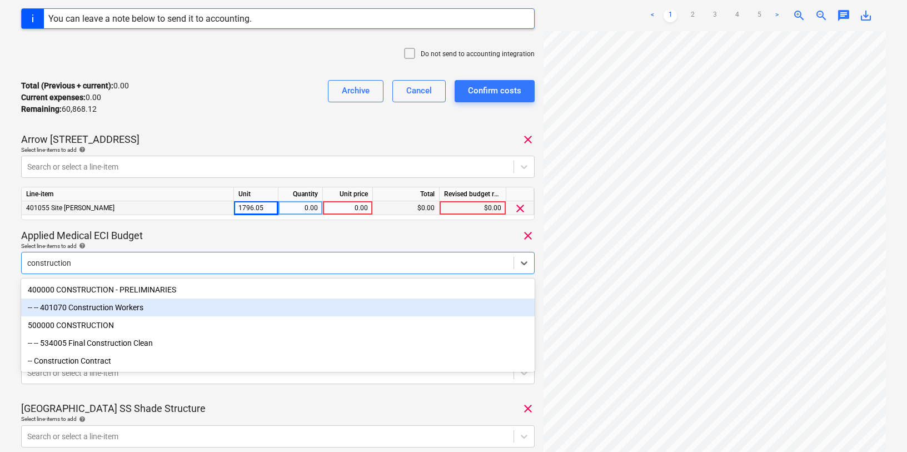
click at [93, 305] on div "-- -- 401070 Construction Workers" at bounding box center [278, 308] width 514 height 18
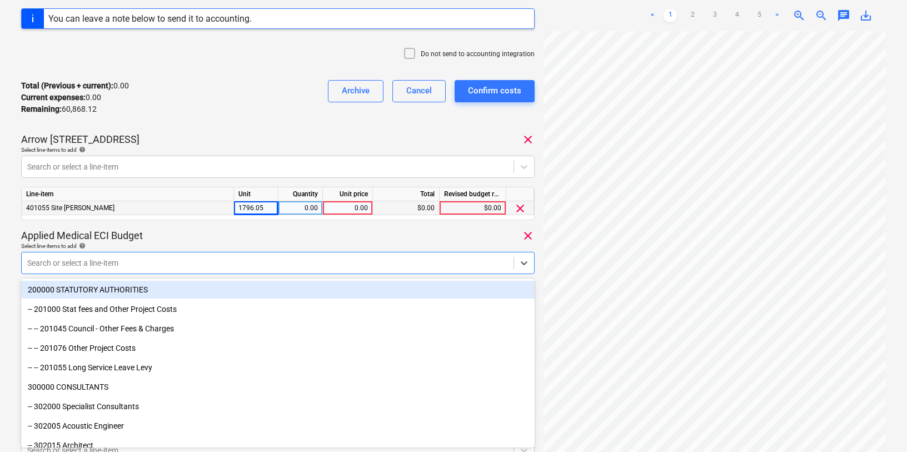
click at [125, 242] on div "Select line-items to add help" at bounding box center [278, 245] width 514 height 7
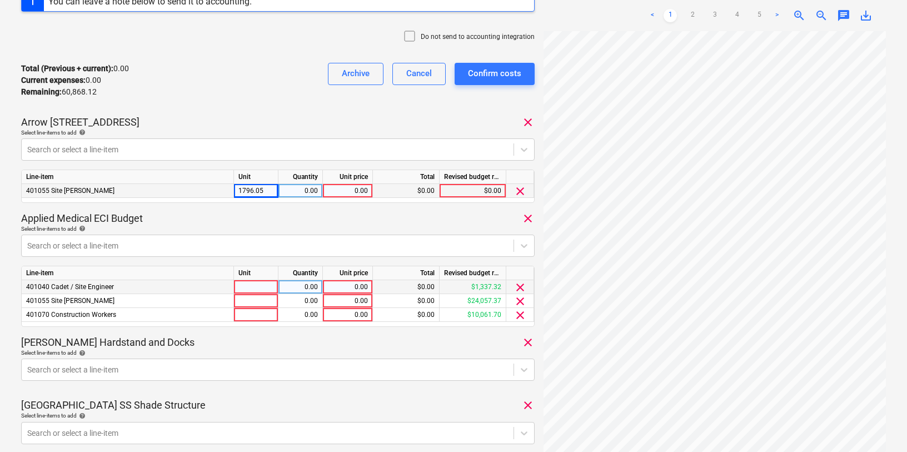
scroll to position [221, 0]
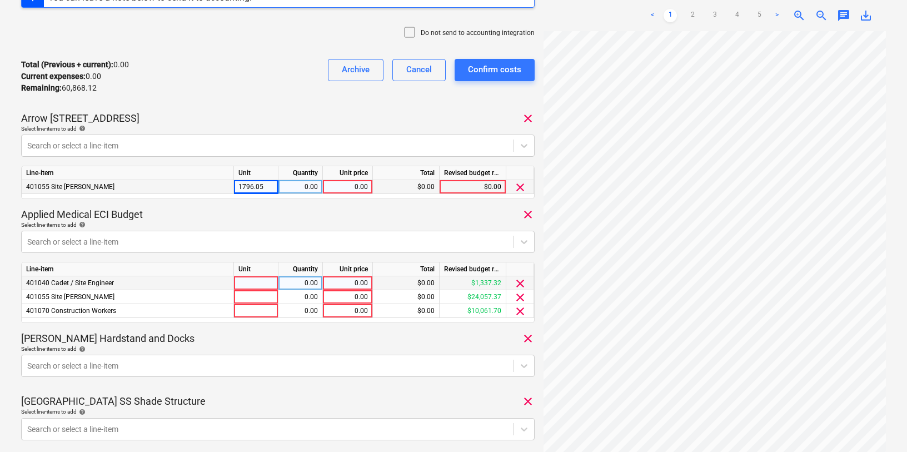
click at [252, 288] on div at bounding box center [256, 283] width 44 height 14
click at [262, 282] on div at bounding box center [256, 283] width 44 height 14
type input "2566.66"
click at [261, 300] on div at bounding box center [256, 297] width 44 height 14
drag, startPoint x: 265, startPoint y: 285, endPoint x: 231, endPoint y: 285, distance: 33.4
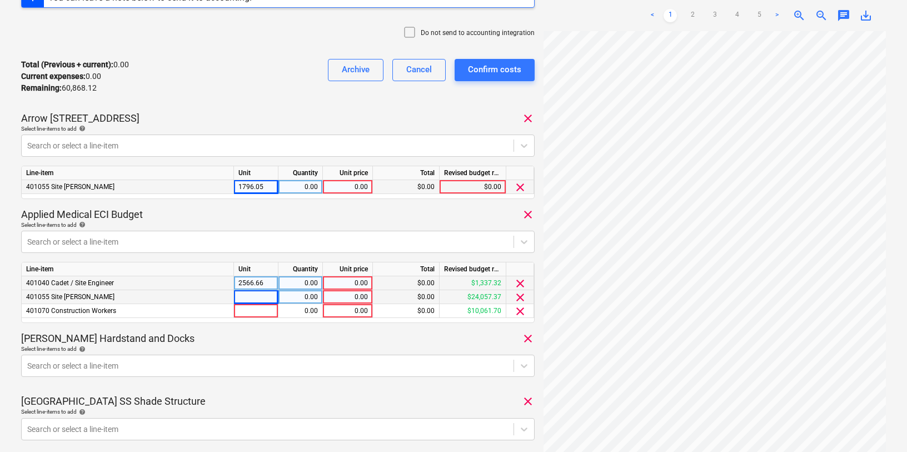
click at [0, 0] on div "401040 Cadet / Site Engineer 2566.66 0.00 0.00 $0.00 $1,337.32 clear" at bounding box center [0, 0] width 0 height 0
click at [270, 278] on div "2566.66" at bounding box center [256, 283] width 44 height 14
drag, startPoint x: 269, startPoint y: 184, endPoint x: 231, endPoint y: 183, distance: 37.8
click at [0, 0] on div "401055 Site [PERSON_NAME] 1796.05 0.00 0.00 $0.00 $0.00 clear" at bounding box center [0, 0] width 0 height 0
click at [248, 187] on div "1796.05" at bounding box center [256, 187] width 44 height 14
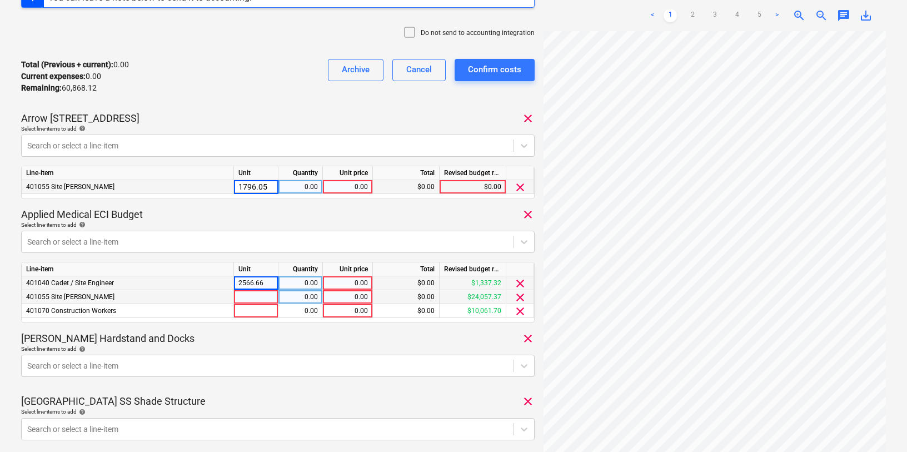
click at [353, 184] on div "0.00" at bounding box center [347, 187] width 41 height 14
type input "1796.05"
click at [241, 188] on div "1796.05" at bounding box center [256, 187] width 44 height 14
type input "unit"
click at [266, 284] on div "2566.66" at bounding box center [256, 283] width 44 height 14
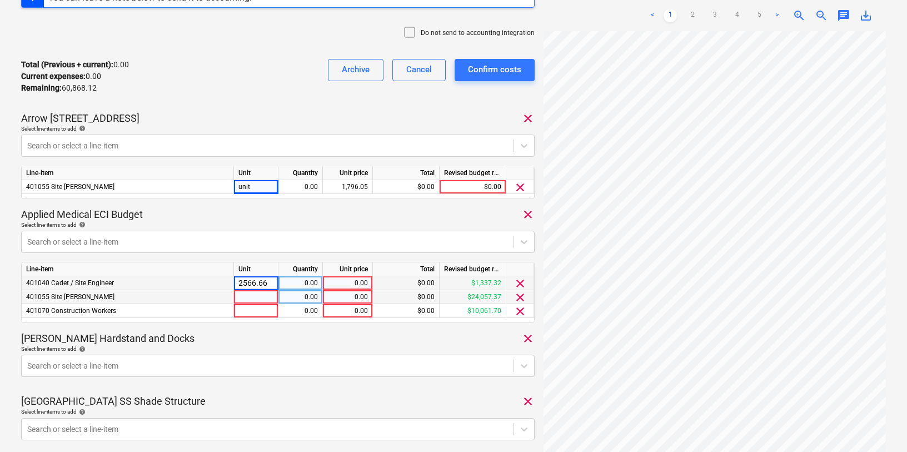
drag, startPoint x: 264, startPoint y: 284, endPoint x: 231, endPoint y: 284, distance: 32.2
click at [0, 0] on div "401040 Cadet / Site Engineer 2566.66 0.00 0.00 $0.00 $1,337.32 clear" at bounding box center [0, 0] width 0 height 0
type input "6"
click at [255, 281] on input "6" at bounding box center [256, 282] width 44 height 13
click at [350, 282] on div "0.00" at bounding box center [347, 283] width 41 height 14
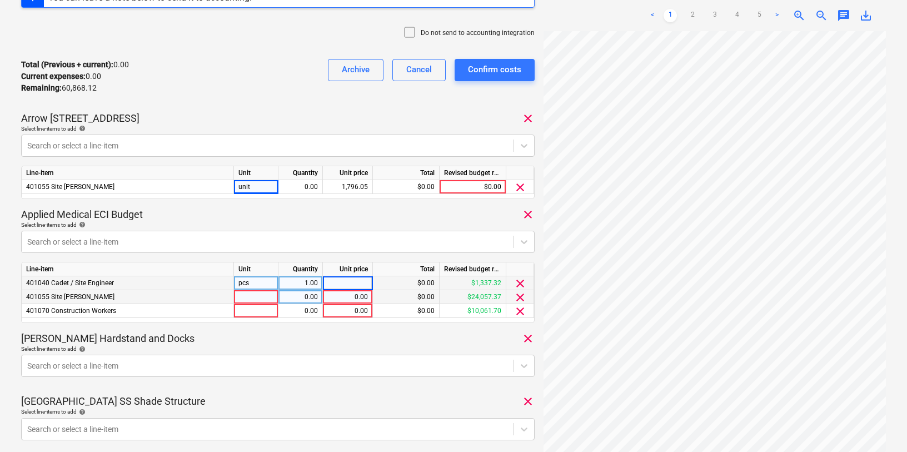
type input "2566.66"
click at [350, 298] on div "0.00" at bounding box center [347, 297] width 41 height 14
click at [350, 208] on div "Applied Medical ECI Budget clear" at bounding box center [278, 214] width 514 height 13
click at [356, 188] on div "1,796.05" at bounding box center [347, 187] width 41 height 14
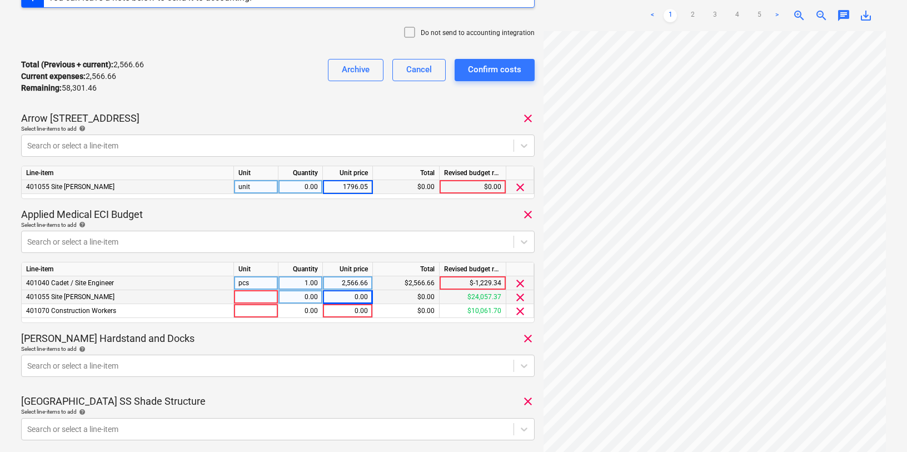
click at [257, 189] on div "unit" at bounding box center [256, 187] width 44 height 14
click at [334, 230] on p "Select line-items to add help" at bounding box center [278, 225] width 514 height 9
click at [343, 296] on div "0.00" at bounding box center [347, 297] width 41 height 14
type input "6773.68"
click at [346, 311] on div "0.00" at bounding box center [347, 311] width 41 height 14
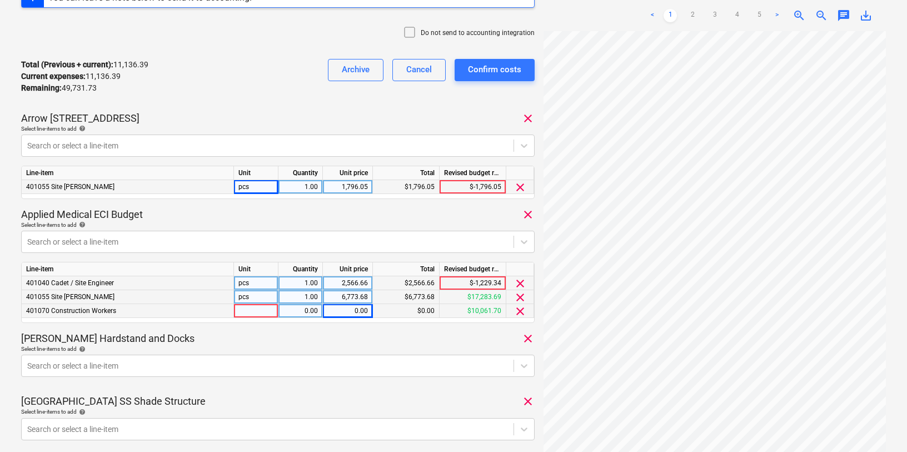
click at [352, 310] on div "0.00" at bounding box center [347, 311] width 41 height 14
type input "$4,665.48"
click at [366, 231] on body "Sales Projects Contacts Company Consolidated Invoices 1 Inbox 9+ Approvals form…" at bounding box center [453, 5] width 907 height 452
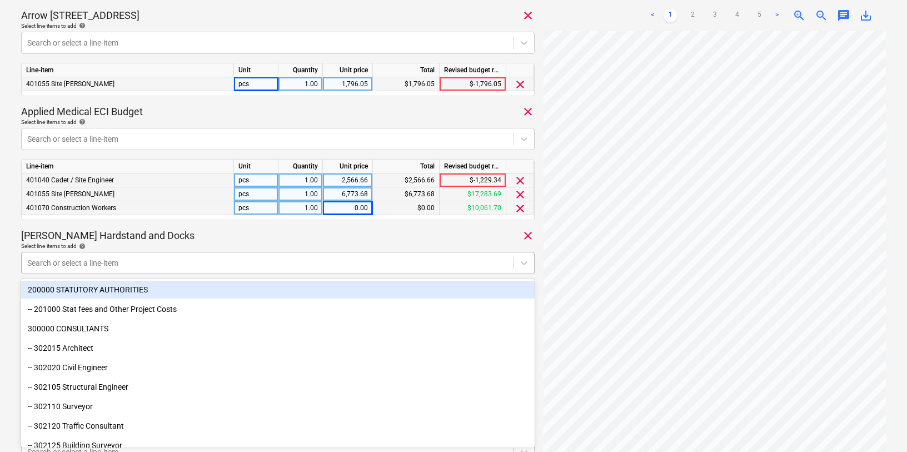
click at [395, 252] on div "Search or select a line-item" at bounding box center [278, 263] width 514 height 22
click at [391, 239] on div "[PERSON_NAME] Hardstand and Docks clear" at bounding box center [278, 235] width 514 height 13
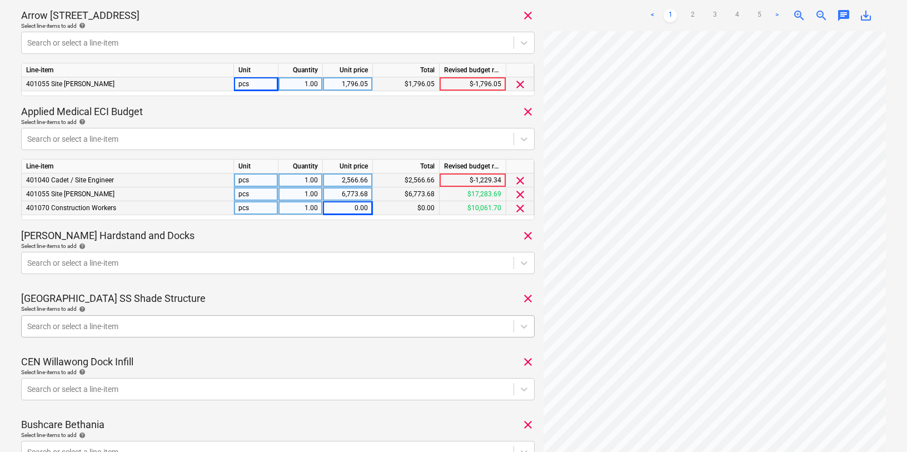
scroll to position [330, 0]
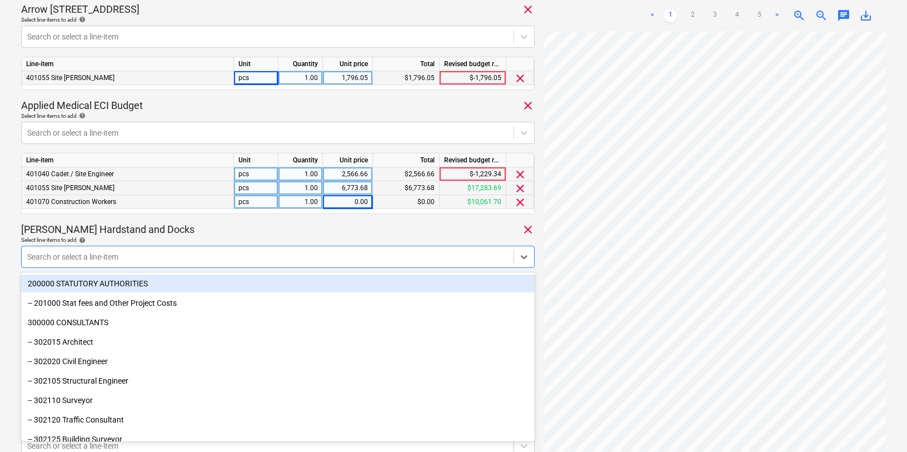
click at [144, 256] on div at bounding box center [267, 256] width 481 height 11
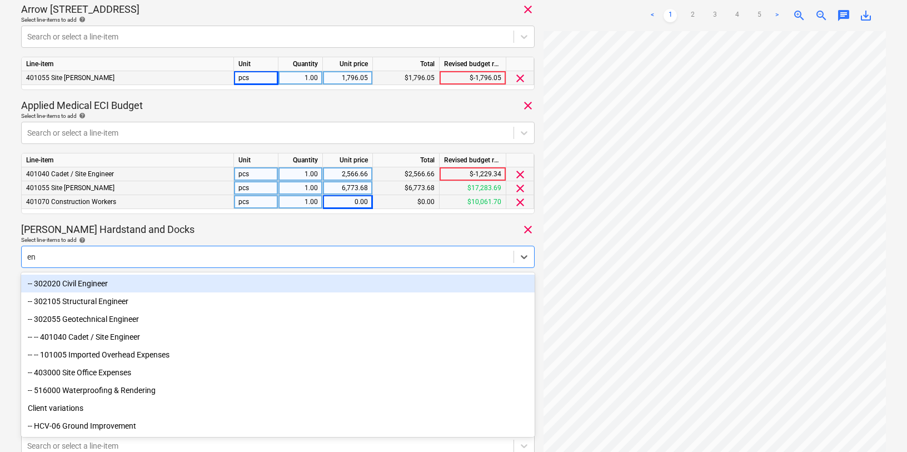
type input "e"
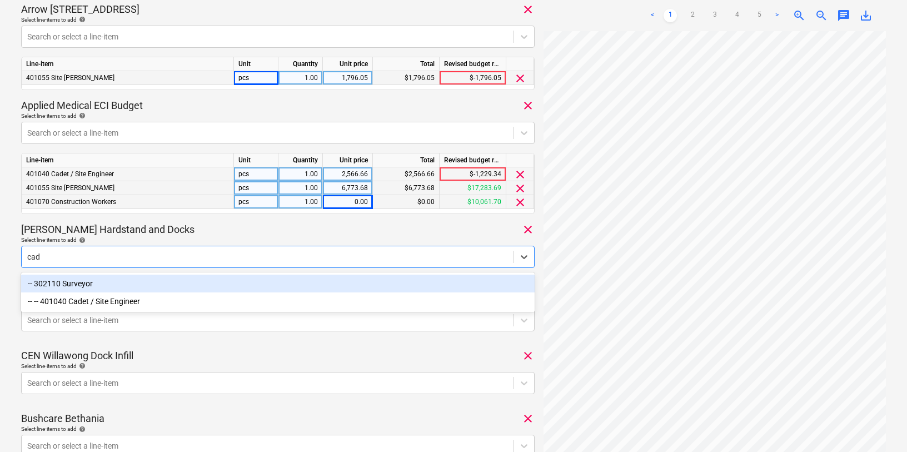
type input "cade"
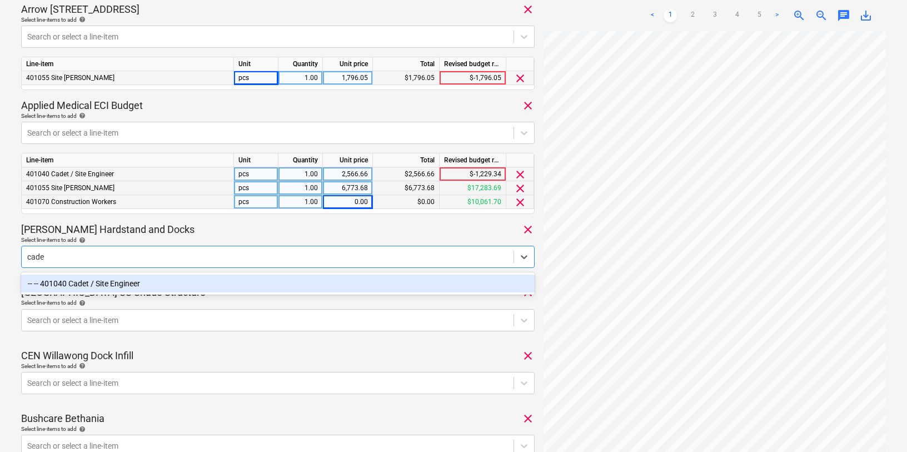
click at [106, 286] on div "-- -- 401040 Cadet / Site Engineer" at bounding box center [278, 284] width 514 height 18
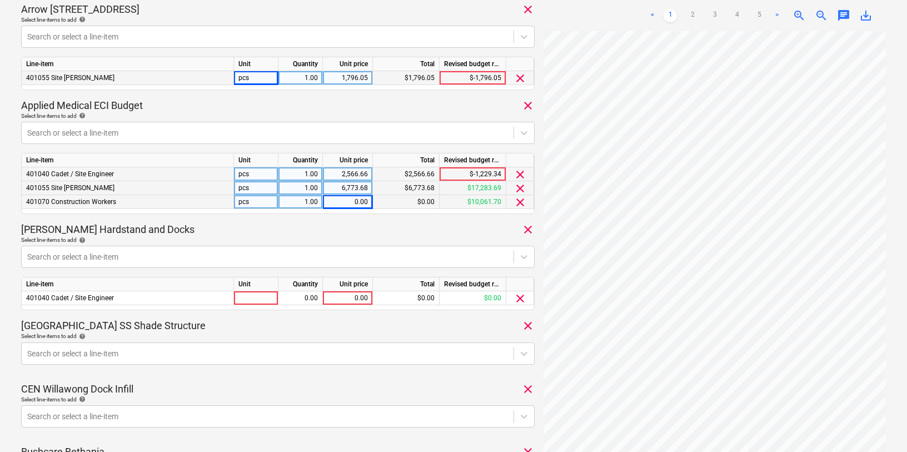
click at [149, 239] on div "Select line-items to add help" at bounding box center [278, 239] width 514 height 7
click at [348, 296] on div "0.00" at bounding box center [347, 298] width 41 height 14
type input "$25.00"
click at [331, 322] on div "[GEOGRAPHIC_DATA] SS Shade Structure clear" at bounding box center [278, 325] width 514 height 13
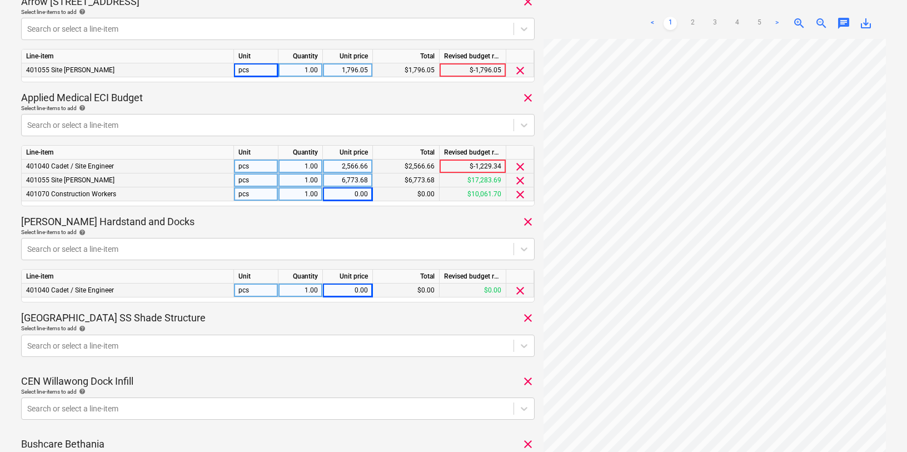
scroll to position [337, 0]
click at [83, 251] on div at bounding box center [267, 249] width 481 height 11
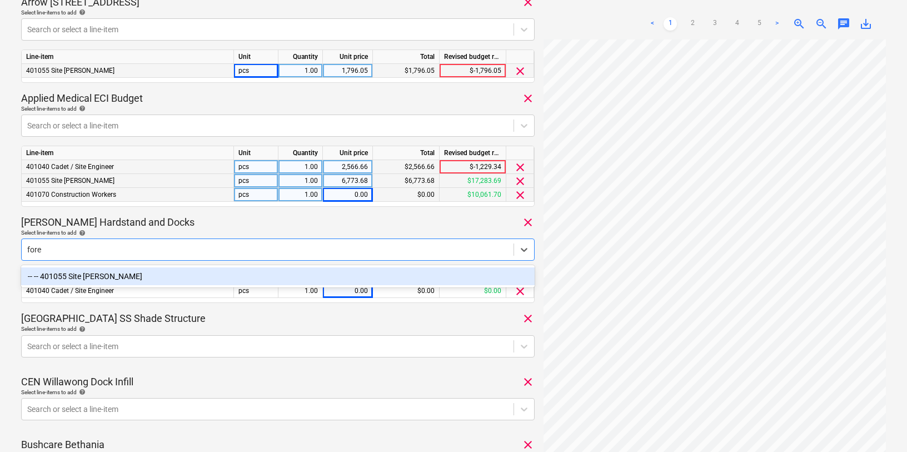
type input "forem"
click at [53, 274] on div "-- -- 401055 Site [PERSON_NAME]" at bounding box center [278, 276] width 514 height 18
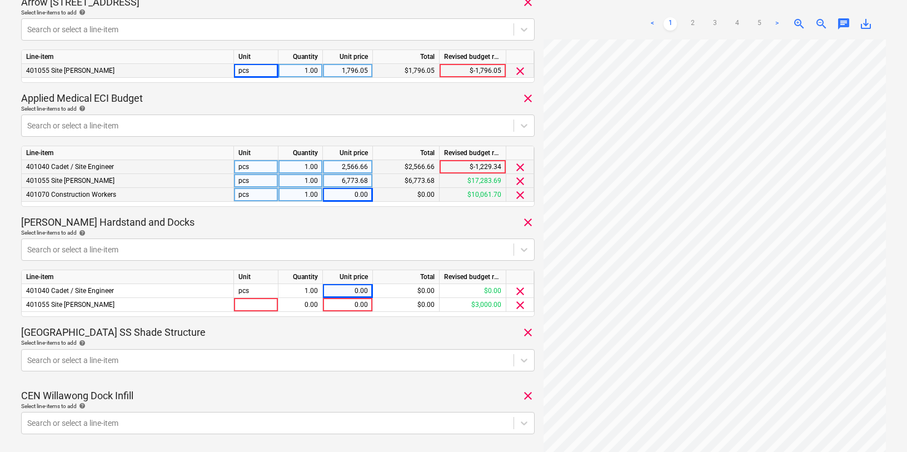
click at [246, 225] on div "[PERSON_NAME] Hardstand and Docks clear" at bounding box center [278, 222] width 514 height 13
click at [351, 294] on div "0.00" at bounding box center [347, 291] width 41 height 14
type input "25"
click at [345, 335] on div "[GEOGRAPHIC_DATA] SS Shade Structure clear" at bounding box center [278, 332] width 514 height 13
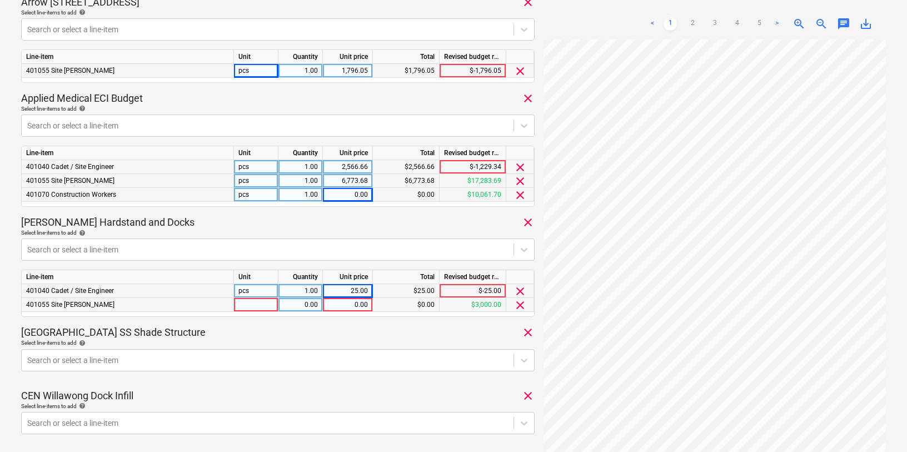
click at [353, 304] on div "0.00" at bounding box center [347, 305] width 41 height 14
click at [348, 305] on div "0.00" at bounding box center [347, 305] width 41 height 14
type input "3027.63"
click at [380, 339] on div "Select line-items to add help" at bounding box center [278, 342] width 514 height 7
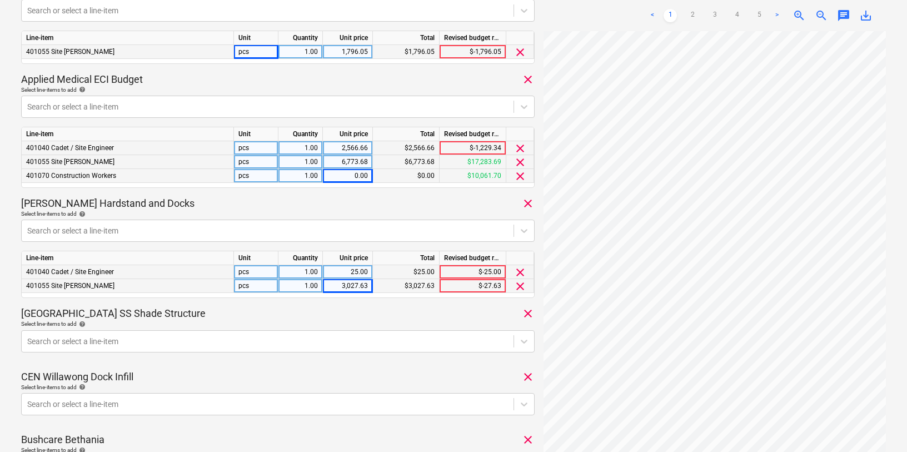
click at [237, 324] on div "Select line-items to add help" at bounding box center [278, 323] width 514 height 7
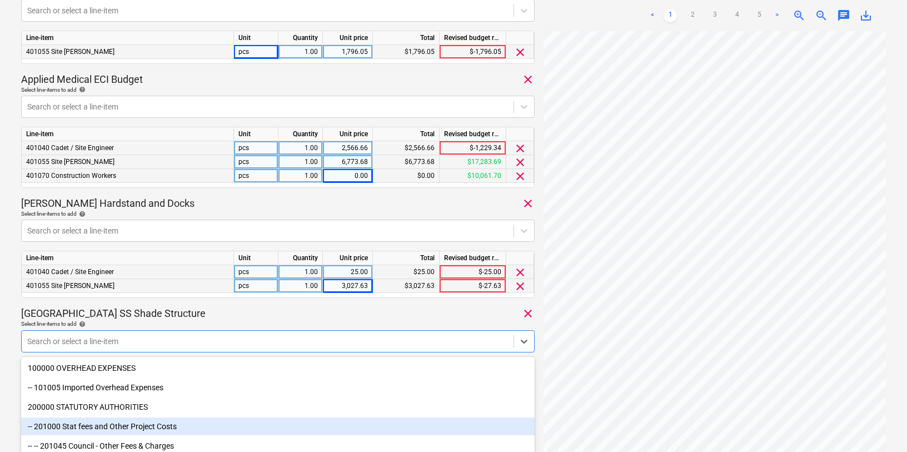
scroll to position [434, 0]
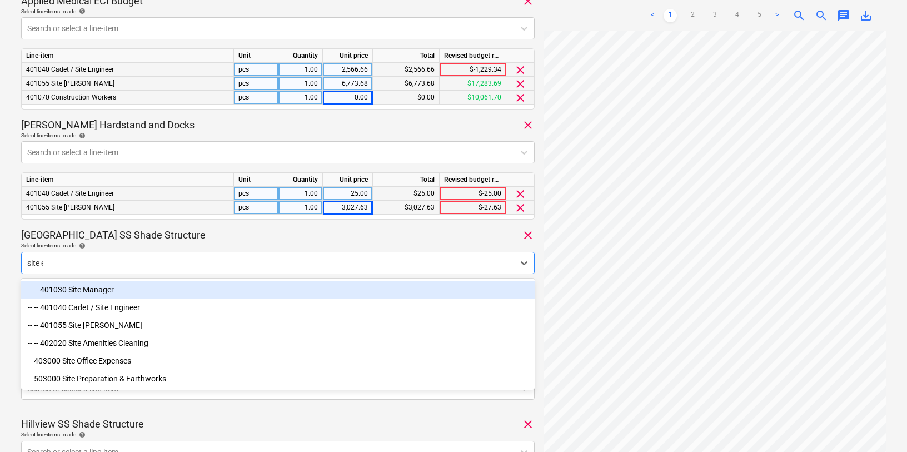
type input "site en"
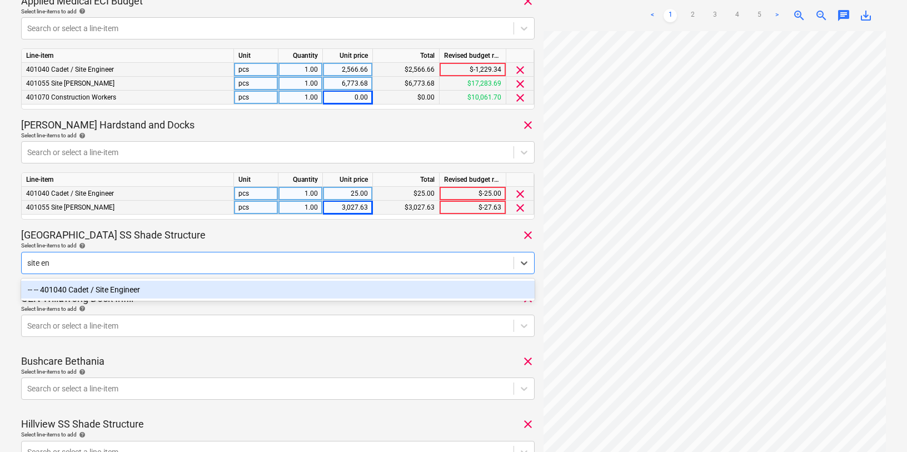
click at [124, 292] on div "-- -- 401040 Cadet / Site Engineer" at bounding box center [278, 290] width 514 height 18
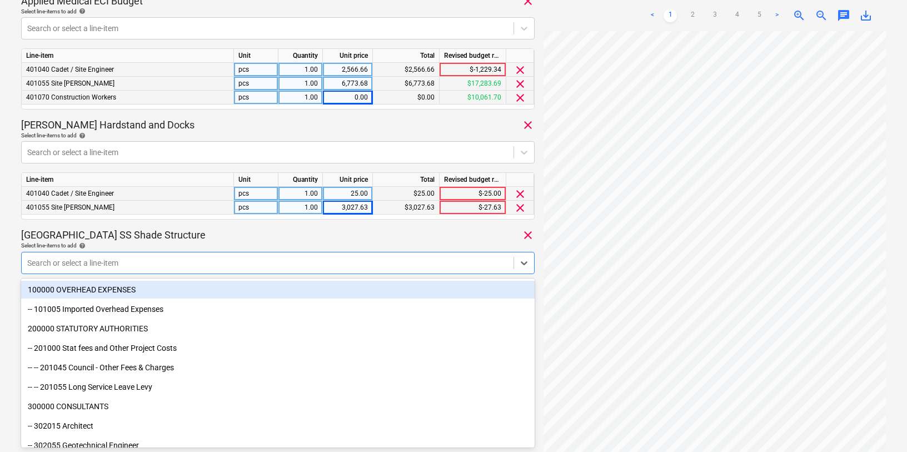
click at [150, 246] on div "Select line-items to add help" at bounding box center [278, 245] width 514 height 7
click at [111, 262] on div at bounding box center [267, 262] width 481 height 11
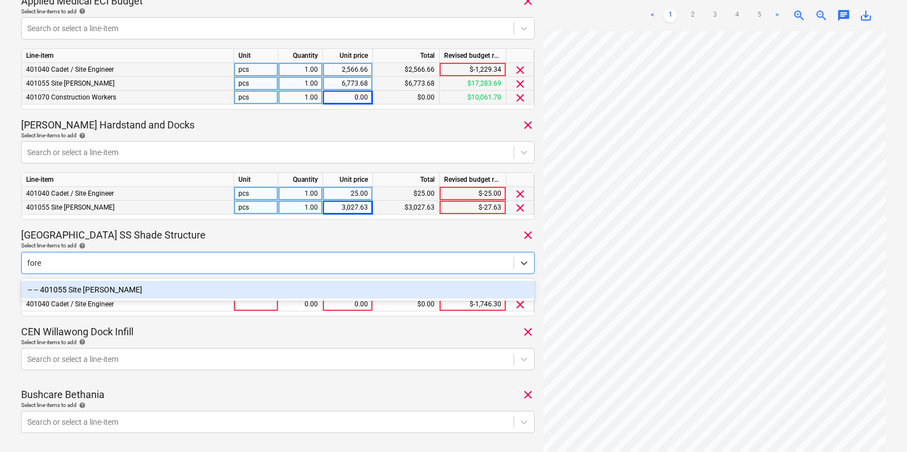
type input "forem"
click at [93, 288] on div "-- -- 401055 Site [PERSON_NAME]" at bounding box center [278, 290] width 514 height 18
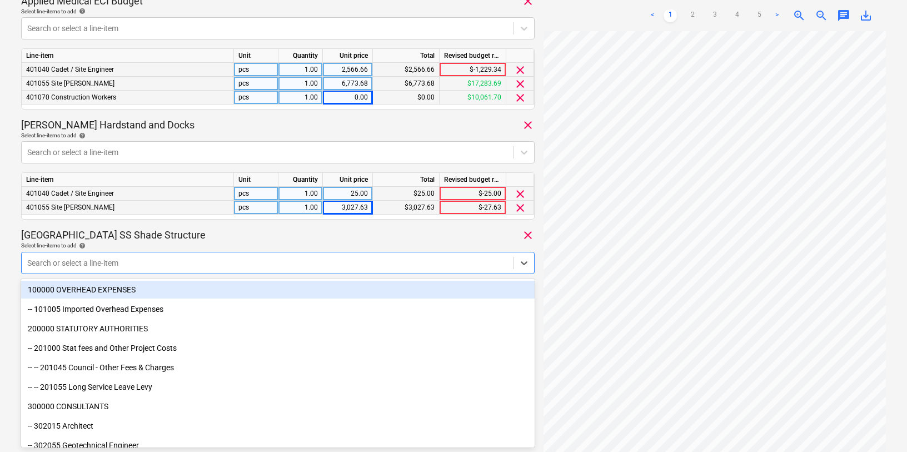
click at [175, 225] on div "Timesheet [DATE].xlsx Consolidated invoice total amount 60,868.12 Subcontractor…" at bounding box center [278, 299] width 514 height 1384
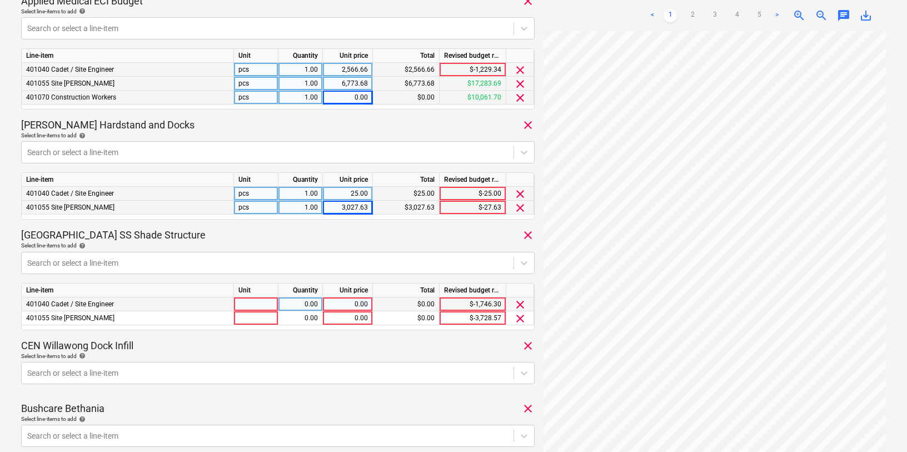
click at [351, 304] on div "0.00" at bounding box center [347, 304] width 41 height 14
type input "28.71"
click at [351, 319] on div "0.00" at bounding box center [347, 318] width 41 height 14
click at [357, 317] on div "0.00" at bounding box center [347, 318] width 41 height 14
type input "86.21"
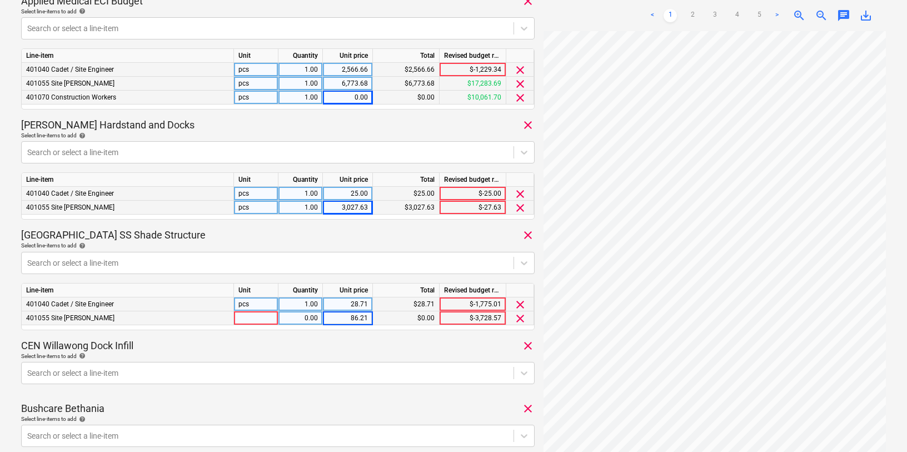
click at [353, 353] on div "Select line-items to add help" at bounding box center [278, 356] width 514 height 7
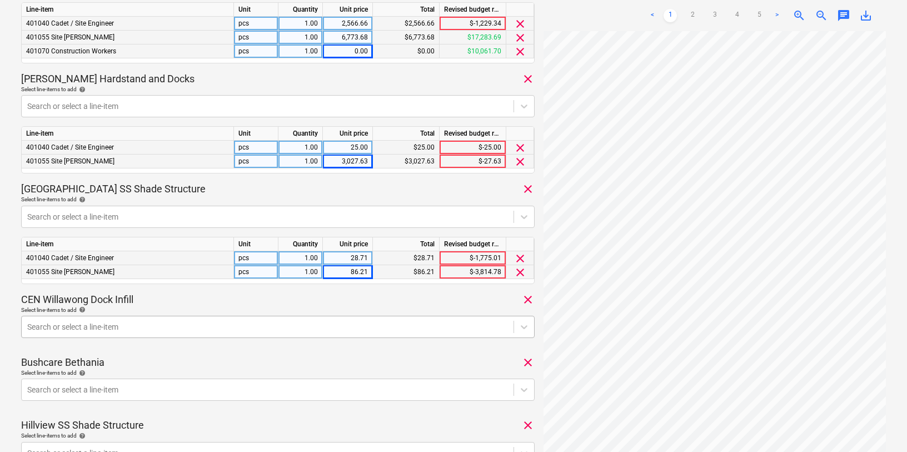
scroll to position [544, 0]
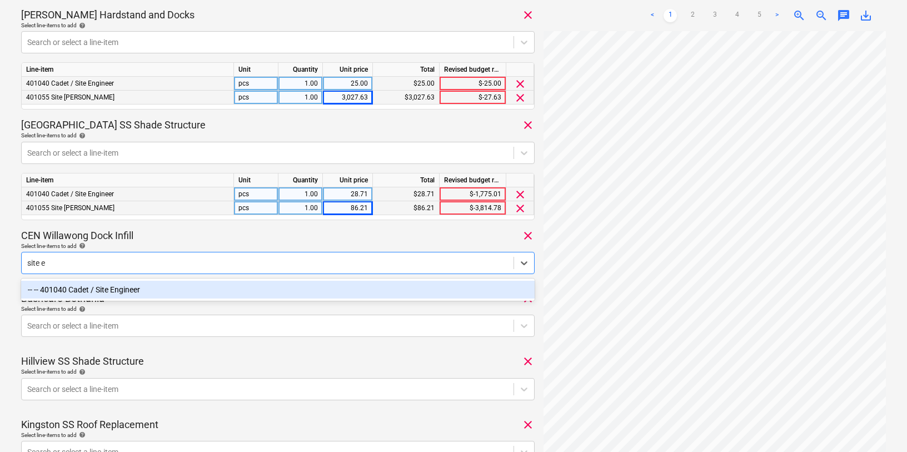
type input "site en"
click at [123, 287] on div "-- -- 401040 Cadet / Site Engineer" at bounding box center [278, 290] width 514 height 18
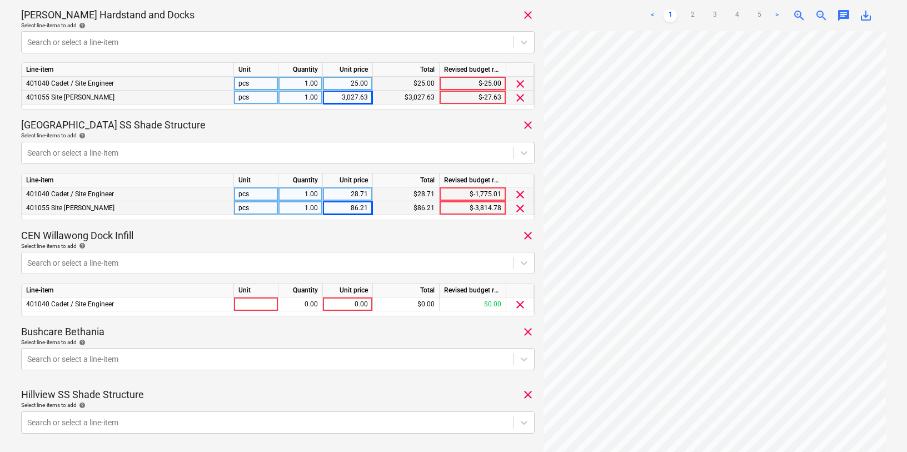
click at [173, 231] on div "CEN Willawong Dock Infill clear" at bounding box center [278, 235] width 514 height 13
click at [337, 303] on div "0.00" at bounding box center [347, 304] width 41 height 14
type input "50"
click at [337, 325] on div "Timesheet [DATE].xlsx Consolidated invoice total amount 60,868.12 Subcontractor…" at bounding box center [278, 206] width 514 height 1418
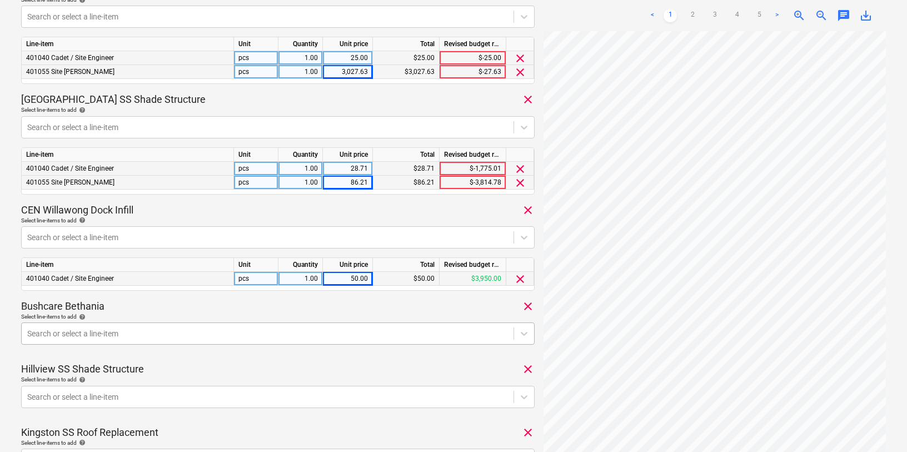
scroll to position [641, 0]
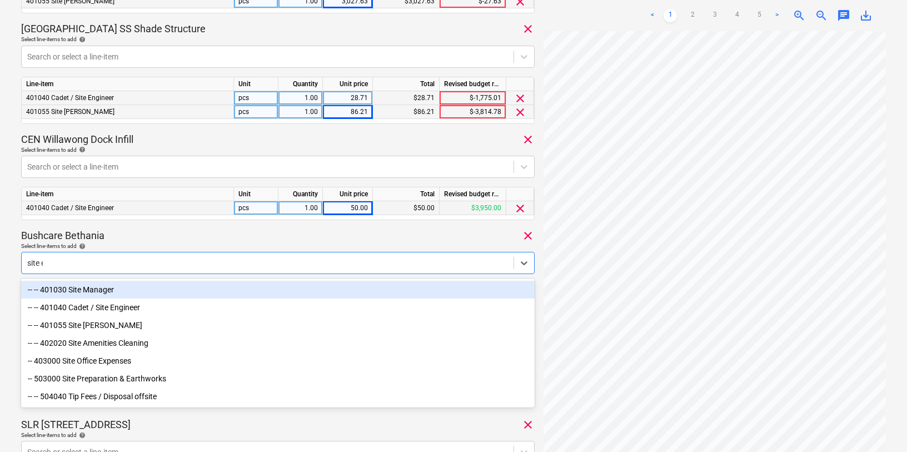
type input "site en"
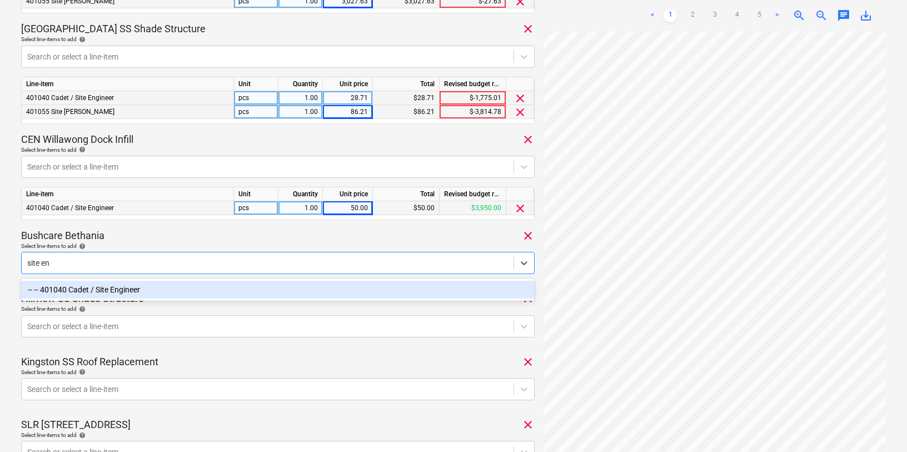
click at [155, 292] on div "-- -- 401040 Cadet / Site Engineer" at bounding box center [278, 290] width 514 height 18
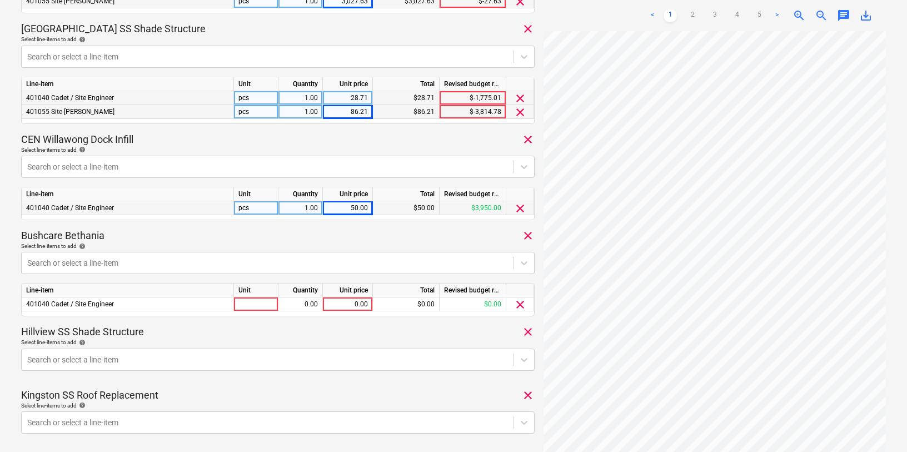
click at [210, 239] on div "Bushcare Bethania clear" at bounding box center [278, 235] width 514 height 13
click at [354, 300] on div "0.00" at bounding box center [347, 304] width 41 height 14
type input "550"
click at [352, 330] on div "Hillview SS Shade Structure clear" at bounding box center [278, 331] width 514 height 13
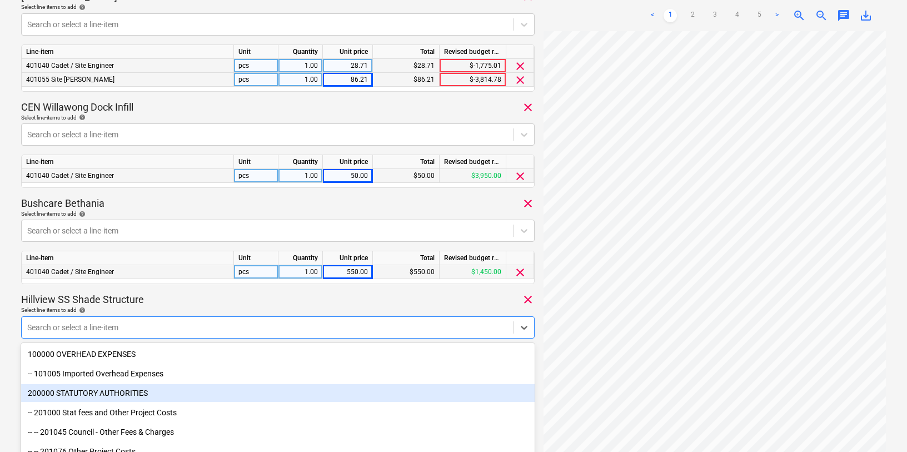
scroll to position [737, 0]
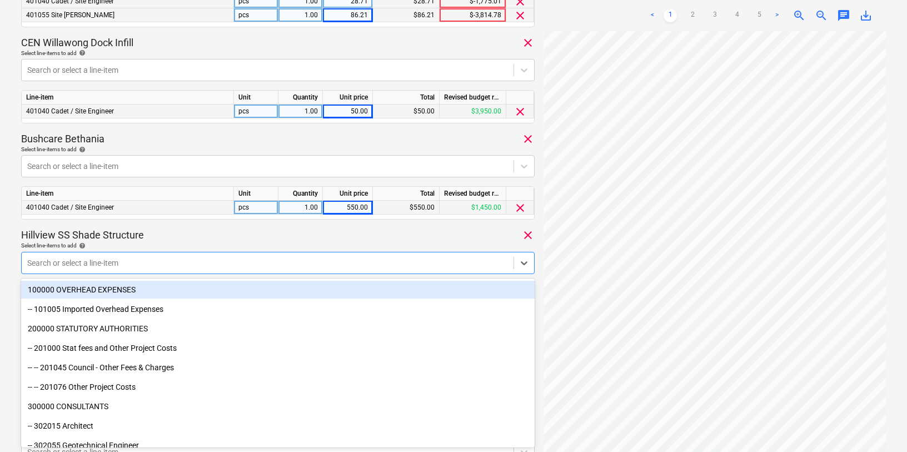
click at [209, 262] on div at bounding box center [267, 262] width 481 height 11
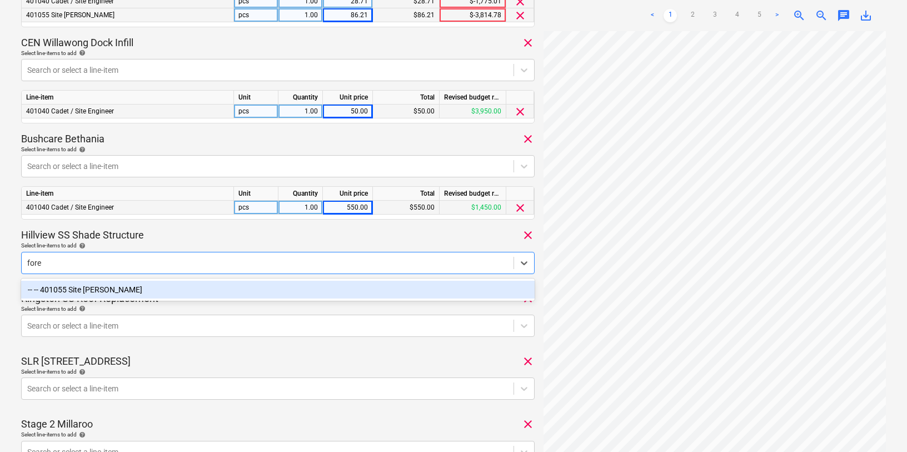
type input "forem"
click at [149, 292] on div "-- -- 401055 Site [PERSON_NAME]" at bounding box center [278, 290] width 514 height 18
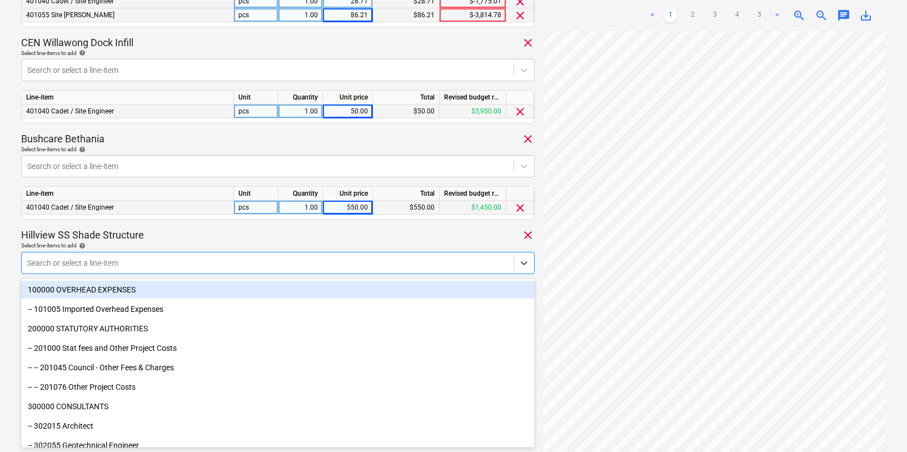
click at [192, 236] on div "Hillview SS Shade Structure clear" at bounding box center [278, 235] width 514 height 13
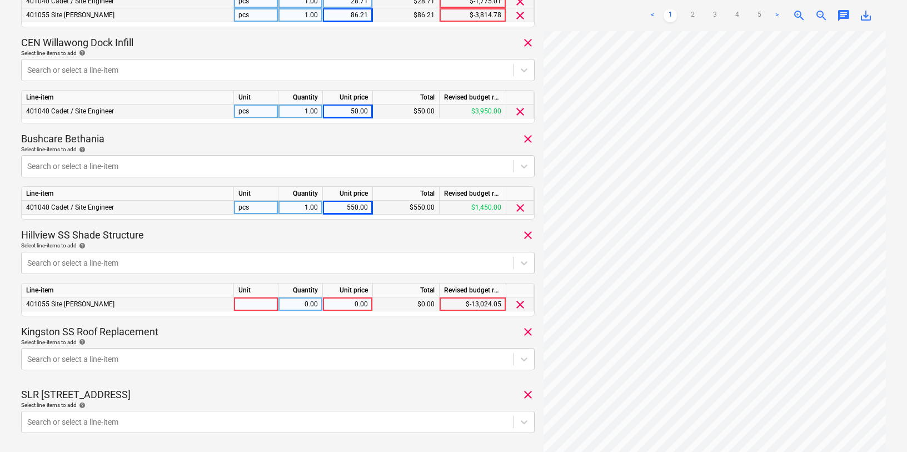
click at [354, 311] on div "0.00" at bounding box center [347, 304] width 41 height 14
type input "1368.42"
click at [322, 318] on div "Timesheet [DATE].xlsx Consolidated invoice total amount 60,868.12 Subcontractor…" at bounding box center [278, 46] width 514 height 1485
click at [76, 235] on p "Hillview SS Shade Structure" at bounding box center [82, 235] width 123 height 13
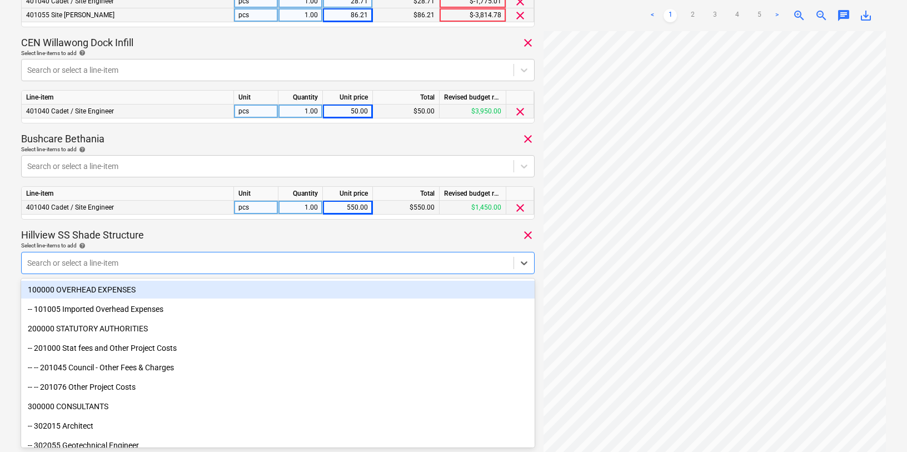
click at [78, 262] on div at bounding box center [267, 262] width 481 height 11
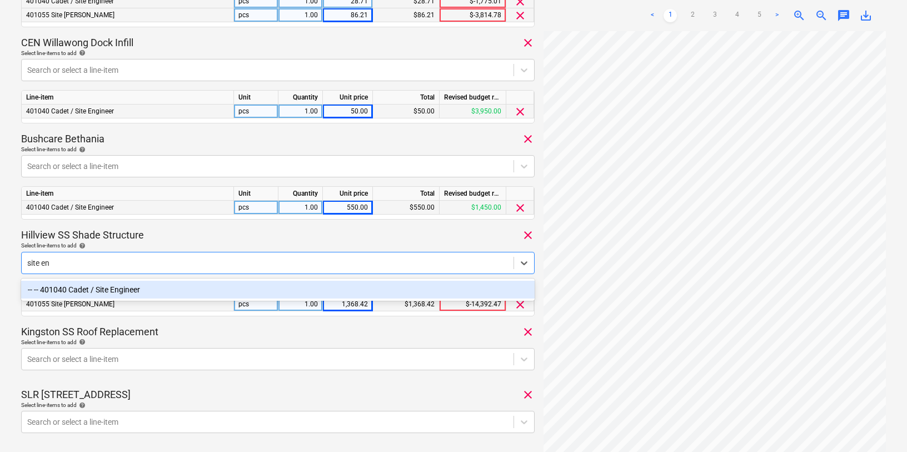
type input "site eng"
click at [84, 290] on div "-- -- 401040 Cadet / Site Engineer" at bounding box center [278, 290] width 514 height 18
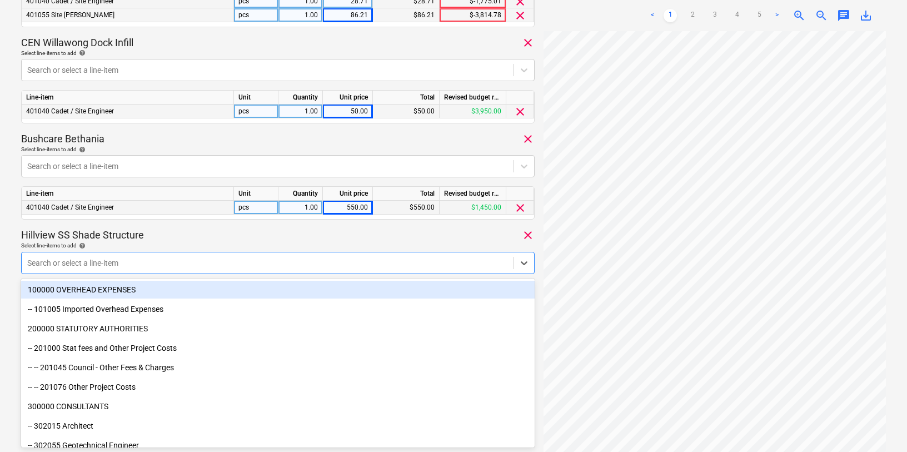
click at [172, 232] on div "Hillview SS Shade Structure clear" at bounding box center [278, 235] width 514 height 13
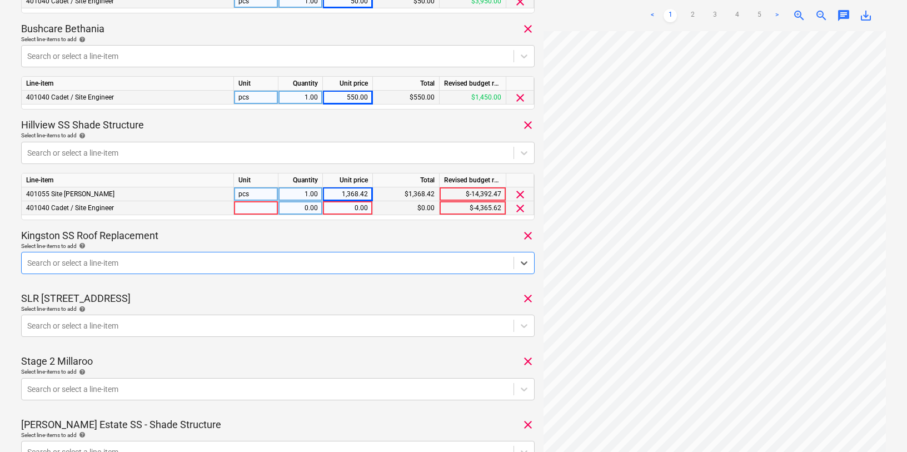
click at [348, 207] on div "0.00" at bounding box center [347, 208] width 41 height 14
type input "95.69"
click at [281, 250] on p "Select line-items to add help" at bounding box center [278, 246] width 514 height 9
click at [213, 265] on div at bounding box center [267, 262] width 481 height 11
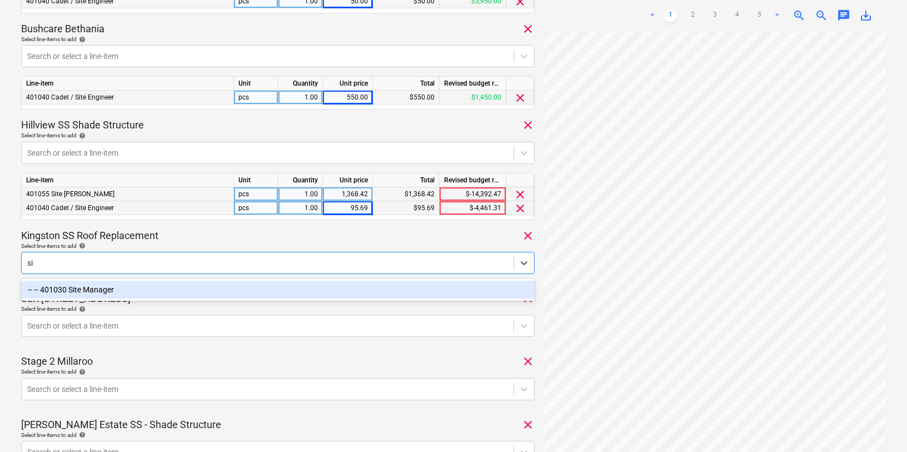
type input "s"
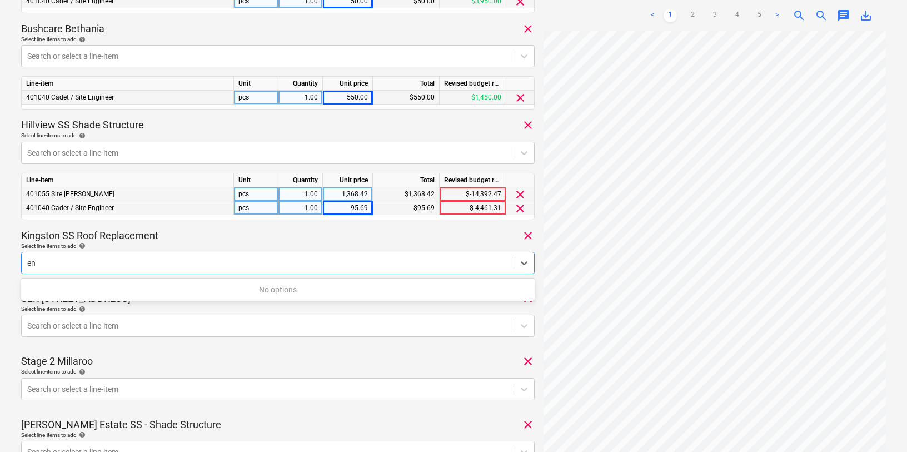
type input "e"
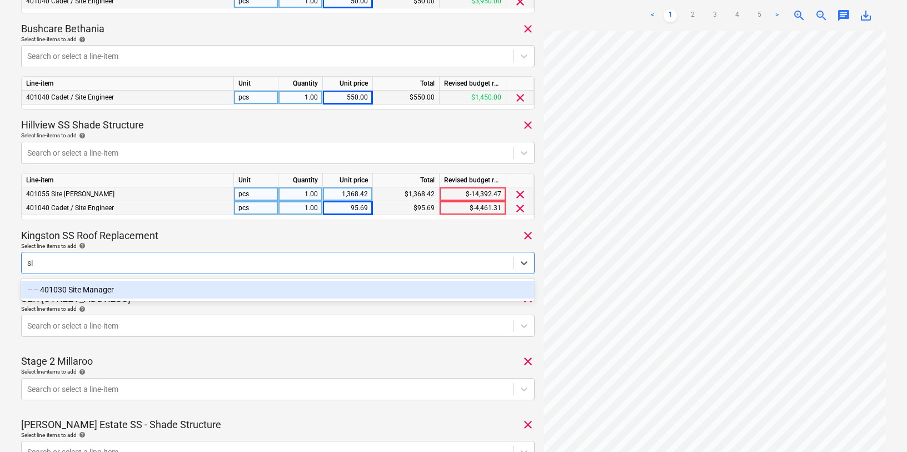
type input "s"
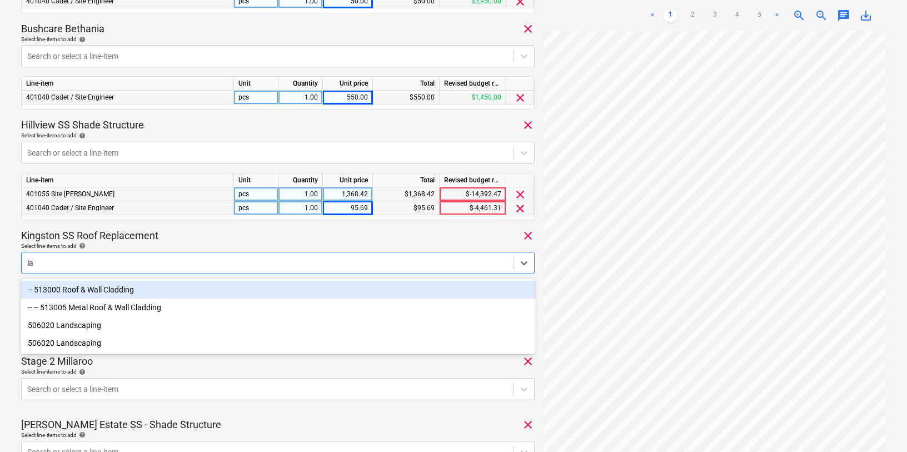
type input "l"
type input "cons"
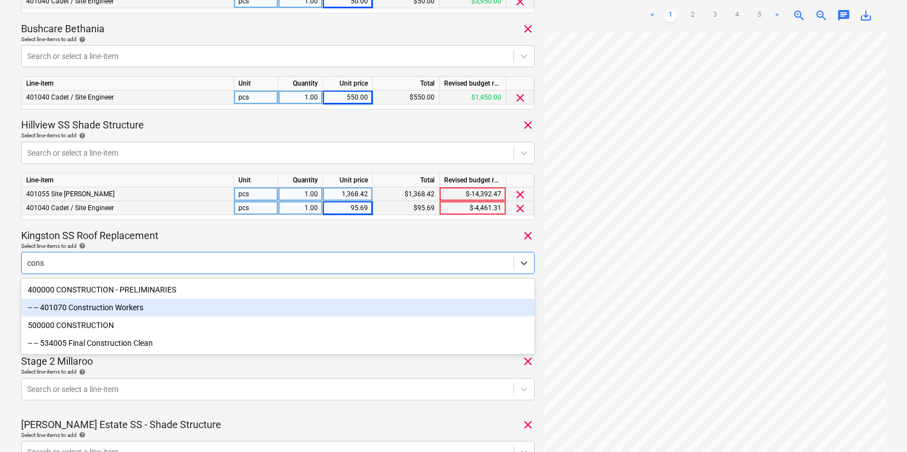
click at [126, 316] on div "500000 CONSTRUCTION" at bounding box center [278, 325] width 514 height 18
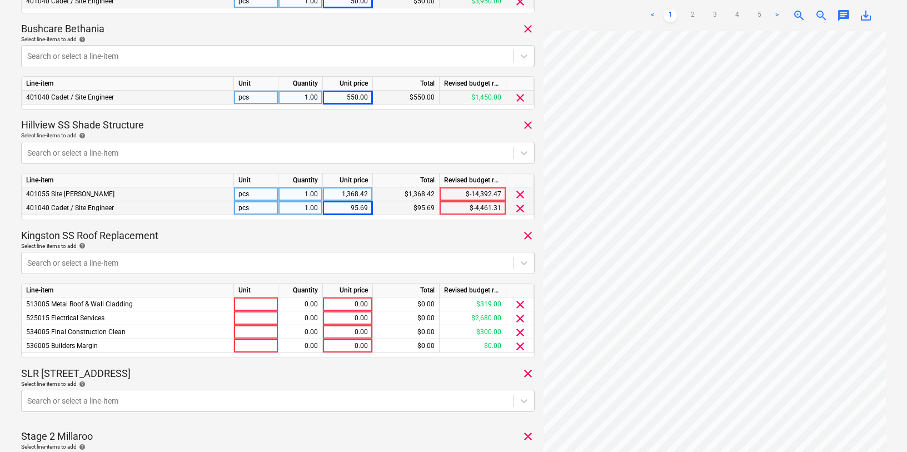
click at [167, 232] on div "Kingston SS Roof Replacement clear" at bounding box center [278, 235] width 514 height 13
click at [518, 304] on span "clear" at bounding box center [520, 304] width 13 height 13
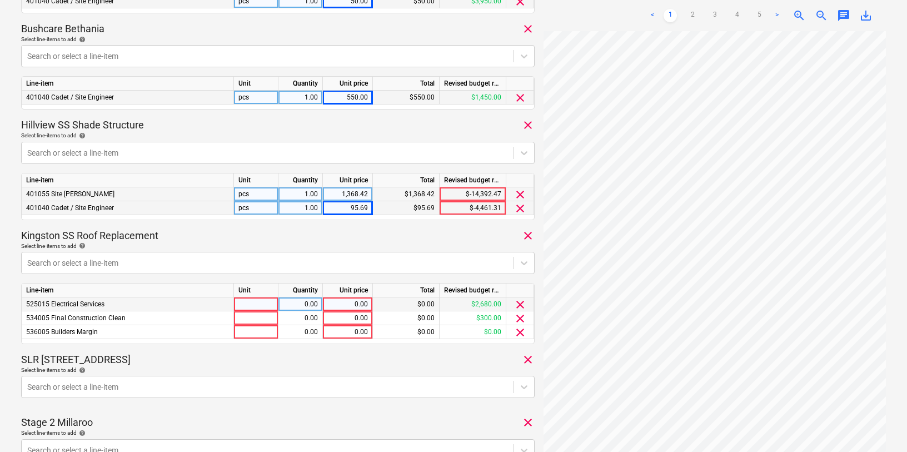
click at [519, 309] on span "clear" at bounding box center [520, 304] width 13 height 13
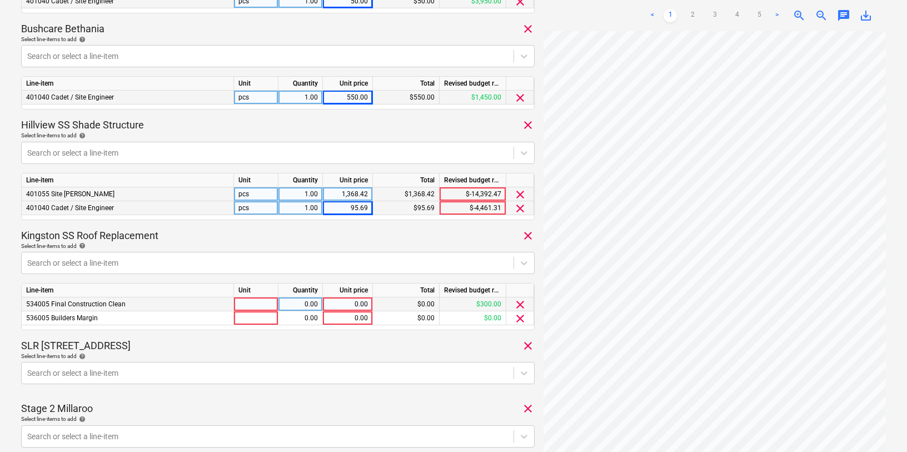
click at [519, 309] on span "clear" at bounding box center [520, 304] width 13 height 13
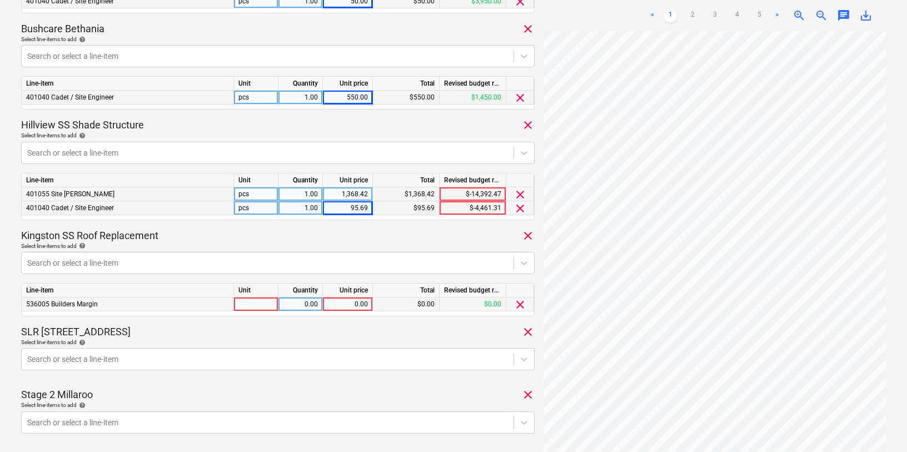
click at [518, 306] on span "clear" at bounding box center [520, 304] width 13 height 13
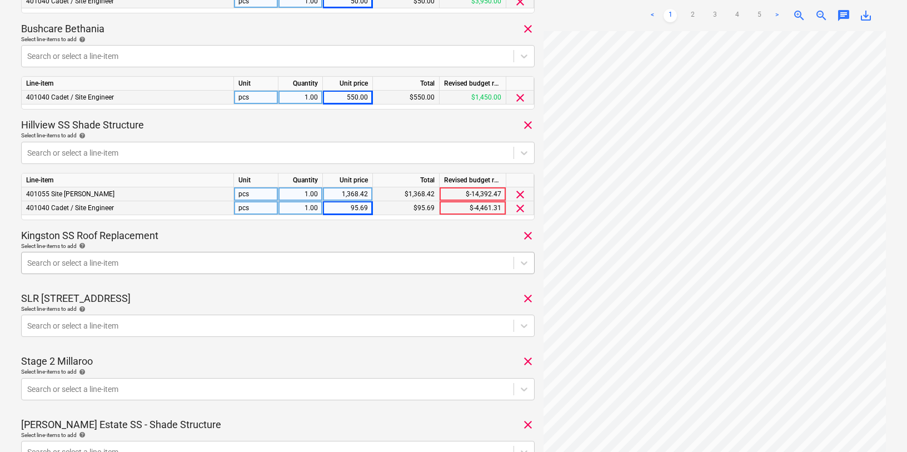
click at [164, 265] on div at bounding box center [267, 262] width 481 height 11
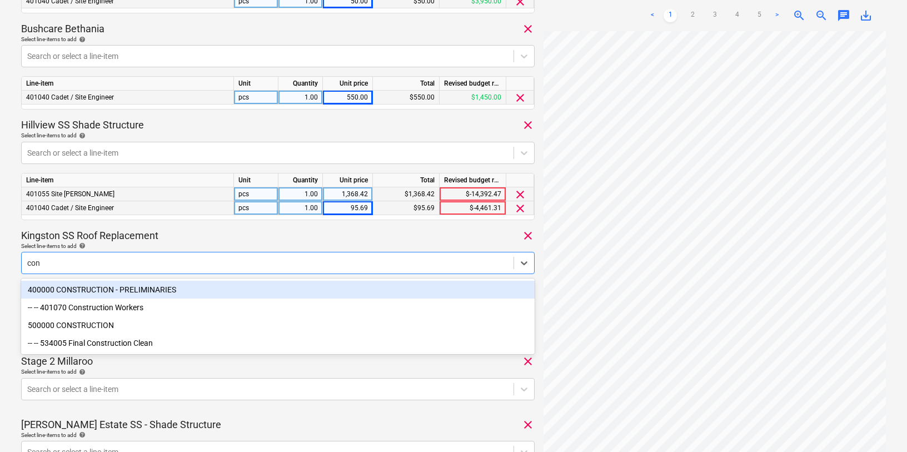
type input "cons"
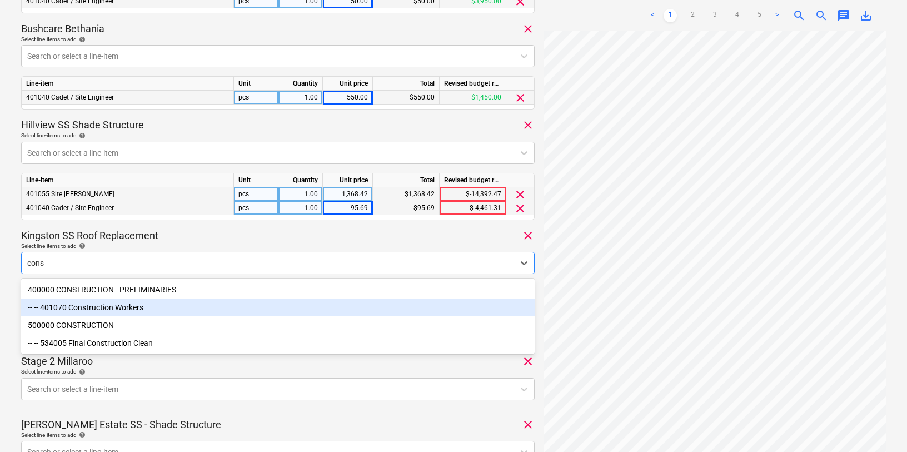
click at [137, 307] on div "-- -- 401070 Construction Workers" at bounding box center [278, 308] width 514 height 18
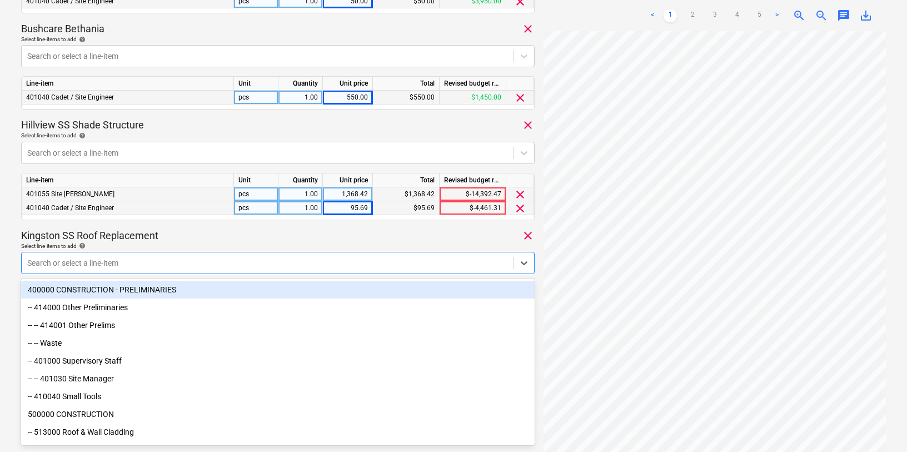
click at [194, 235] on div "Kingston SS Roof Replacement clear" at bounding box center [278, 235] width 514 height 13
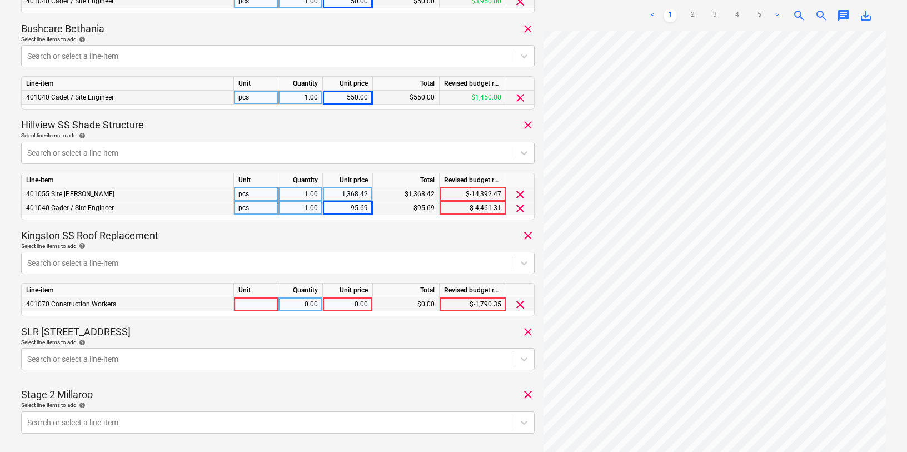
click at [352, 306] on div "0.00" at bounding box center [347, 304] width 41 height 14
type input "19.14"
click at [324, 336] on div "SLR 2 Millaroo Drive clear" at bounding box center [278, 331] width 514 height 13
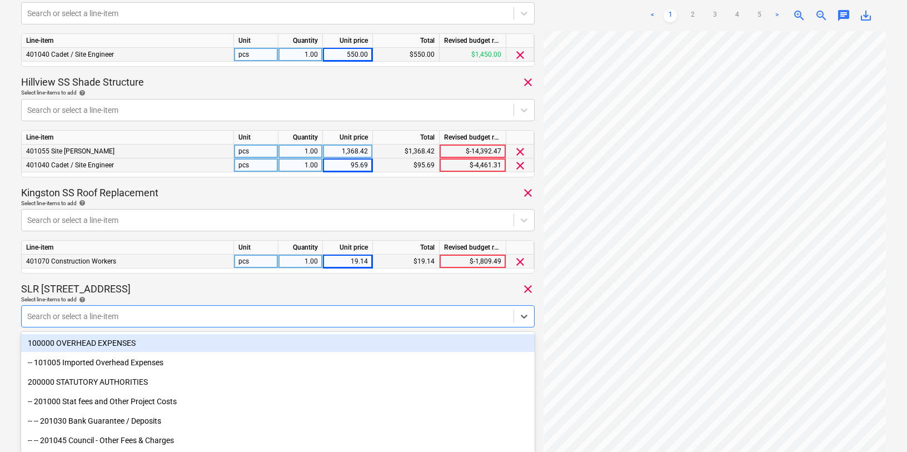
scroll to position [944, 0]
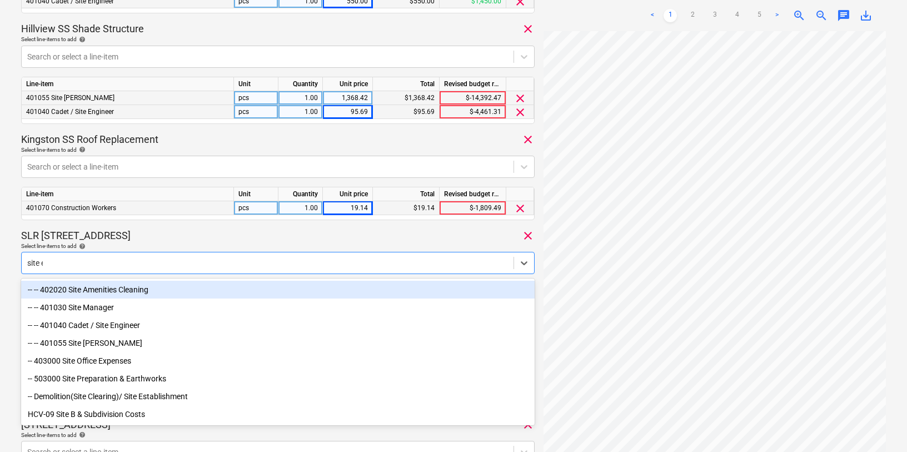
type input "site en"
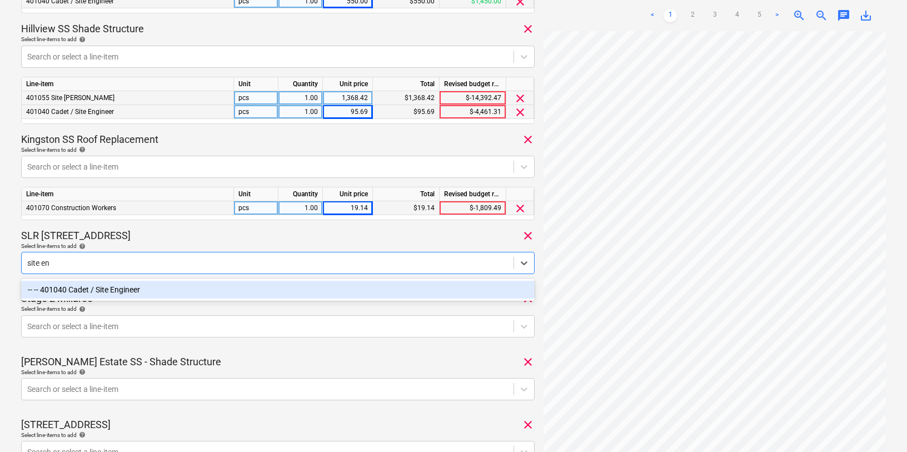
click at [206, 291] on div "-- -- 401040 Cadet / Site Engineer" at bounding box center [278, 290] width 514 height 18
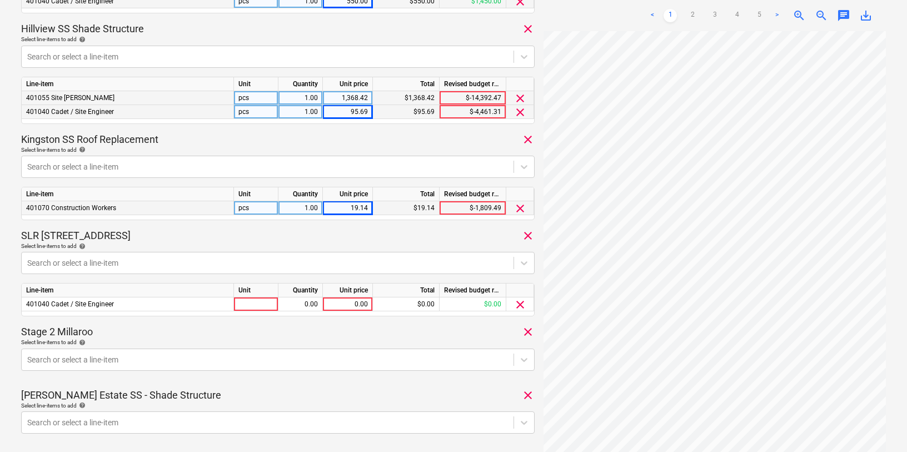
click at [232, 233] on div "SLR 2 Millaroo Drive clear" at bounding box center [278, 235] width 514 height 13
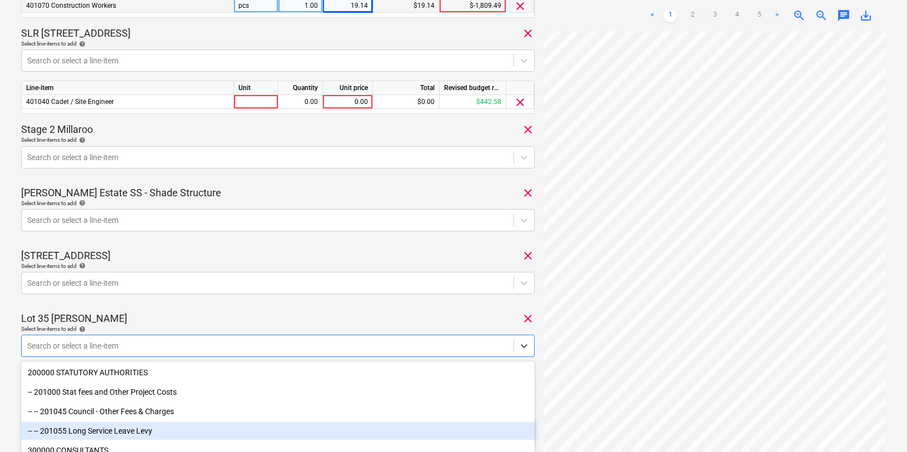
scroll to position [1229, 0]
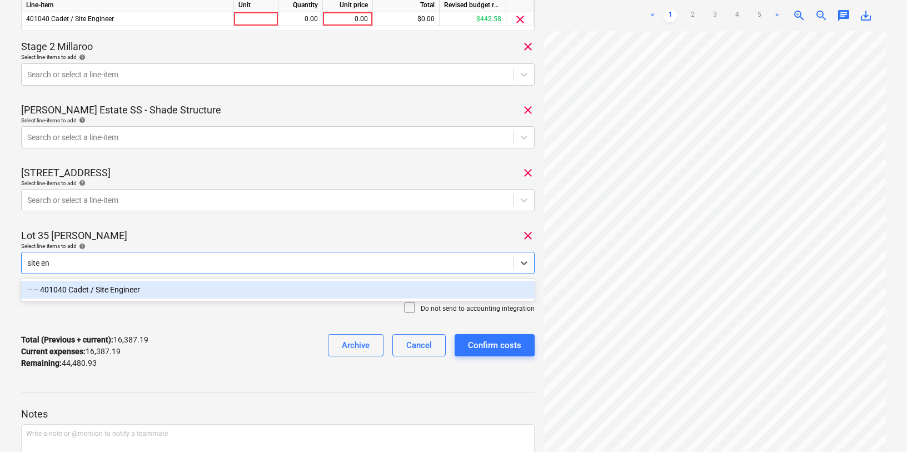
type input "site eng"
click at [107, 293] on div "-- -- 401040 Cadet / Site Engineer" at bounding box center [278, 290] width 514 height 18
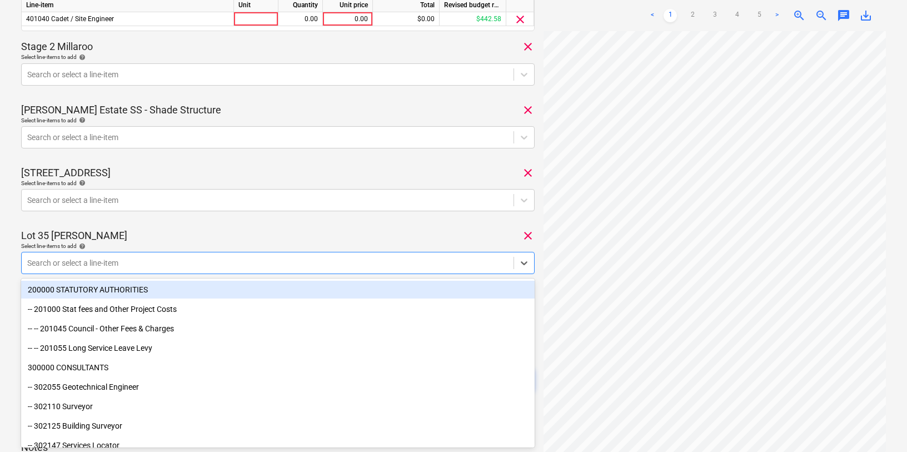
click at [188, 233] on div "Lot 35 [PERSON_NAME] clear" at bounding box center [278, 235] width 514 height 13
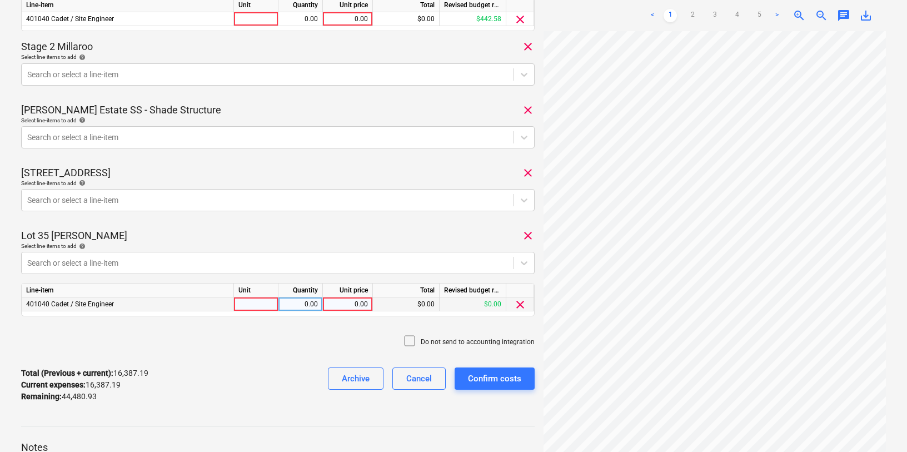
click at [350, 306] on div "0.00" at bounding box center [347, 304] width 41 height 14
type input "566.67"
click at [287, 338] on div "Do not send to accounting integration" at bounding box center [278, 341] width 514 height 33
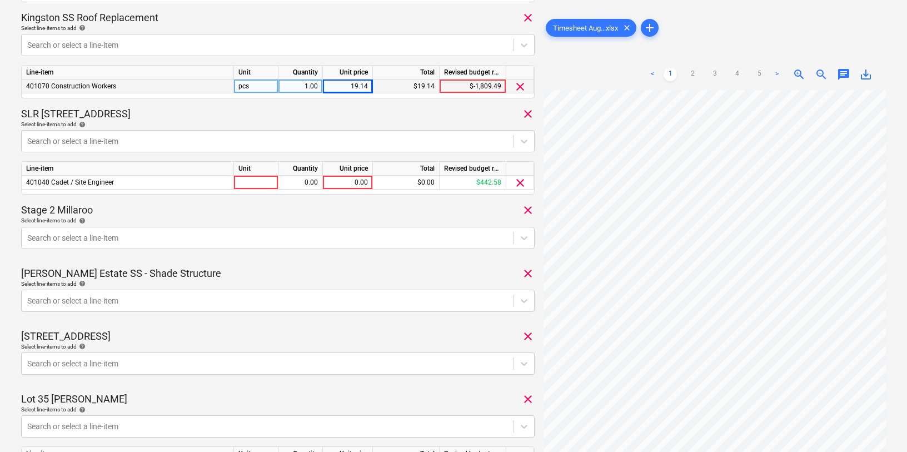
scroll to position [1063, 0]
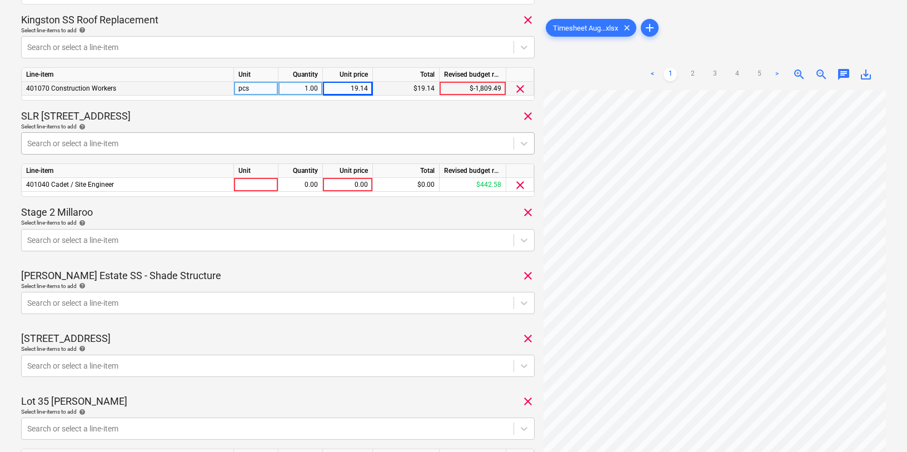
click at [234, 145] on div at bounding box center [267, 143] width 481 height 11
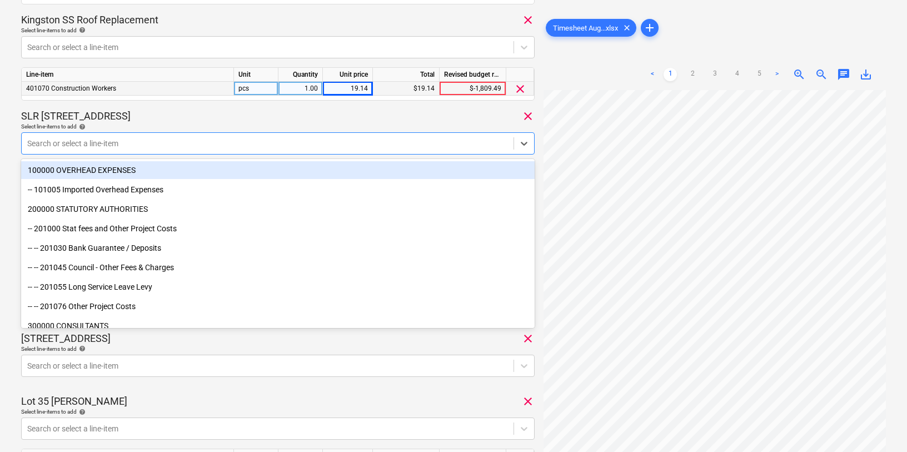
click at [234, 145] on div at bounding box center [267, 143] width 481 height 11
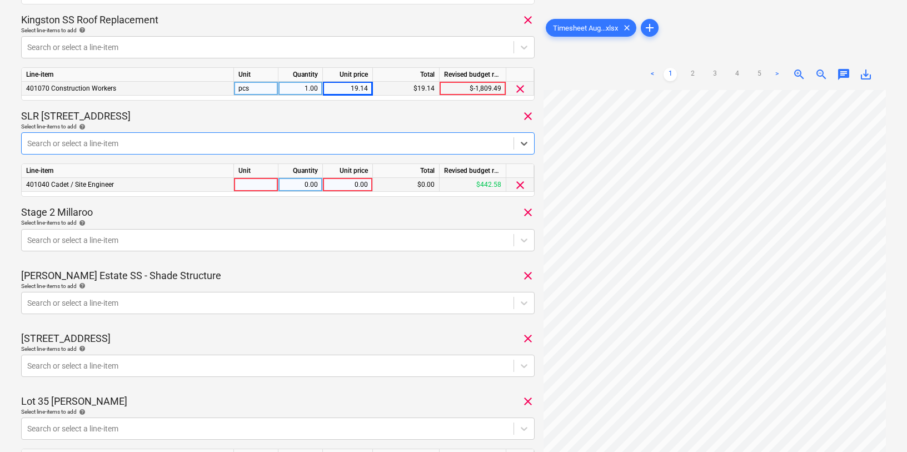
click at [341, 183] on div "0.00" at bounding box center [347, 185] width 41 height 14
type input "1731.22"
click at [95, 141] on div at bounding box center [267, 143] width 481 height 11
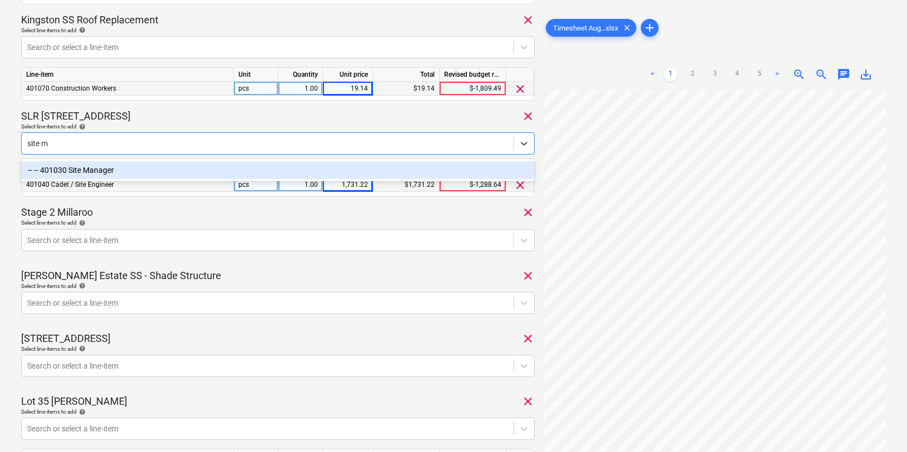
type input "site ma"
click at [59, 173] on div "-- -- 401030 Site Manager" at bounding box center [278, 170] width 514 height 18
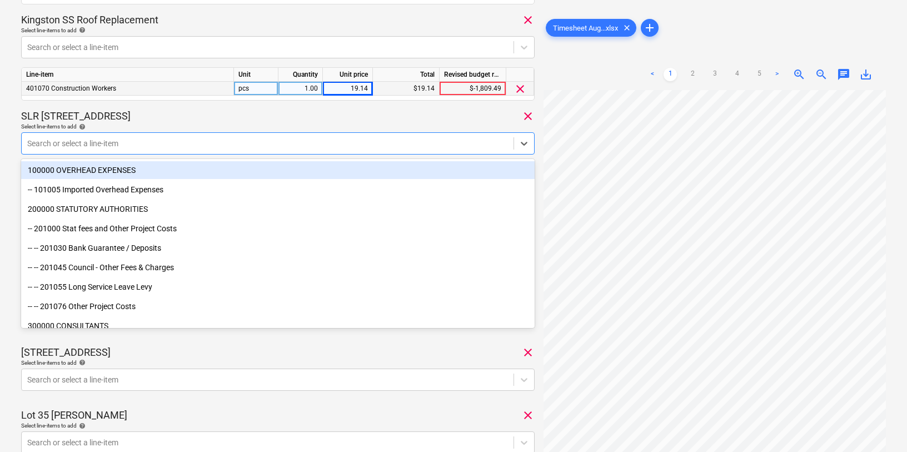
click at [200, 130] on div "Select line-items to add help" at bounding box center [278, 126] width 514 height 7
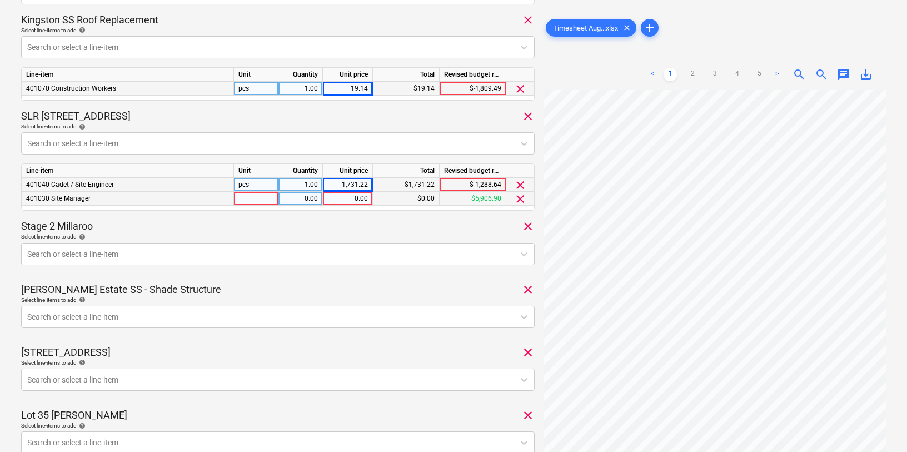
click at [346, 205] on div "0.00" at bounding box center [347, 199] width 41 height 14
click at [353, 197] on input at bounding box center [347, 198] width 49 height 13
type input "731.25"
click at [348, 221] on div "Stage 2 Millaroo clear" at bounding box center [278, 226] width 514 height 13
click at [356, 184] on div "1,731.22" at bounding box center [347, 185] width 41 height 14
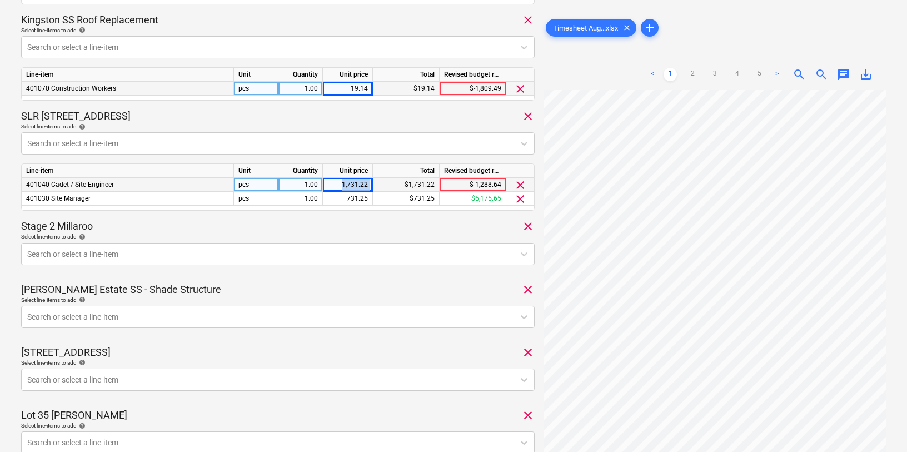
drag, startPoint x: 342, startPoint y: 182, endPoint x: 373, endPoint y: 183, distance: 31.1
click at [0, 0] on div "401040 Cadet / Site Engineer pcs 1.00 1,731.22 $1,731.22 $-1,288.64 clear" at bounding box center [0, 0] width 0 height 0
click at [368, 251] on div at bounding box center [267, 254] width 481 height 11
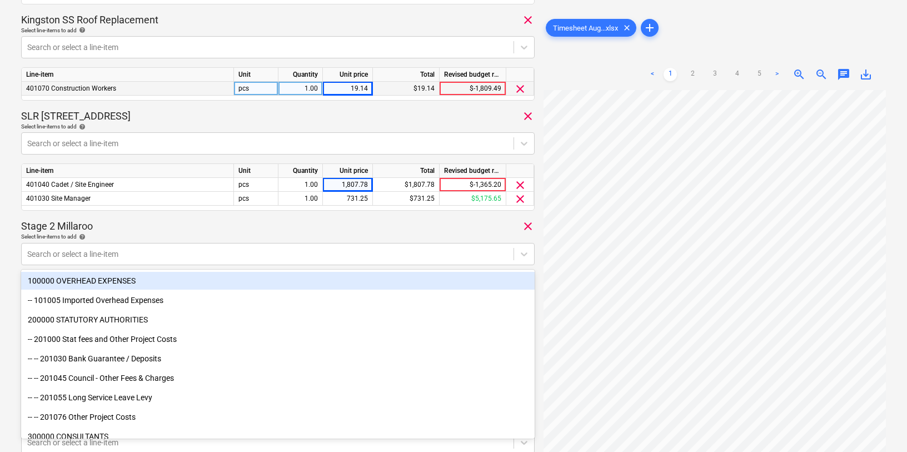
click at [389, 233] on div "Select line-items to add help" at bounding box center [278, 236] width 514 height 7
click at [391, 226] on div "Stage 2 Millaroo clear" at bounding box center [278, 226] width 514 height 13
click at [273, 232] on div "Stage 2 Millaroo clear" at bounding box center [278, 226] width 514 height 13
click at [448, 237] on div "Select line-items to add help" at bounding box center [278, 236] width 514 height 7
click at [321, 262] on div "Search or select a line-item" at bounding box center [278, 254] width 514 height 22
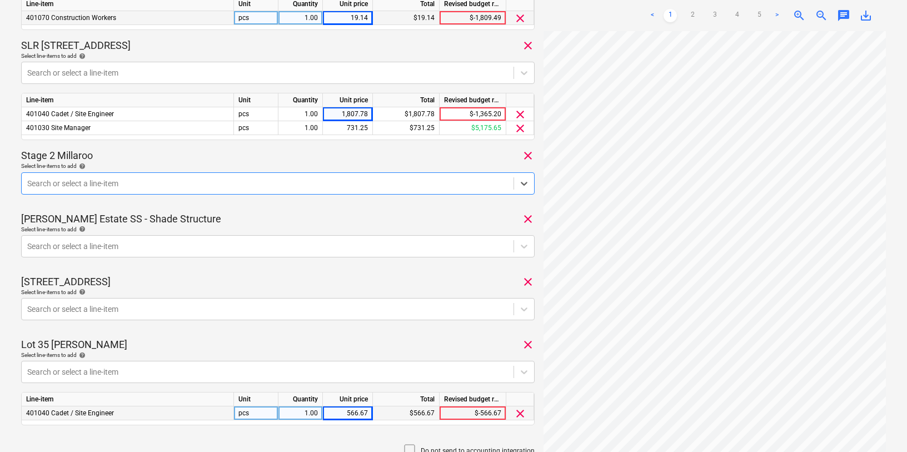
scroll to position [1133, 0]
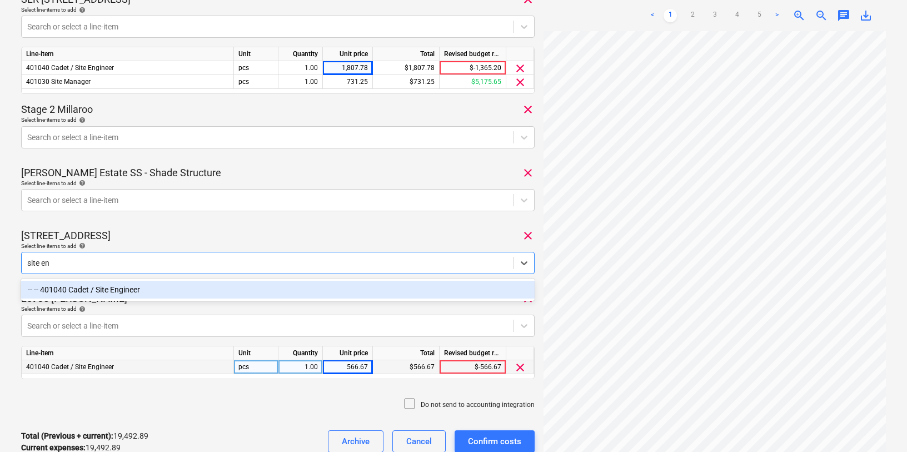
type input "site eng"
click at [172, 291] on div "-- -- 401040 Cadet / Site Engineer" at bounding box center [278, 290] width 514 height 18
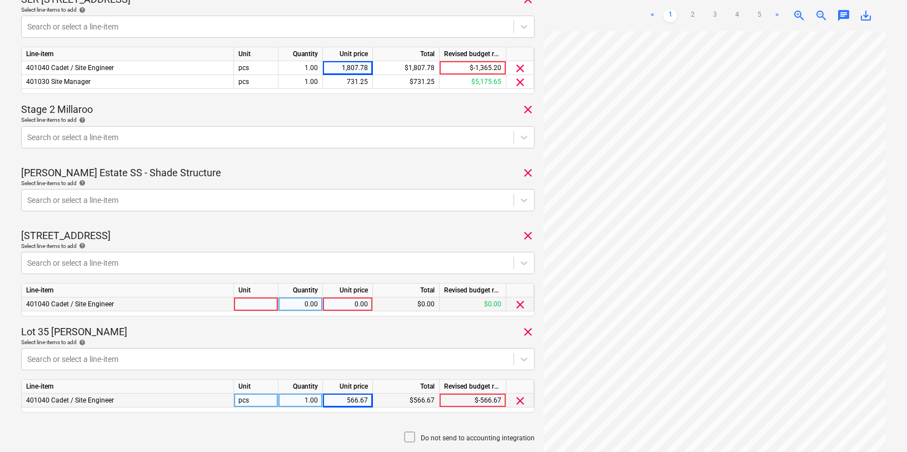
click at [352, 300] on div "0.00" at bounding box center [347, 304] width 41 height 14
type input "25"
click at [369, 249] on div "Select line-items to add help" at bounding box center [278, 245] width 514 height 7
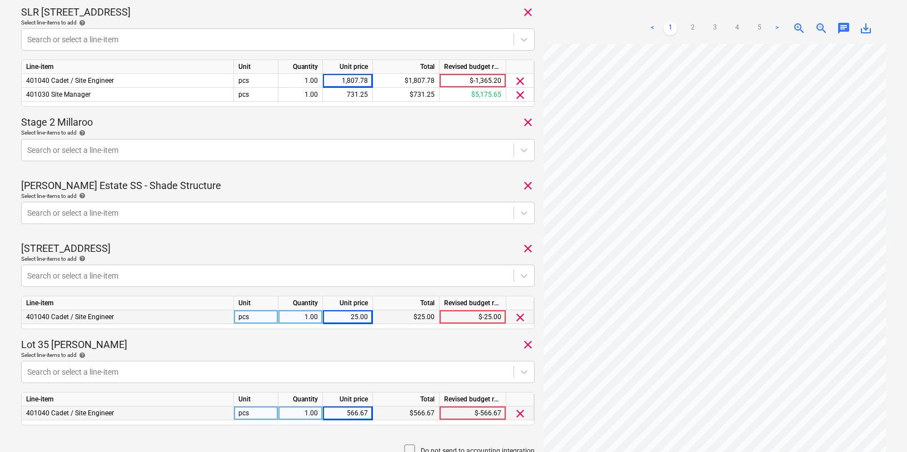
scroll to position [1162, 0]
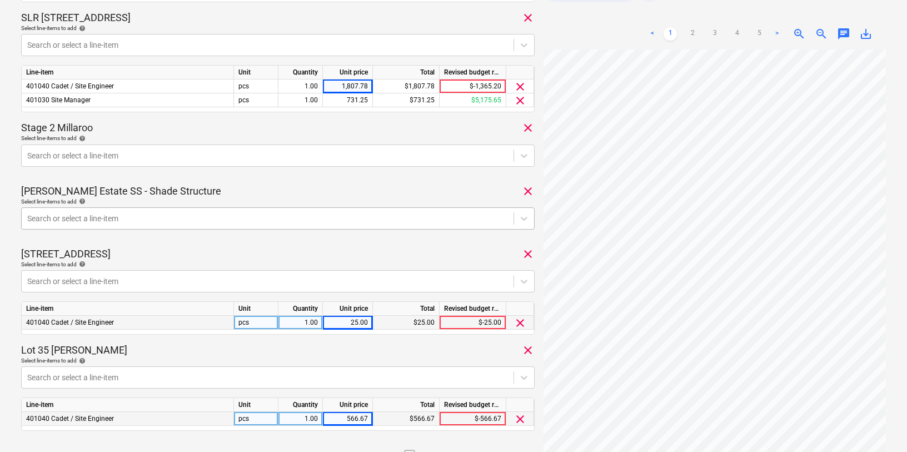
click at [279, 220] on div at bounding box center [267, 218] width 481 height 11
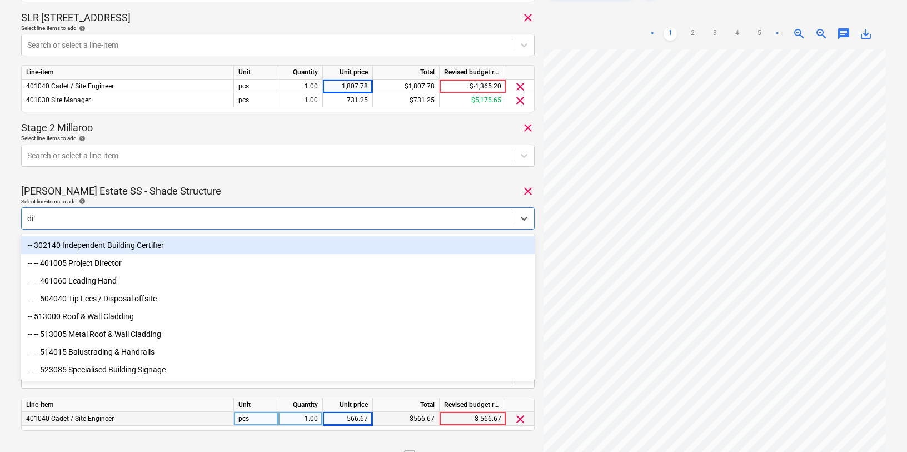
type input "d"
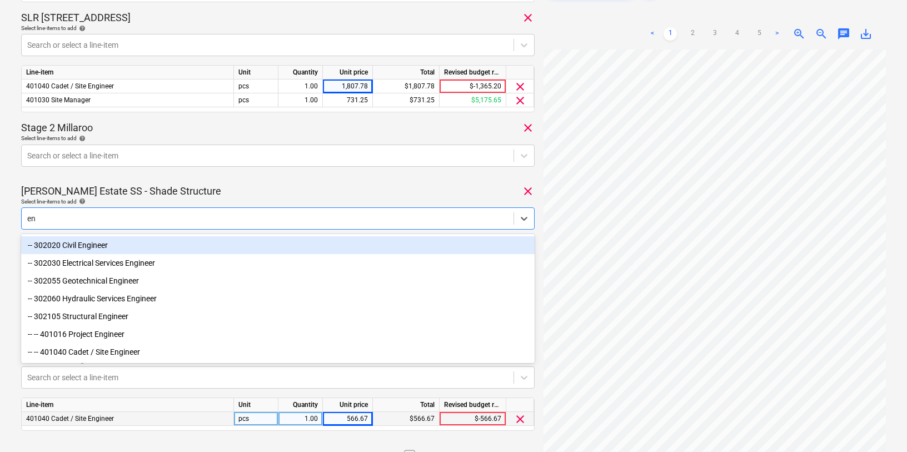
type input "e"
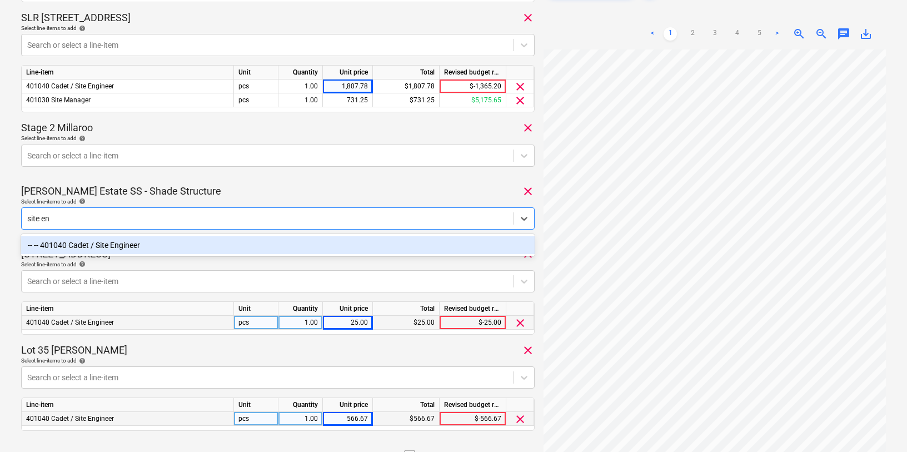
type input "site eng"
click at [193, 252] on div "-- -- 401040 Cadet / Site Engineer" at bounding box center [278, 245] width 514 height 18
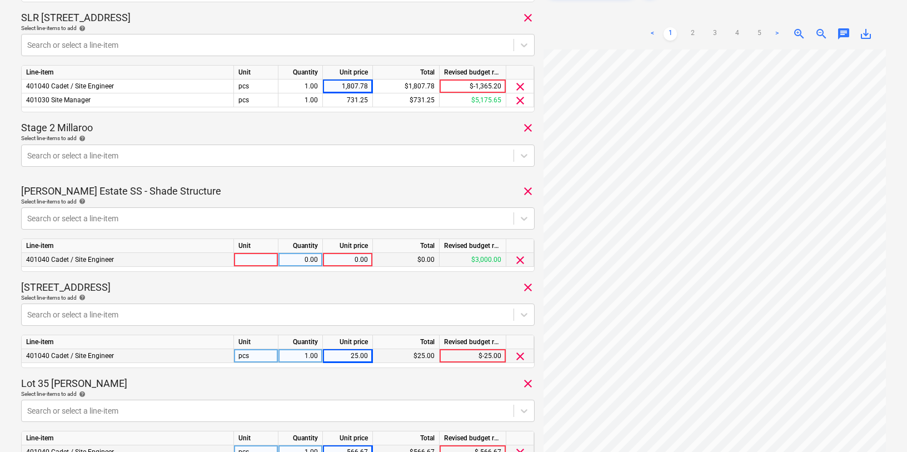
click at [354, 259] on div "0.00" at bounding box center [347, 260] width 41 height 14
type input "2791.67"
click at [316, 281] on div "[STREET_ADDRESS]" at bounding box center [278, 287] width 514 height 13
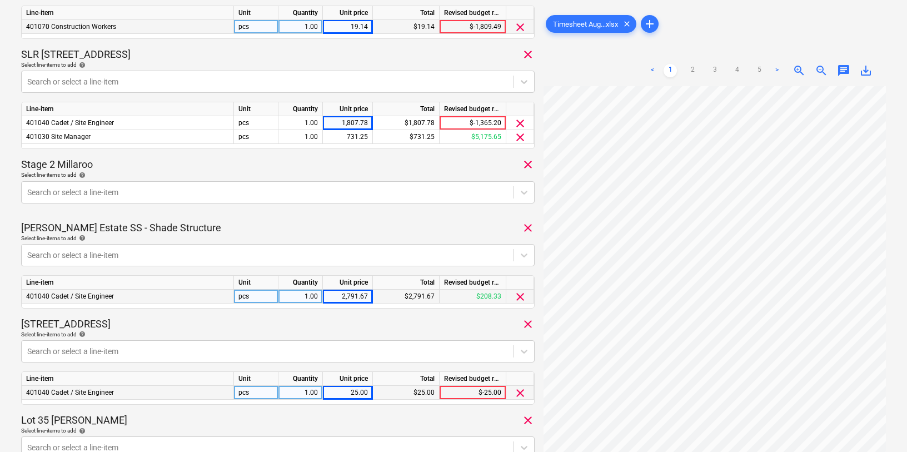
scroll to position [1121, 0]
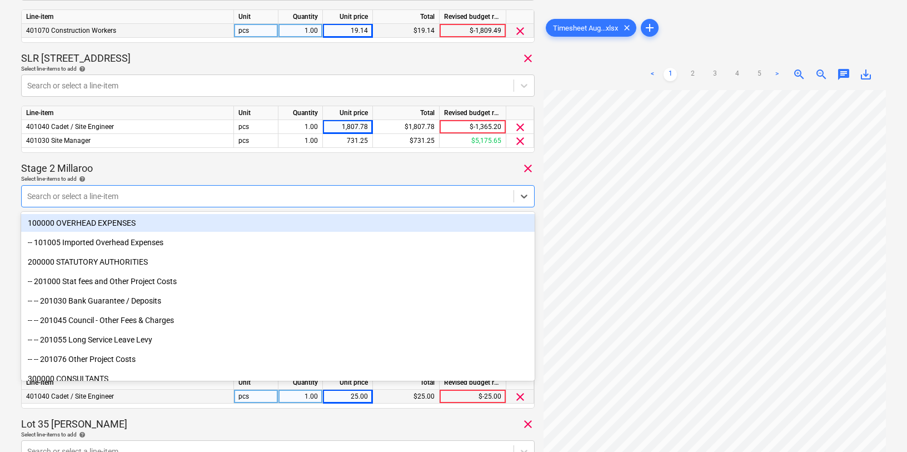
click at [269, 199] on div at bounding box center [267, 196] width 481 height 11
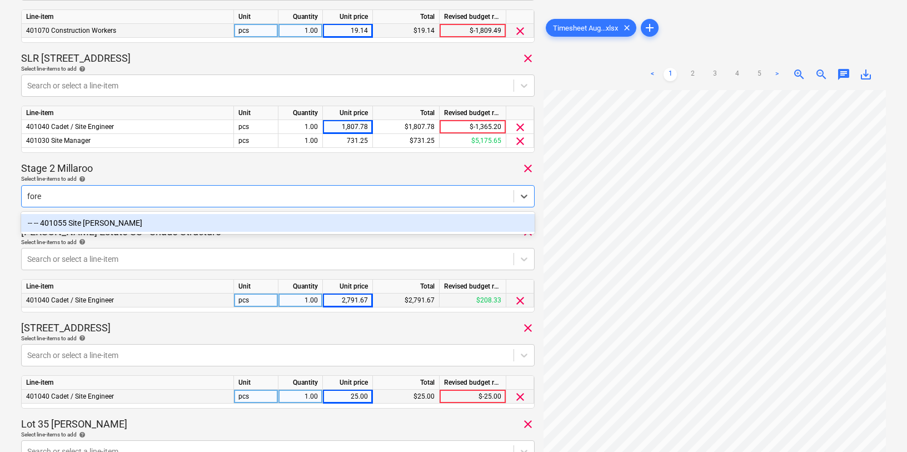
type input "forem"
click at [427, 226] on div "-- -- 401055 Site [PERSON_NAME]" at bounding box center [278, 223] width 514 height 18
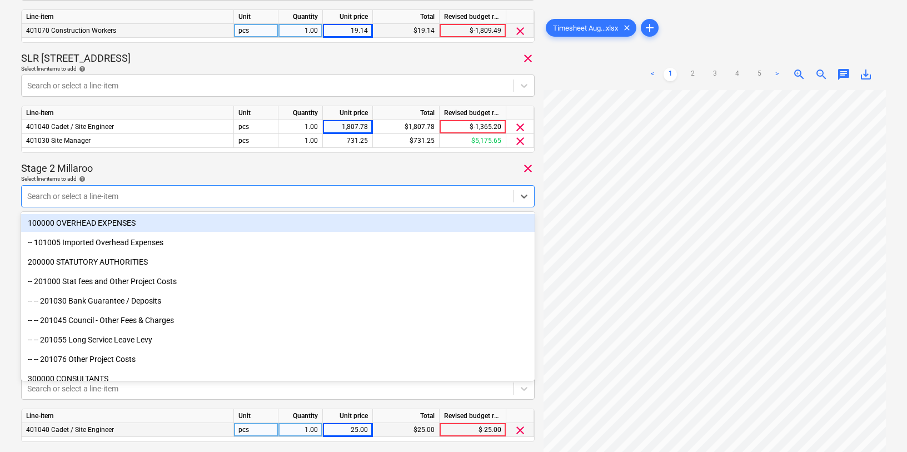
click at [391, 180] on div "Select line-items to add help" at bounding box center [278, 178] width 514 height 7
click at [311, 193] on div at bounding box center [267, 196] width 481 height 11
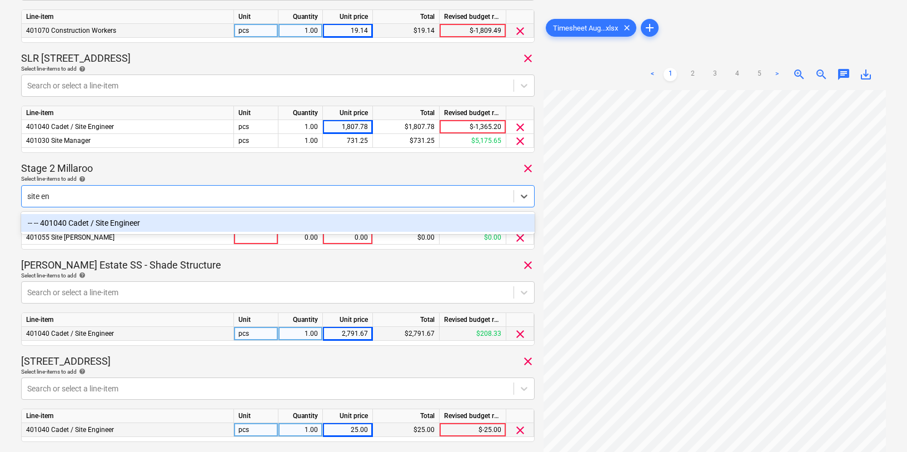
type input "site eng"
click at [231, 224] on div "-- -- 401040 Cadet / Site Engineer" at bounding box center [278, 223] width 514 height 18
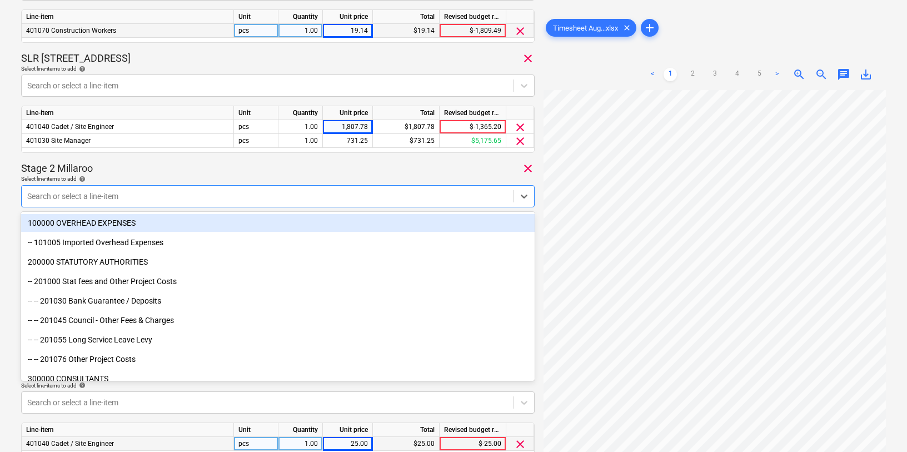
click at [229, 171] on div "Stage 2 Millaroo clear" at bounding box center [278, 168] width 514 height 13
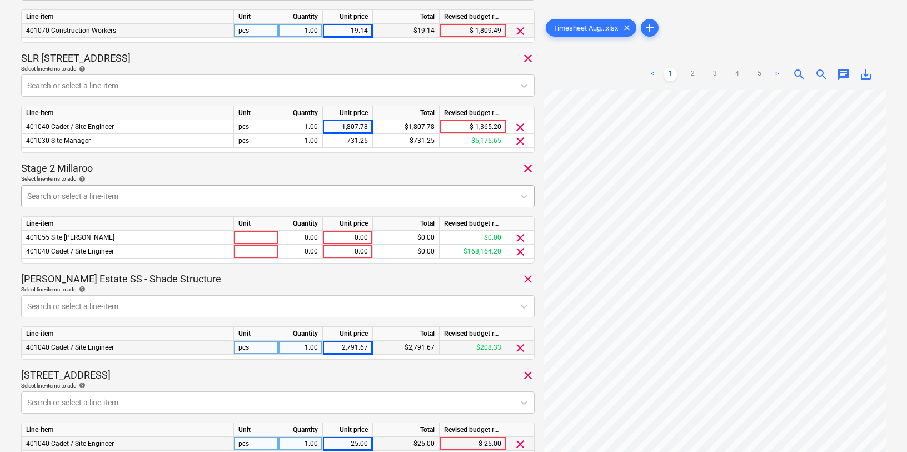
click at [184, 197] on div at bounding box center [267, 196] width 481 height 11
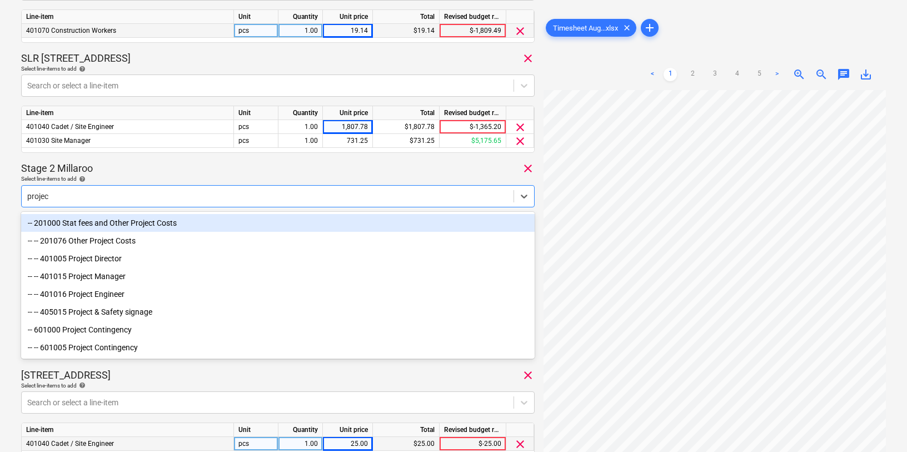
type input "project"
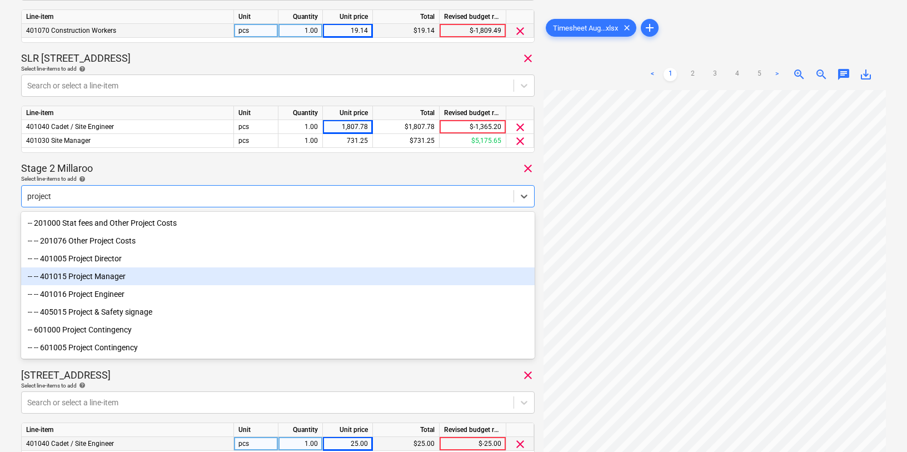
click at [132, 275] on div "-- -- 401015 Project Manager" at bounding box center [278, 276] width 514 height 18
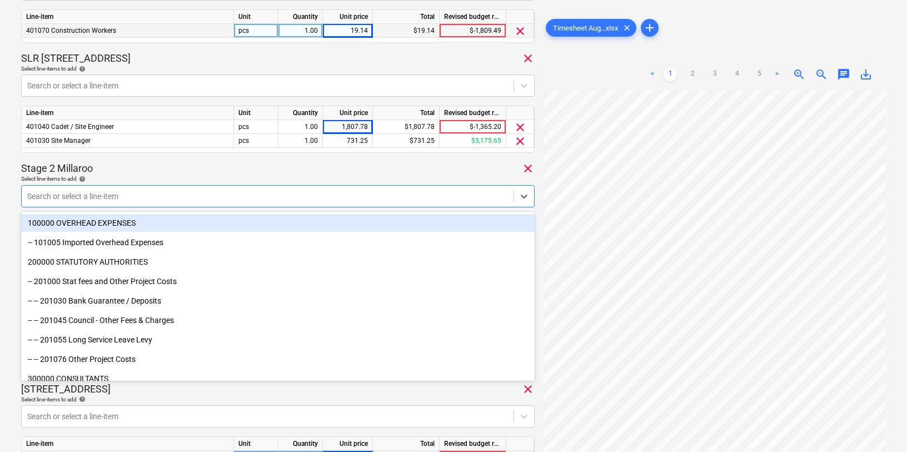
click at [137, 170] on div "Stage 2 Millaroo clear" at bounding box center [278, 168] width 514 height 13
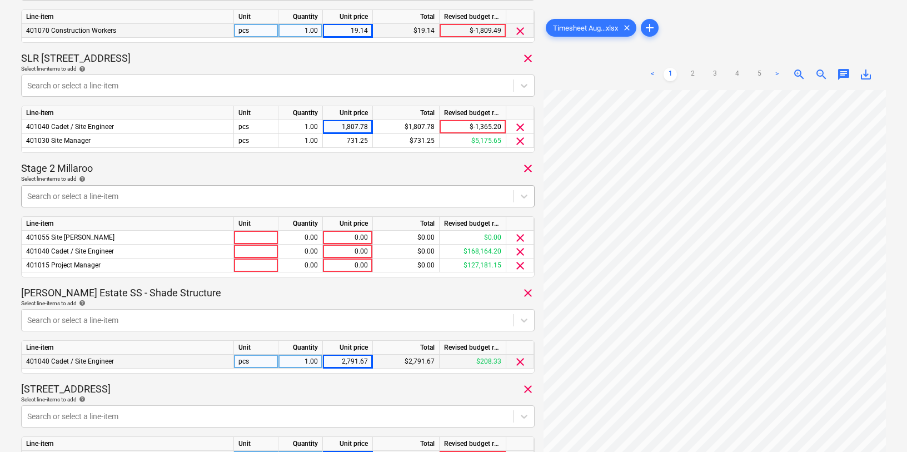
click at [130, 198] on div at bounding box center [267, 196] width 481 height 11
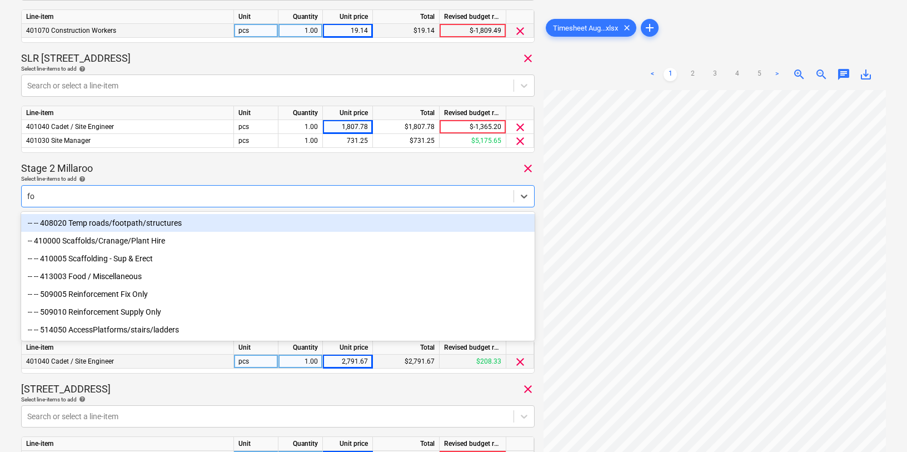
type input "f"
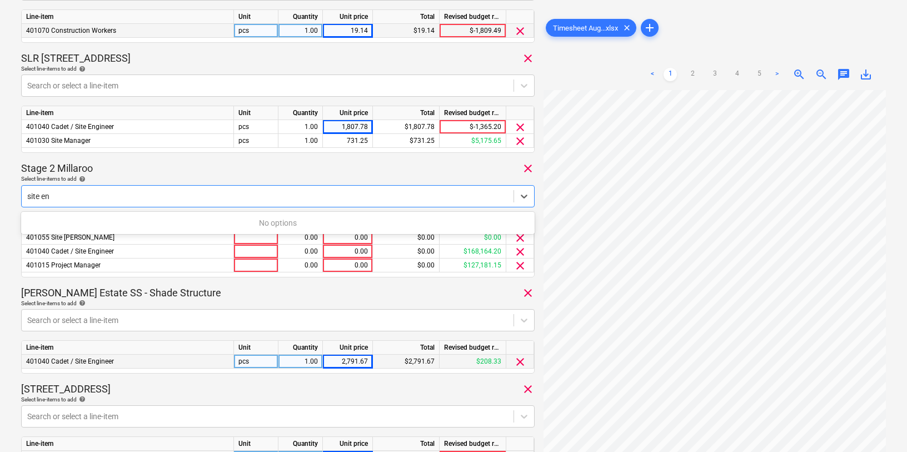
type input "site en"
click at [112, 167] on div "Stage 2 Millaroo clear" at bounding box center [278, 168] width 514 height 13
click at [92, 196] on div at bounding box center [267, 196] width 481 height 11
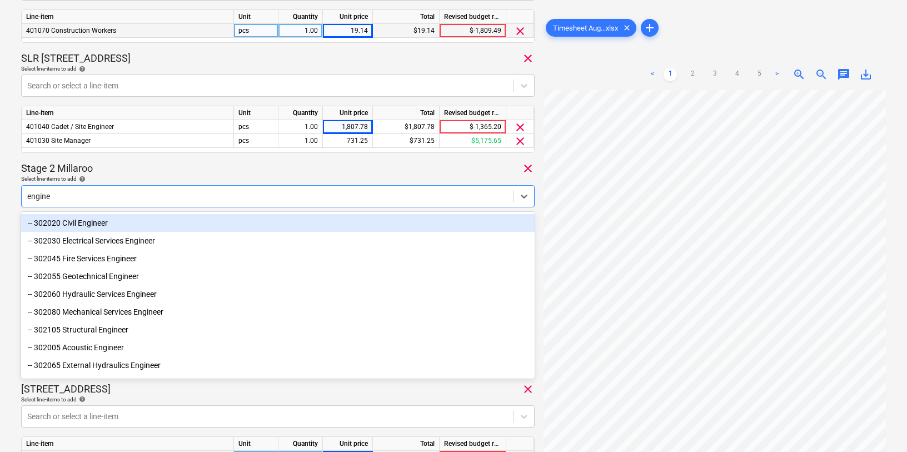
type input "engine"
click at [153, 167] on div "Stage 2 Millaroo clear" at bounding box center [278, 168] width 514 height 13
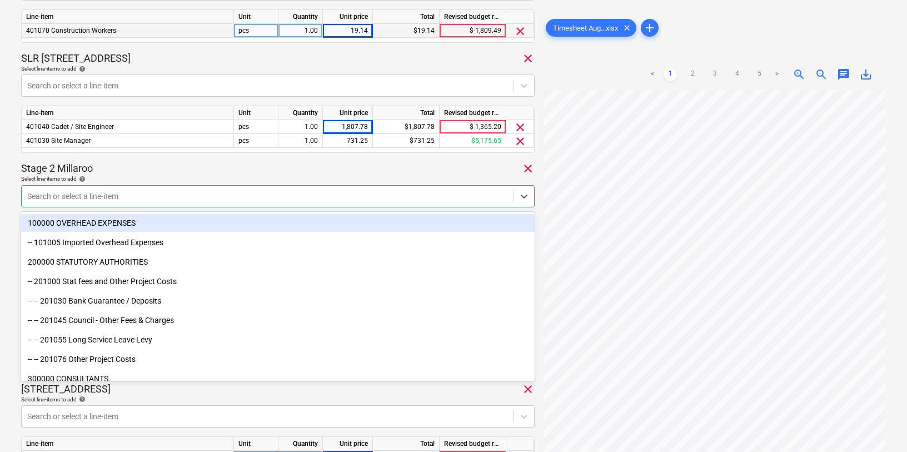
click at [103, 199] on div at bounding box center [267, 196] width 481 height 11
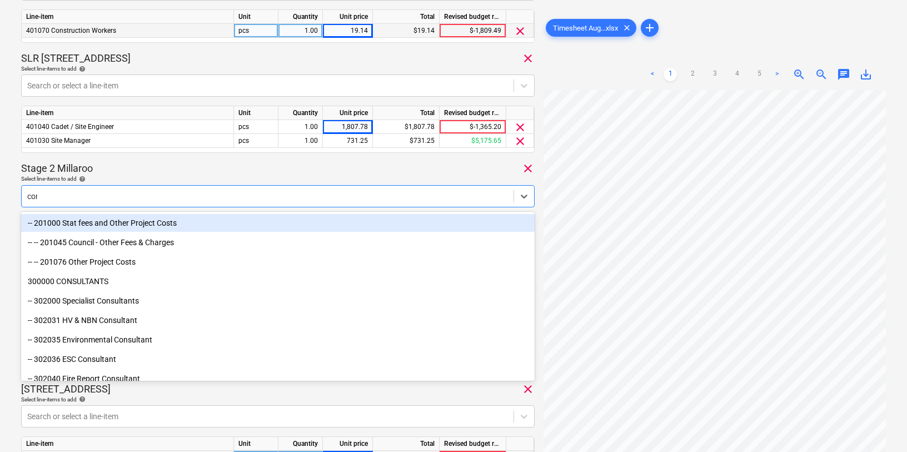
type input "const"
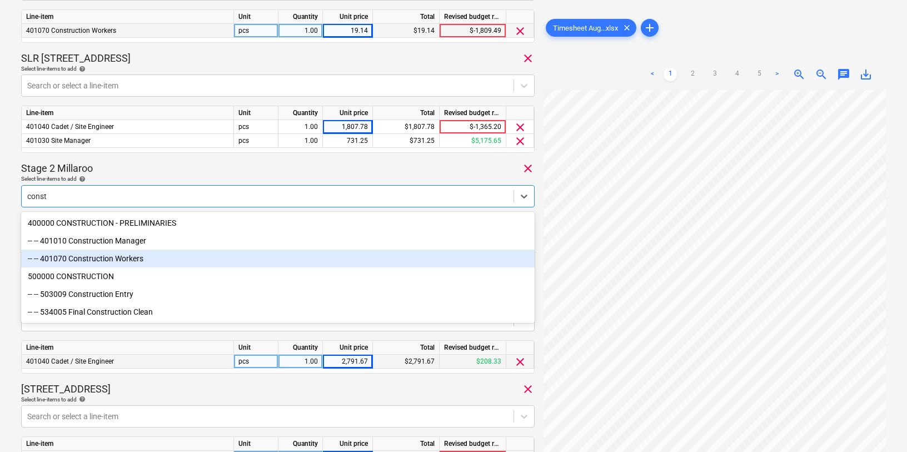
click at [106, 257] on div "-- -- 401070 Construction Workers" at bounding box center [278, 259] width 514 height 18
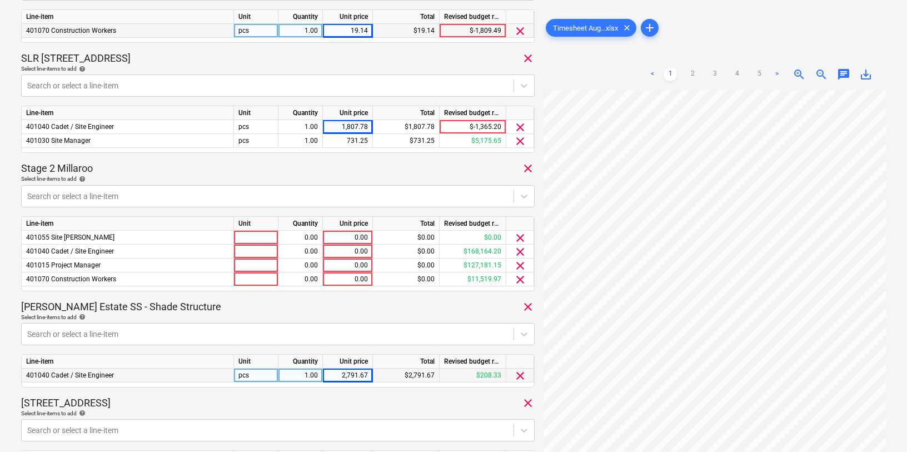
click at [134, 164] on div "Stage 2 Millaroo clear" at bounding box center [278, 168] width 514 height 13
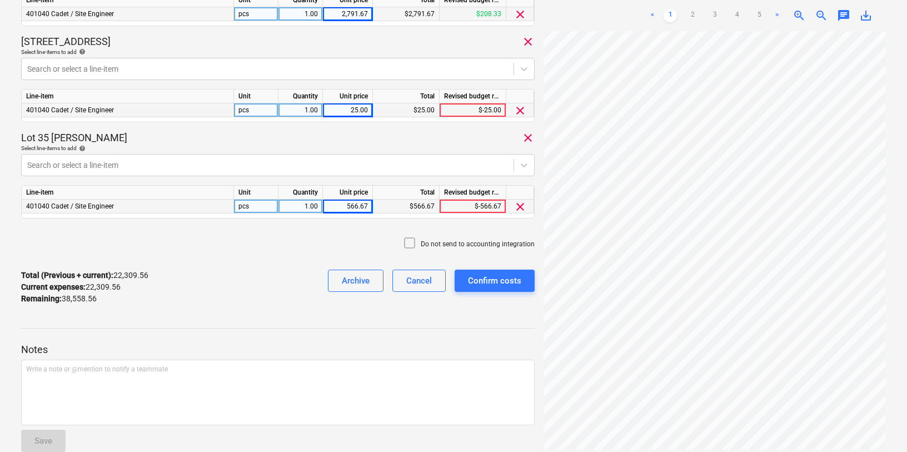
scroll to position [1505, 0]
